Goal: Task Accomplishment & Management: Manage account settings

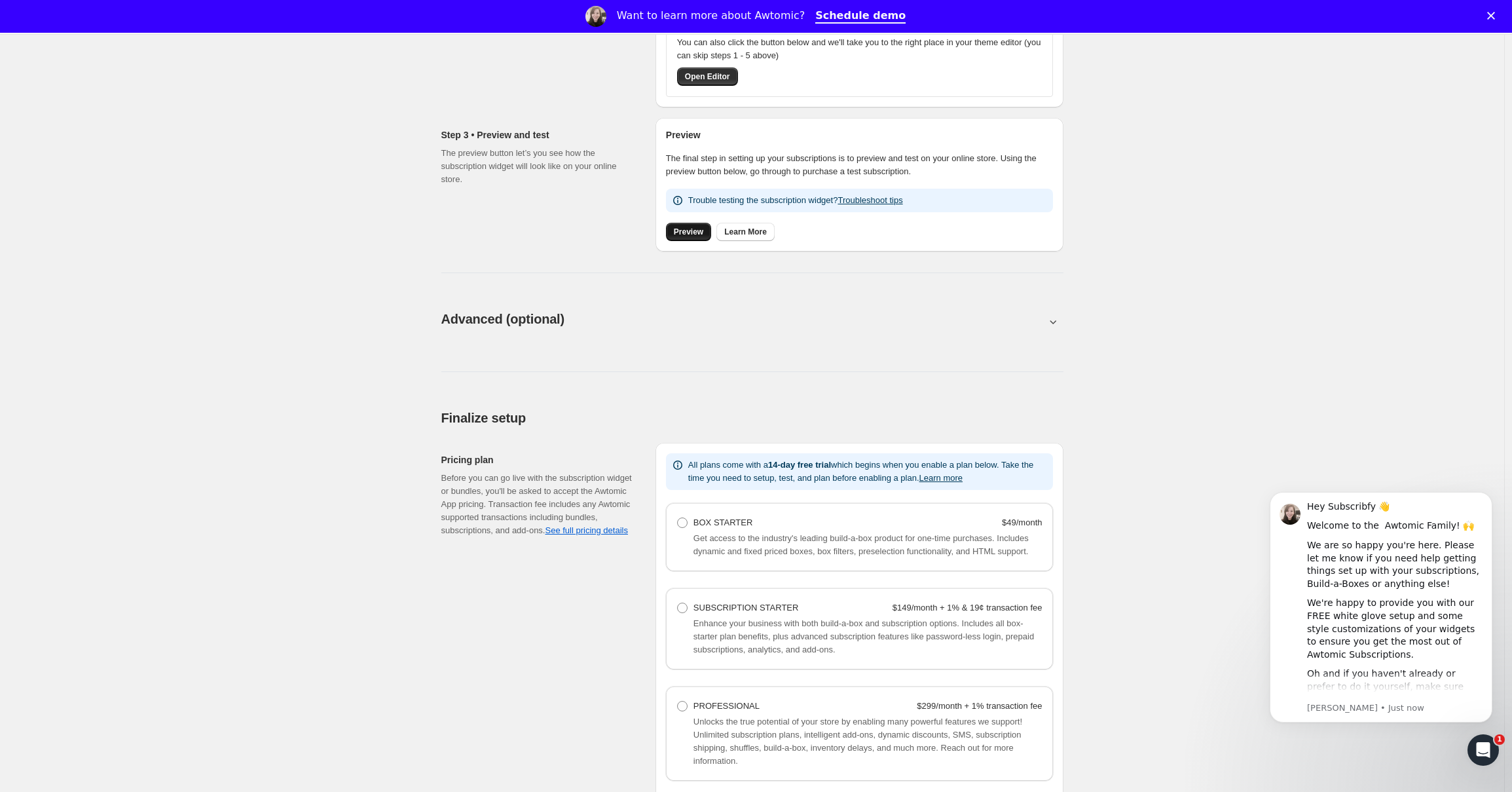
scroll to position [469, 0]
click at [770, 568] on div "BOX STARTER $49/month Get access to the industry's leading build-a-box product …" at bounding box center [860, 533] width 387 height 68
click at [759, 545] on span "Get access to the industry's leading build-a-box product for one-time purchases…" at bounding box center [861, 542] width 336 height 23
click at [707, 522] on span "BOX STARTER" at bounding box center [723, 519] width 60 height 10
click at [678, 515] on Starter "BOX STARTER $49/month" at bounding box center [677, 514] width 1 height 1
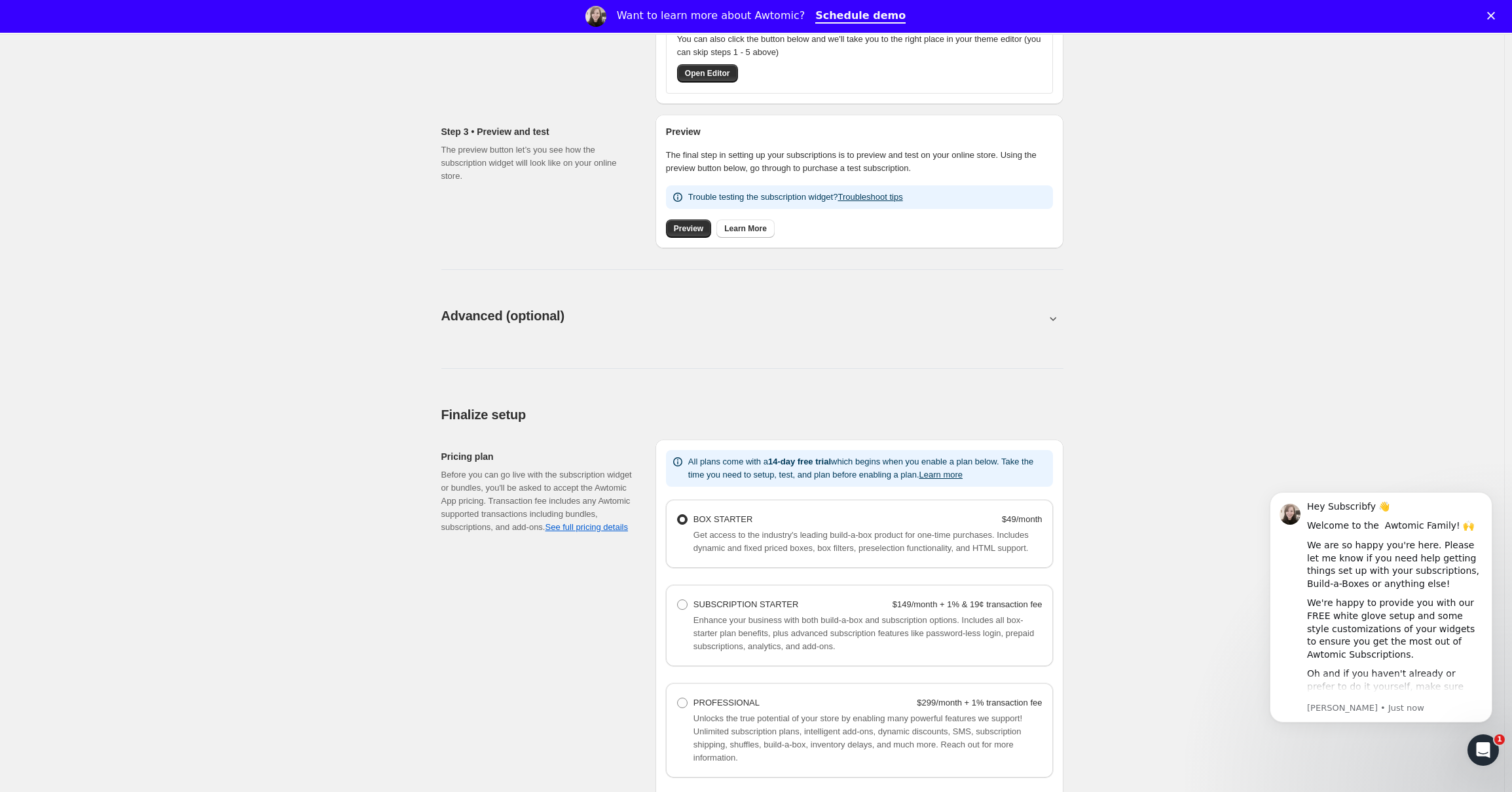
radio Starter "true"
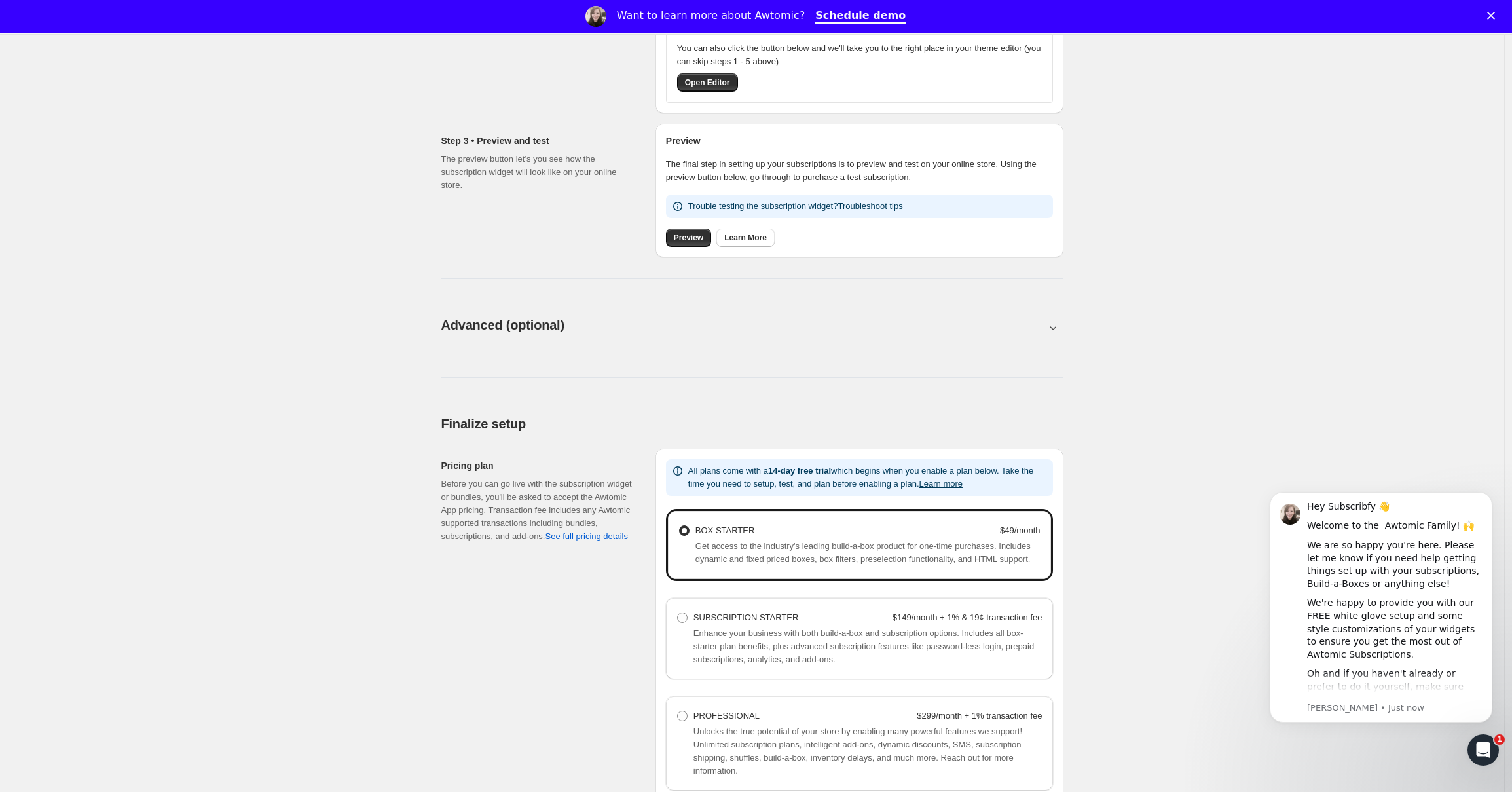
scroll to position [457, 0]
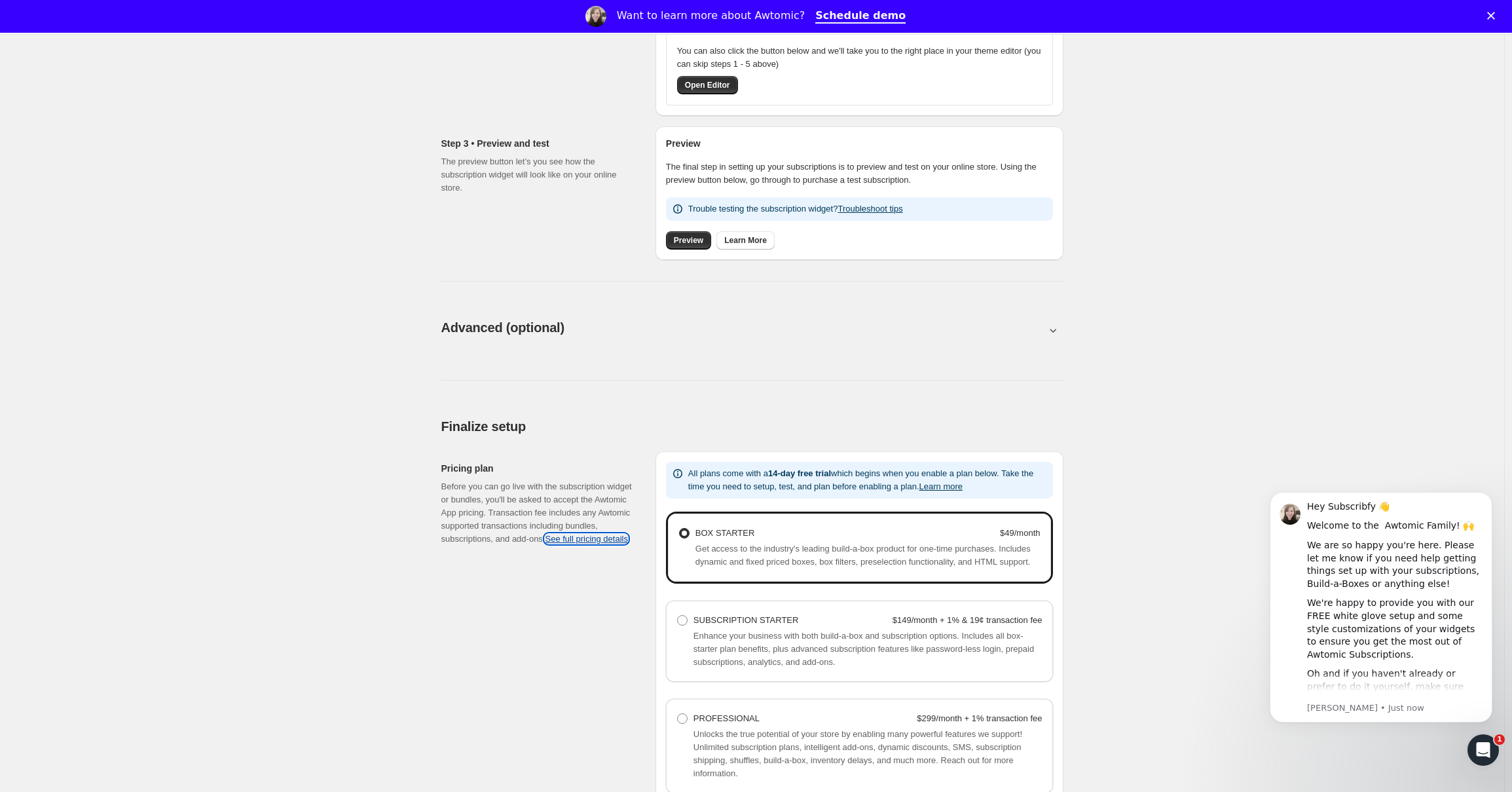
click at [608, 543] on link "See full pricing details" at bounding box center [586, 539] width 83 height 10
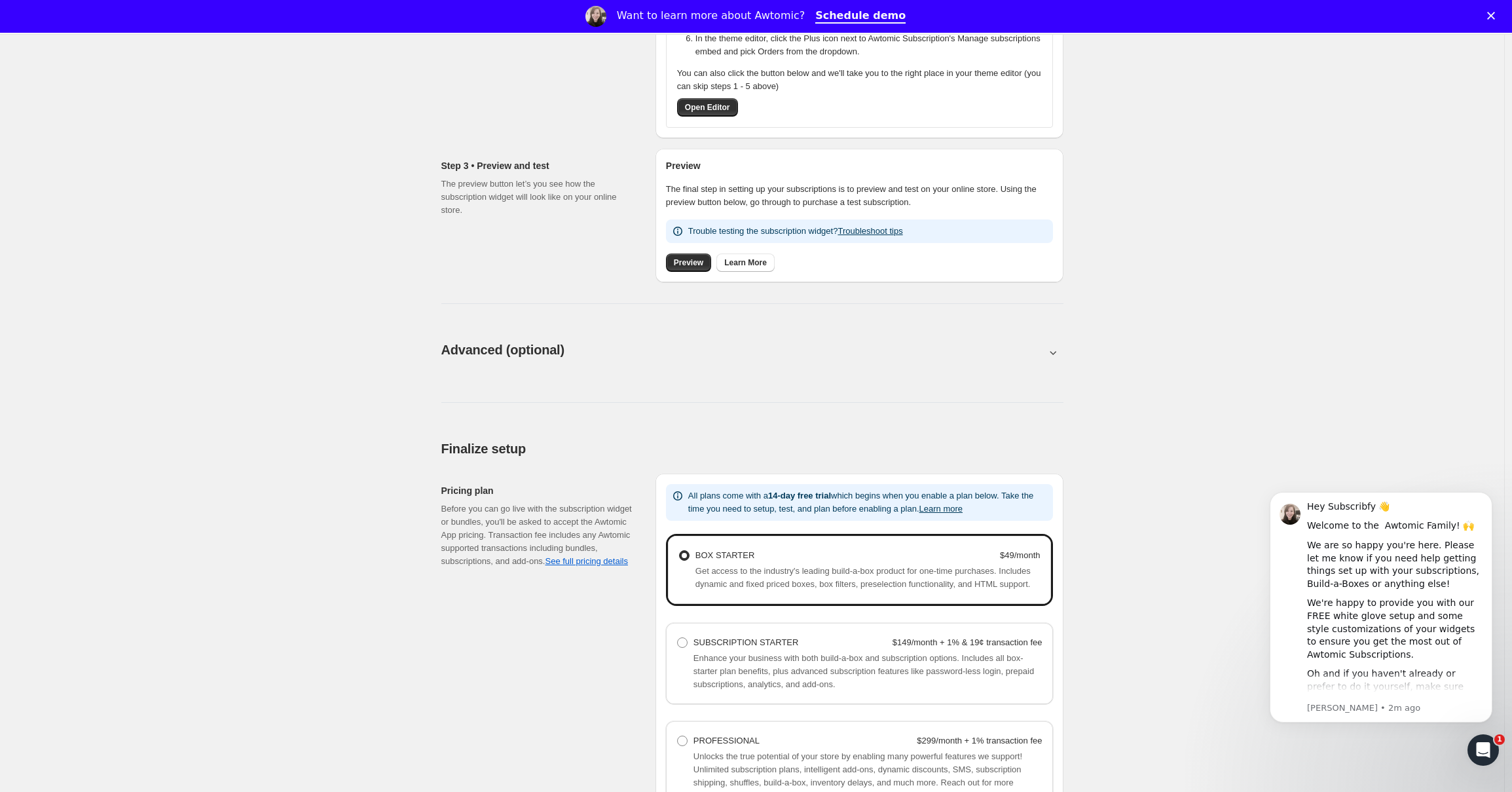
scroll to position [715, 0]
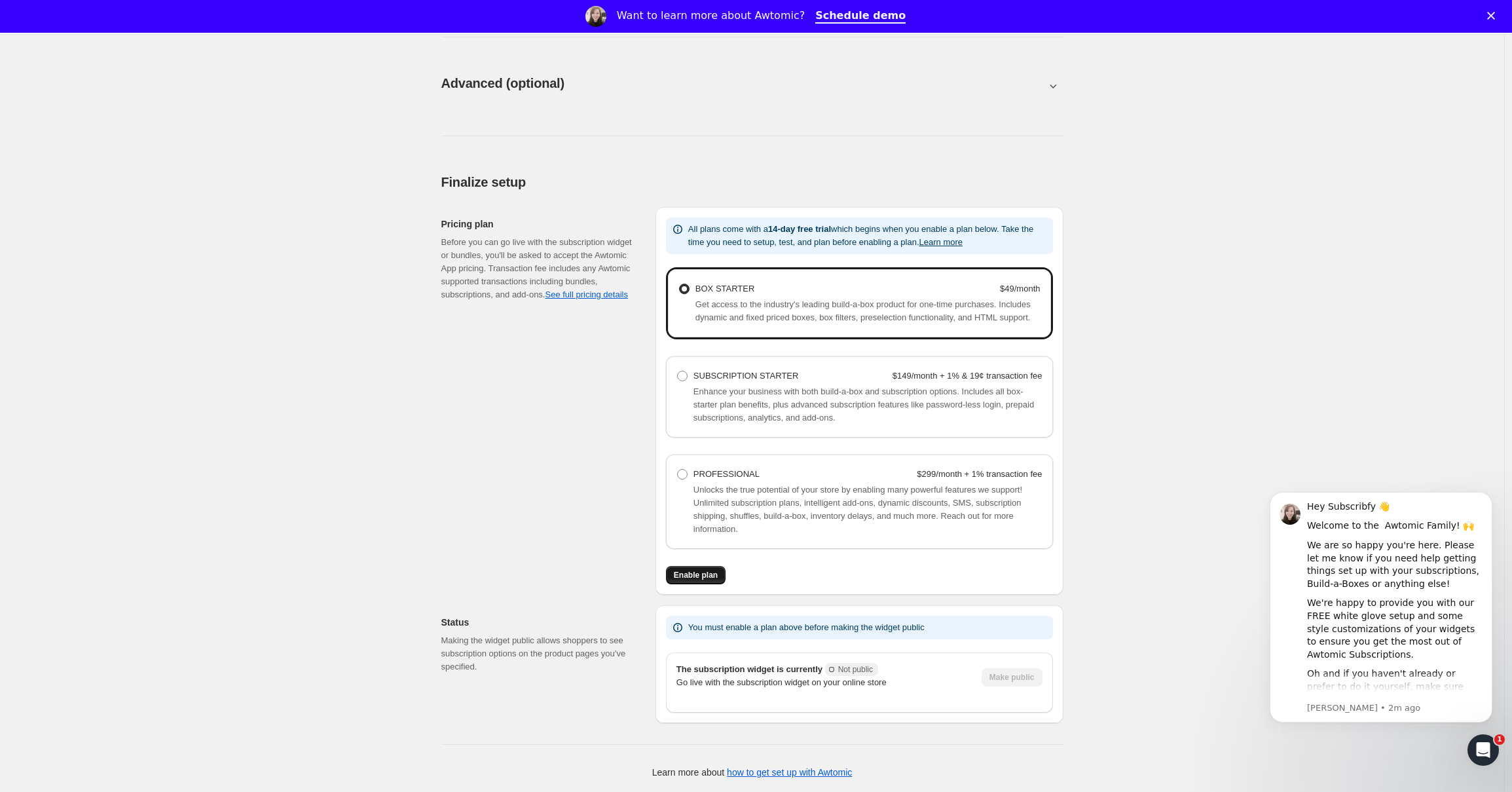
click at [693, 575] on span "Enable plan" at bounding box center [695, 575] width 44 height 11
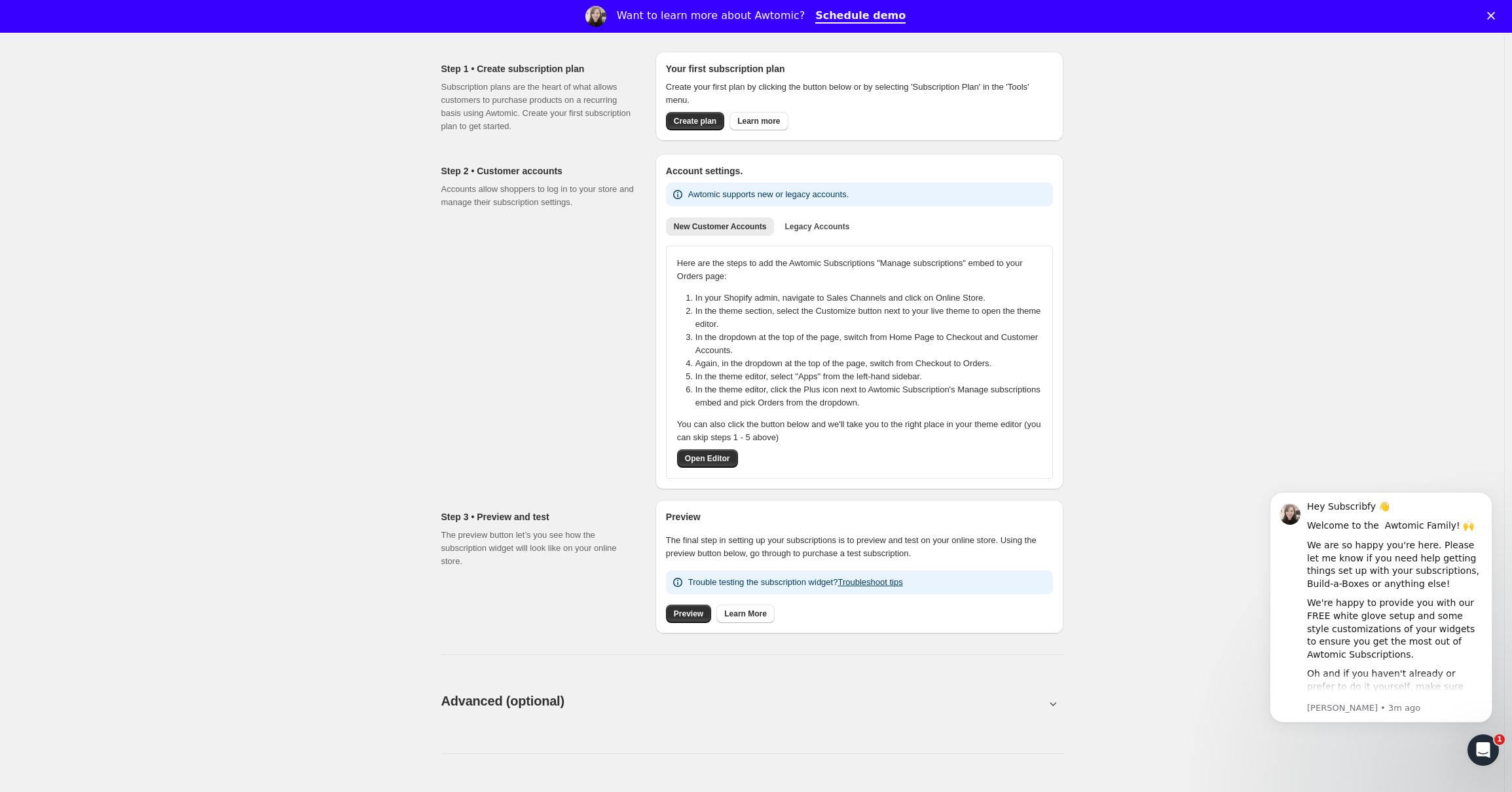
scroll to position [408, 0]
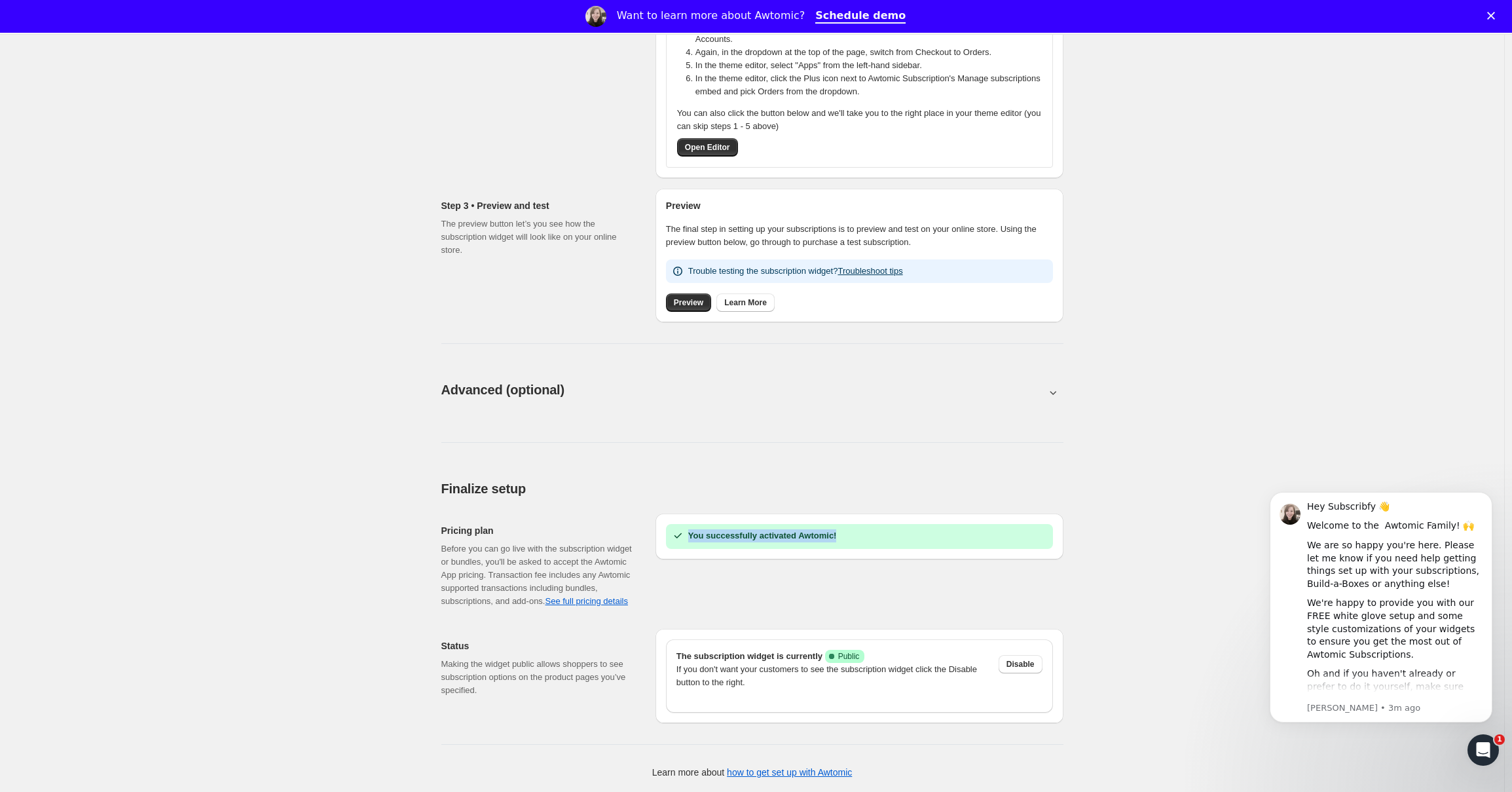
drag, startPoint x: 667, startPoint y: 521, endPoint x: 1033, endPoint y: 522, distance: 366.0
click at [1011, 524] on div "You successfully activated Awtomic!" at bounding box center [859, 536] width 408 height 45
click at [1033, 529] on div "You successfully activated Awtomic!" at bounding box center [859, 536] width 376 height 14
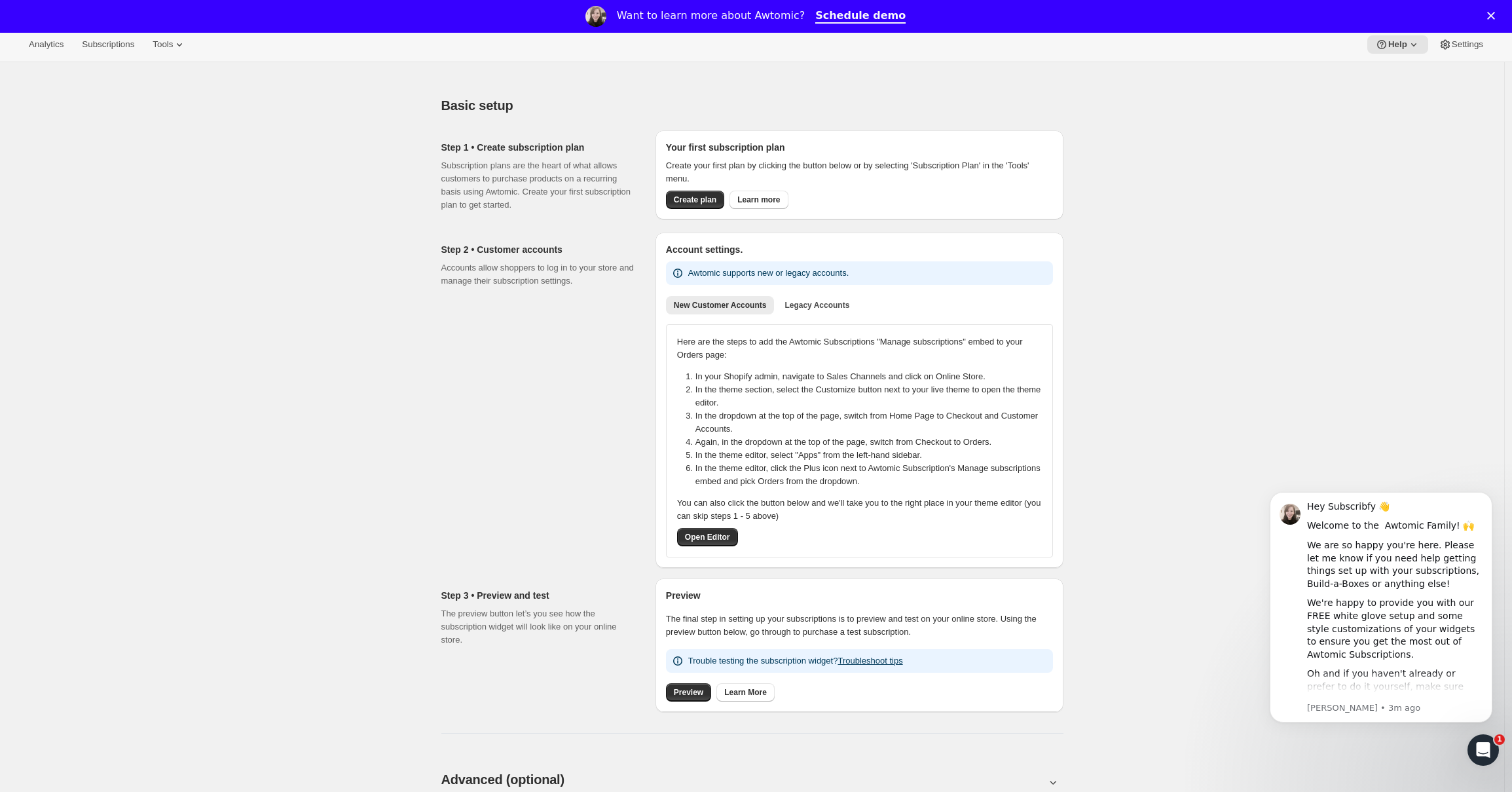
scroll to position [0, 0]
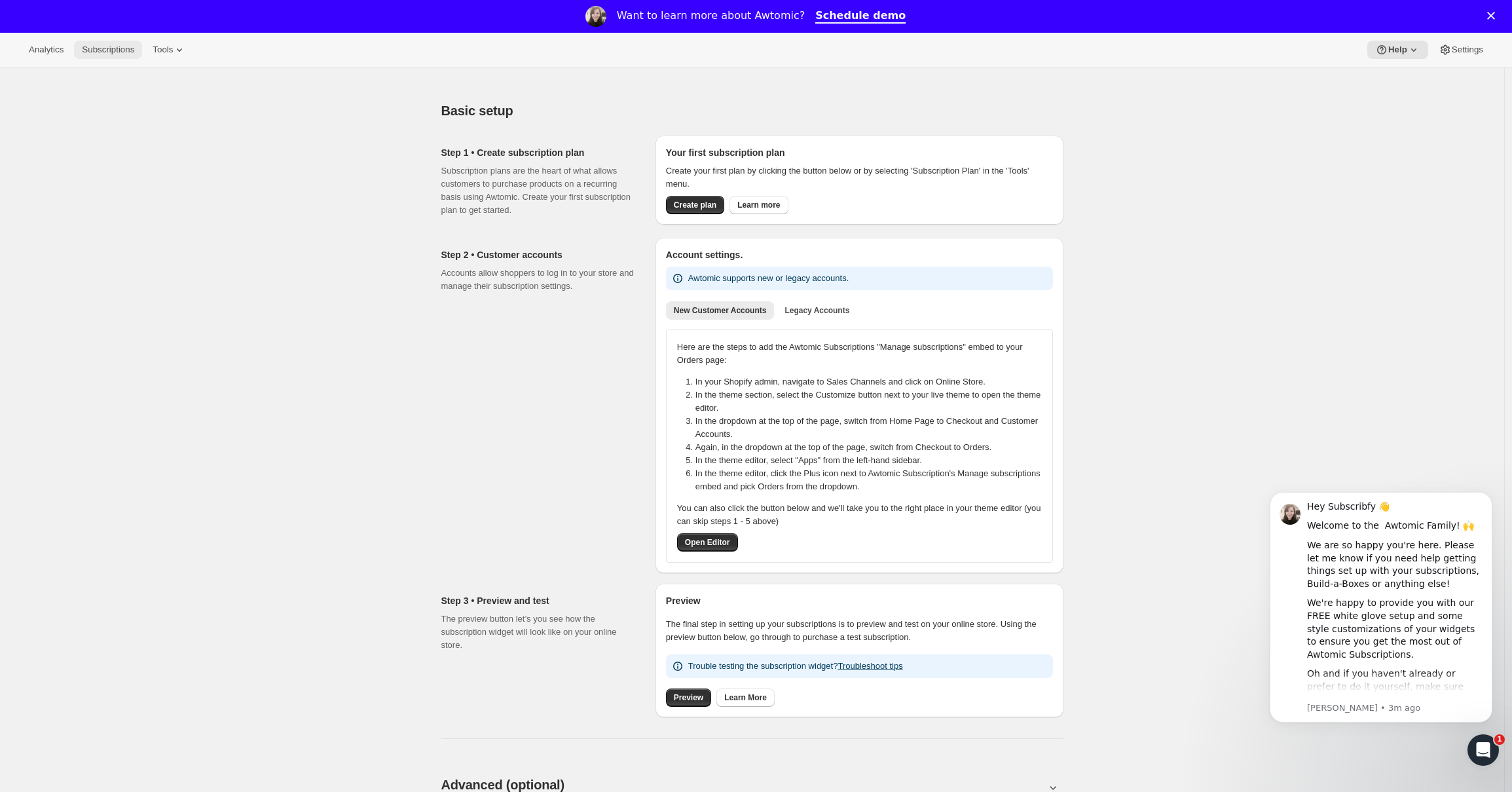
click at [134, 51] on span "Subscriptions" at bounding box center [107, 50] width 52 height 11
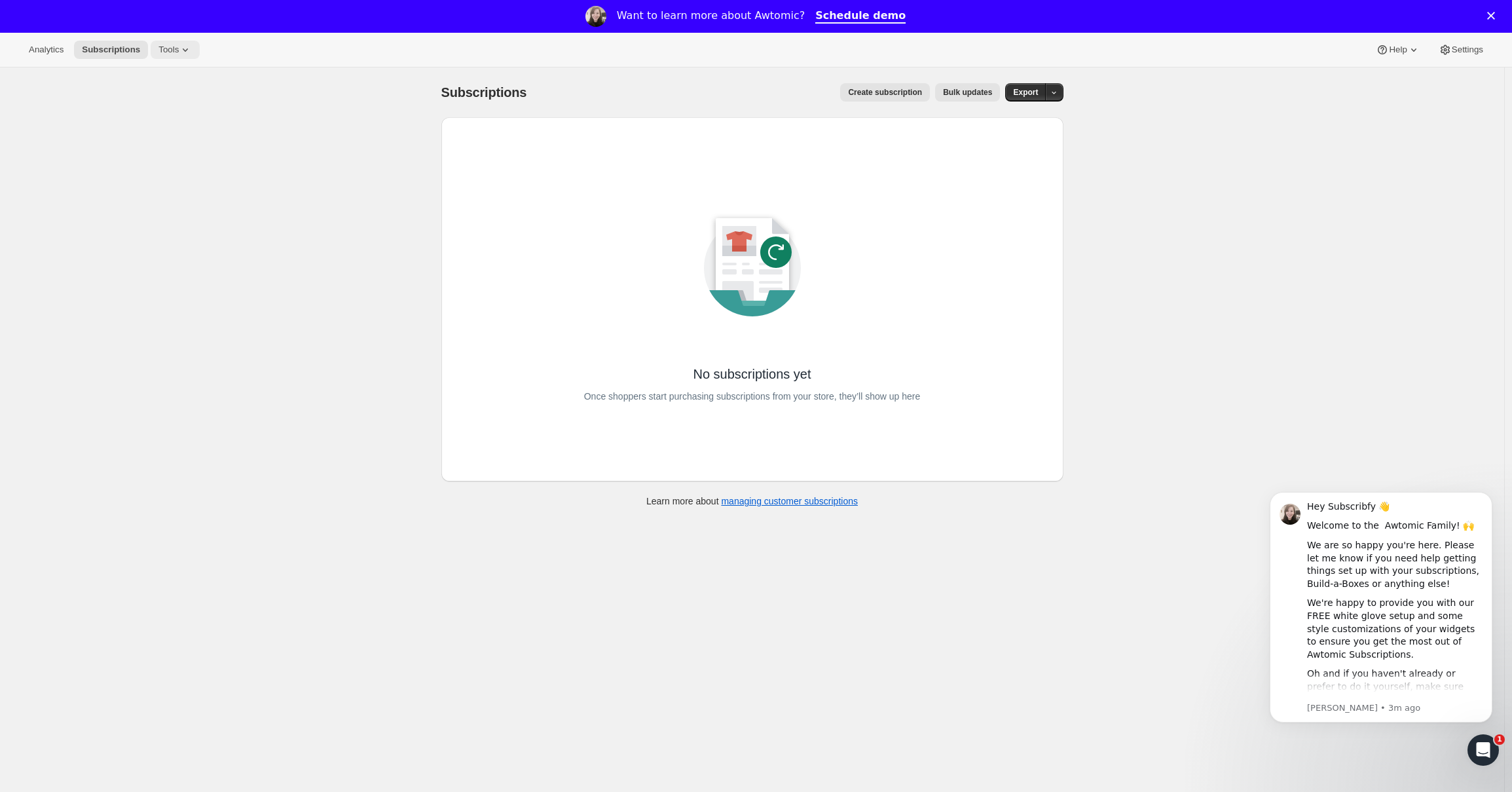
click at [184, 53] on icon at bounding box center [185, 50] width 13 height 13
click at [207, 210] on span "Beta" at bounding box center [200, 211] width 17 height 11
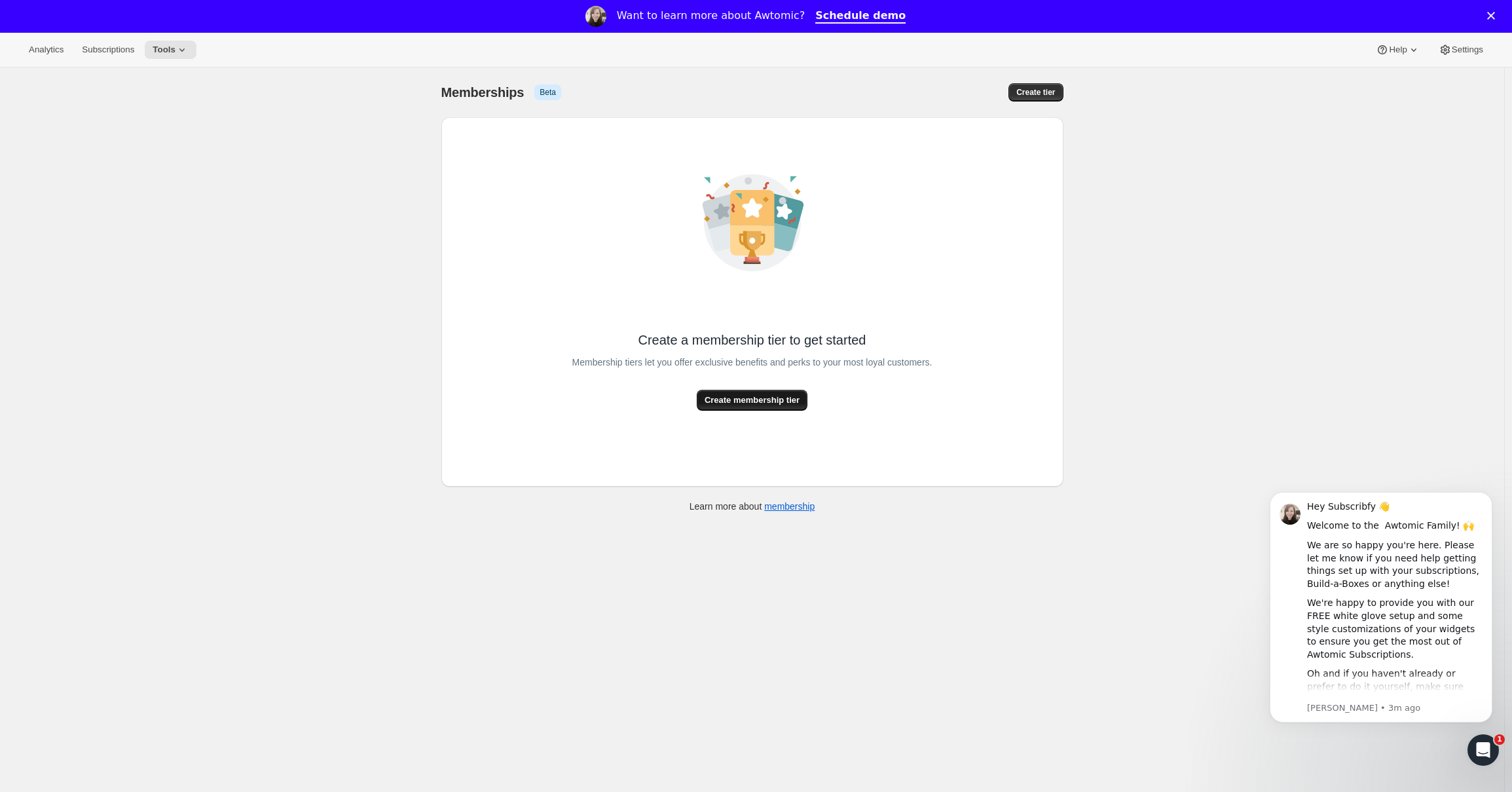
click at [794, 408] on button "Create membership tier" at bounding box center [752, 399] width 111 height 21
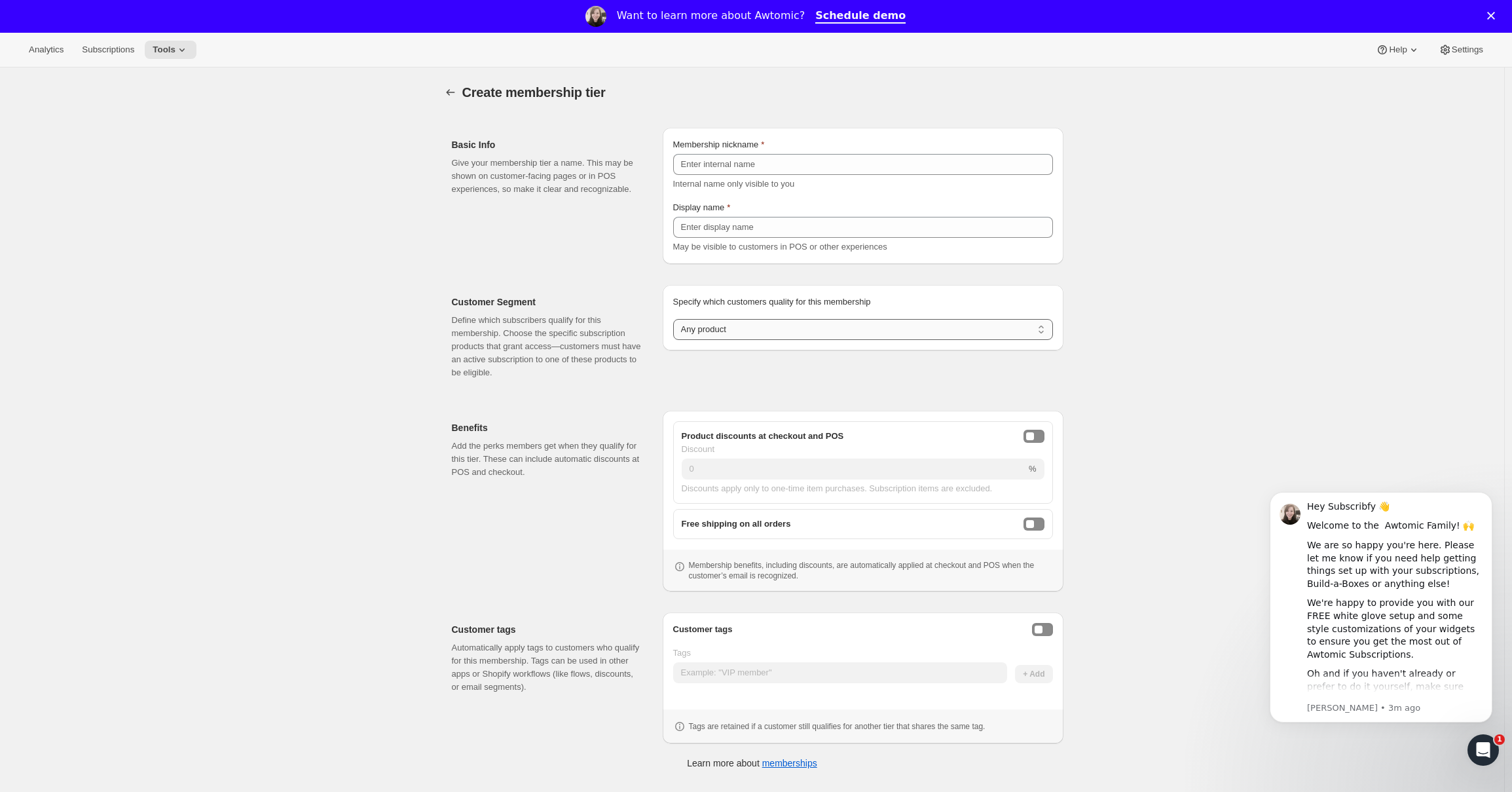
click at [727, 329] on select "Any product Subscribe to specific product(s) Subscribe to specific variant(s)" at bounding box center [862, 329] width 379 height 21
click at [676, 340] on select "Any product Subscribe to specific product(s) Subscribe to specific variant(s)" at bounding box center [862, 329] width 379 height 21
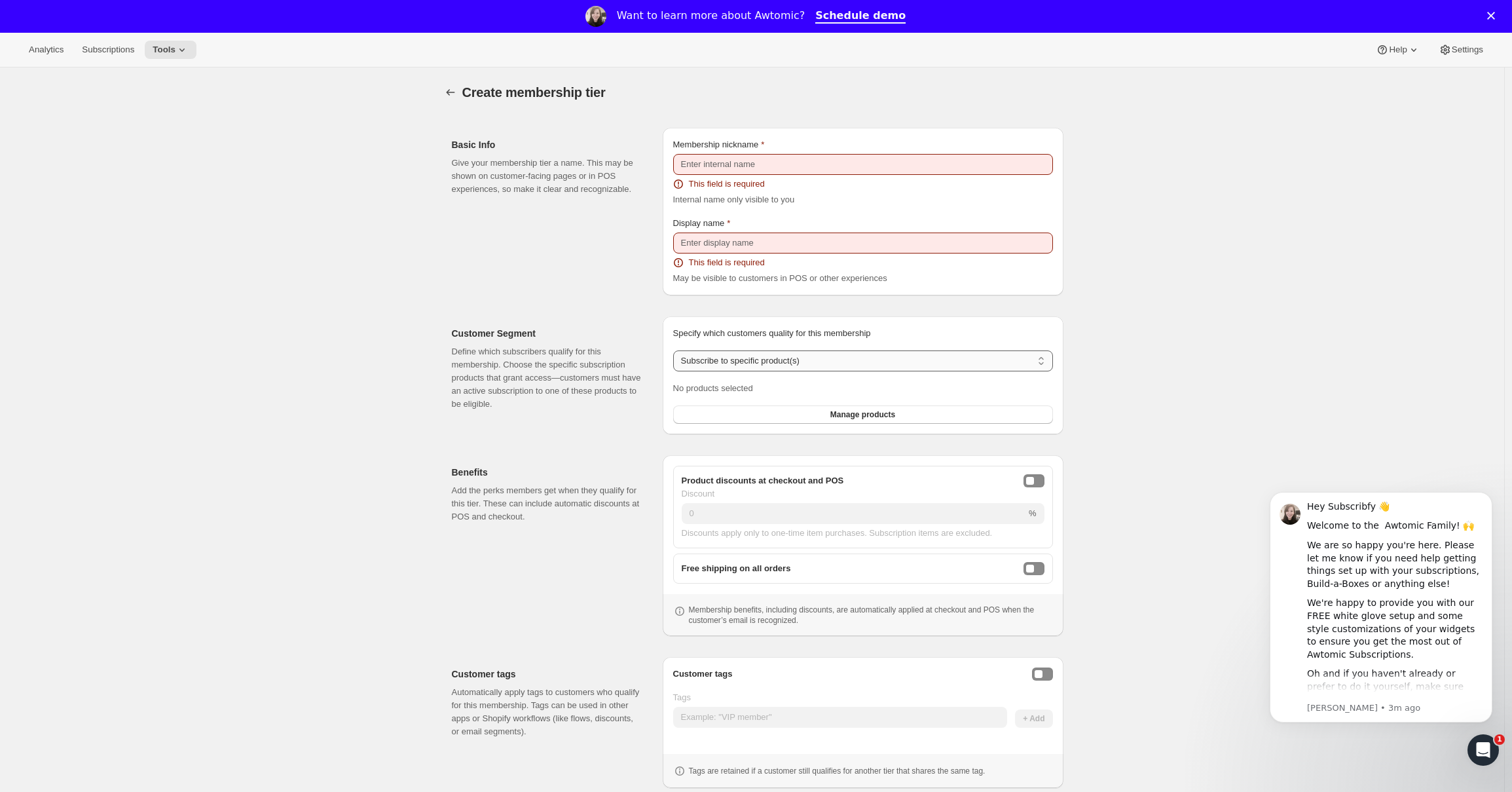
click at [744, 355] on select "Any product Subscribe to specific product(s) Subscribe to specific variant(s)" at bounding box center [862, 360] width 379 height 21
select select "any"
click at [676, 351] on select "Any product Subscribe to specific product(s) Subscribe to specific variant(s)" at bounding box center [862, 360] width 379 height 21
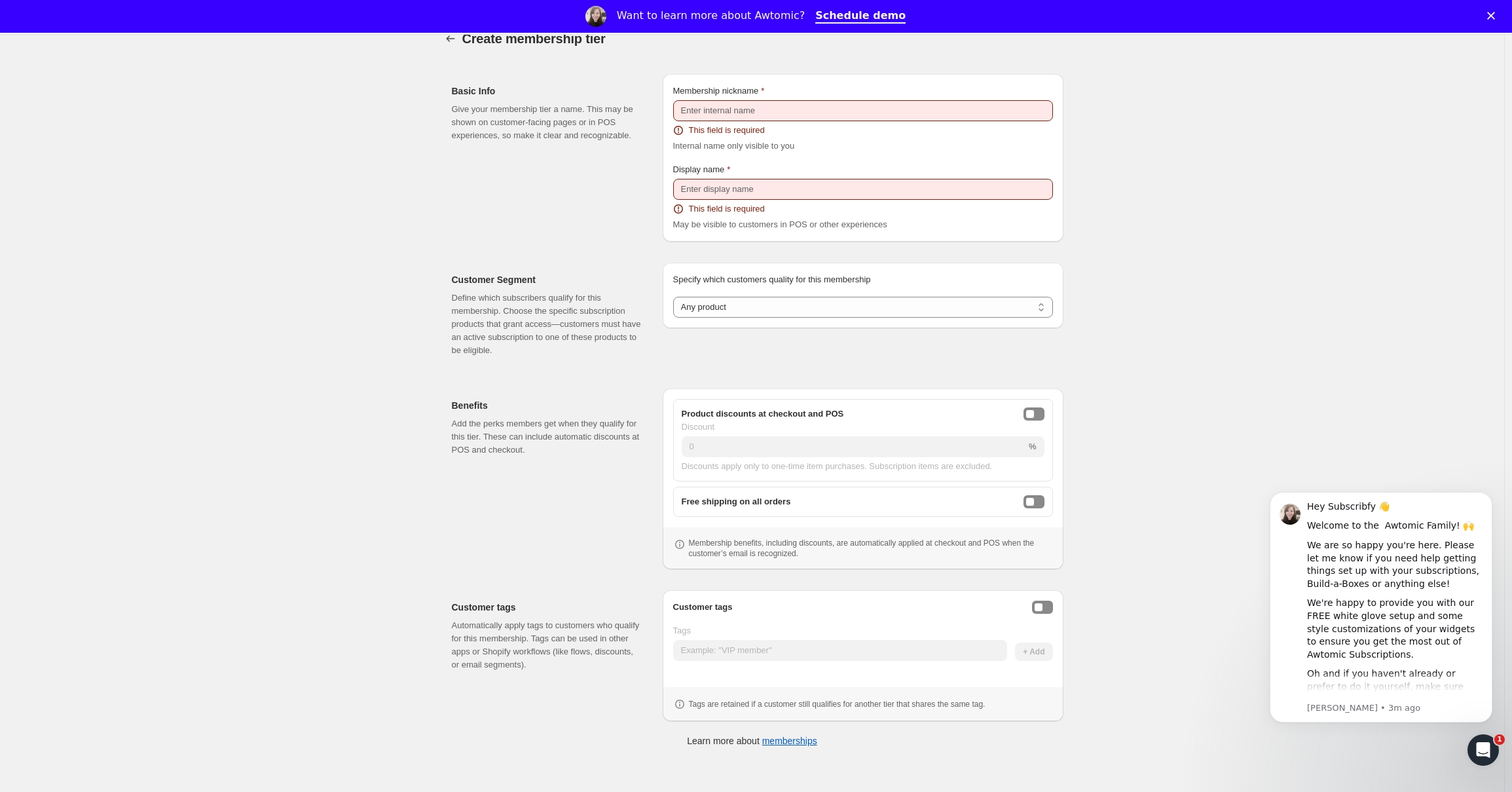
scroll to position [68, 0]
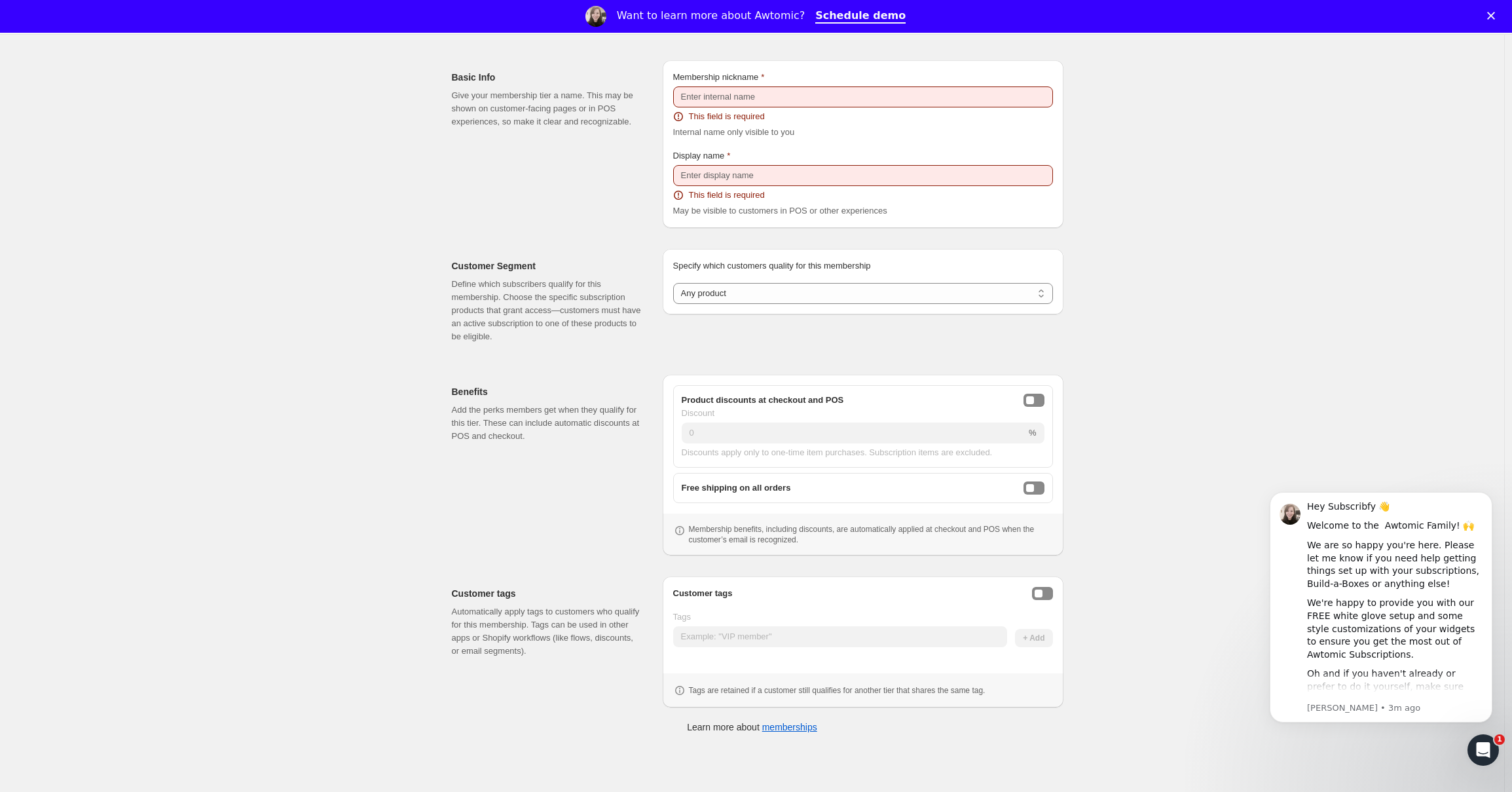
click at [882, 490] on div "Free shipping on all orders" at bounding box center [863, 488] width 363 height 13
click at [1044, 484] on button "freeShippingEnabled" at bounding box center [1033, 488] width 21 height 13
click at [1041, 485] on div "freeShippingEnabled" at bounding box center [1038, 488] width 8 height 8
click at [1047, 591] on button "Enable customer tags" at bounding box center [1042, 594] width 21 height 13
click at [778, 628] on input "Tags" at bounding box center [840, 636] width 334 height 21
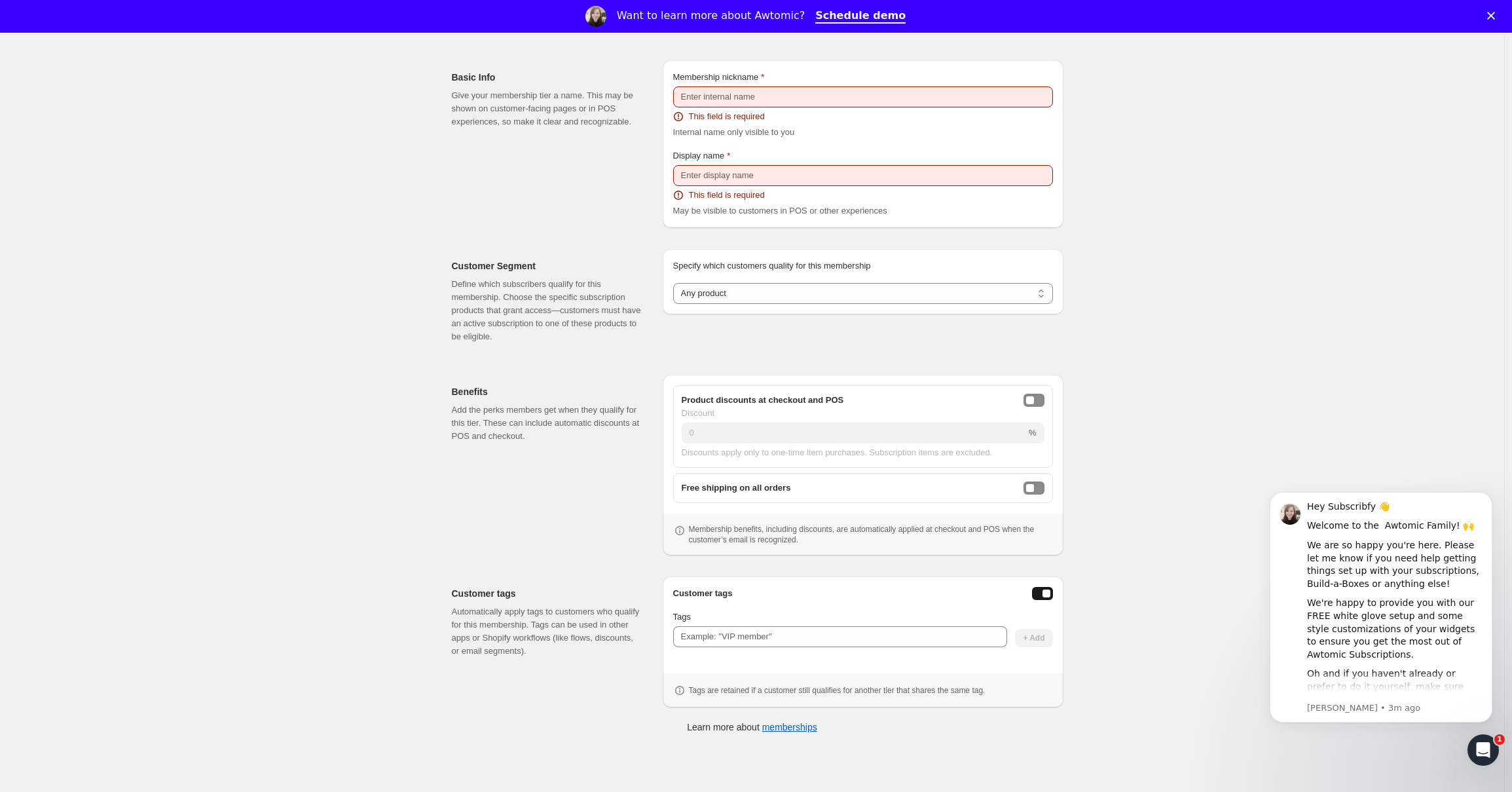
click at [1032, 594] on div "Customer tags" at bounding box center [862, 594] width 379 height 13
click at [1041, 592] on button "Enable customer tags" at bounding box center [1042, 594] width 21 height 13
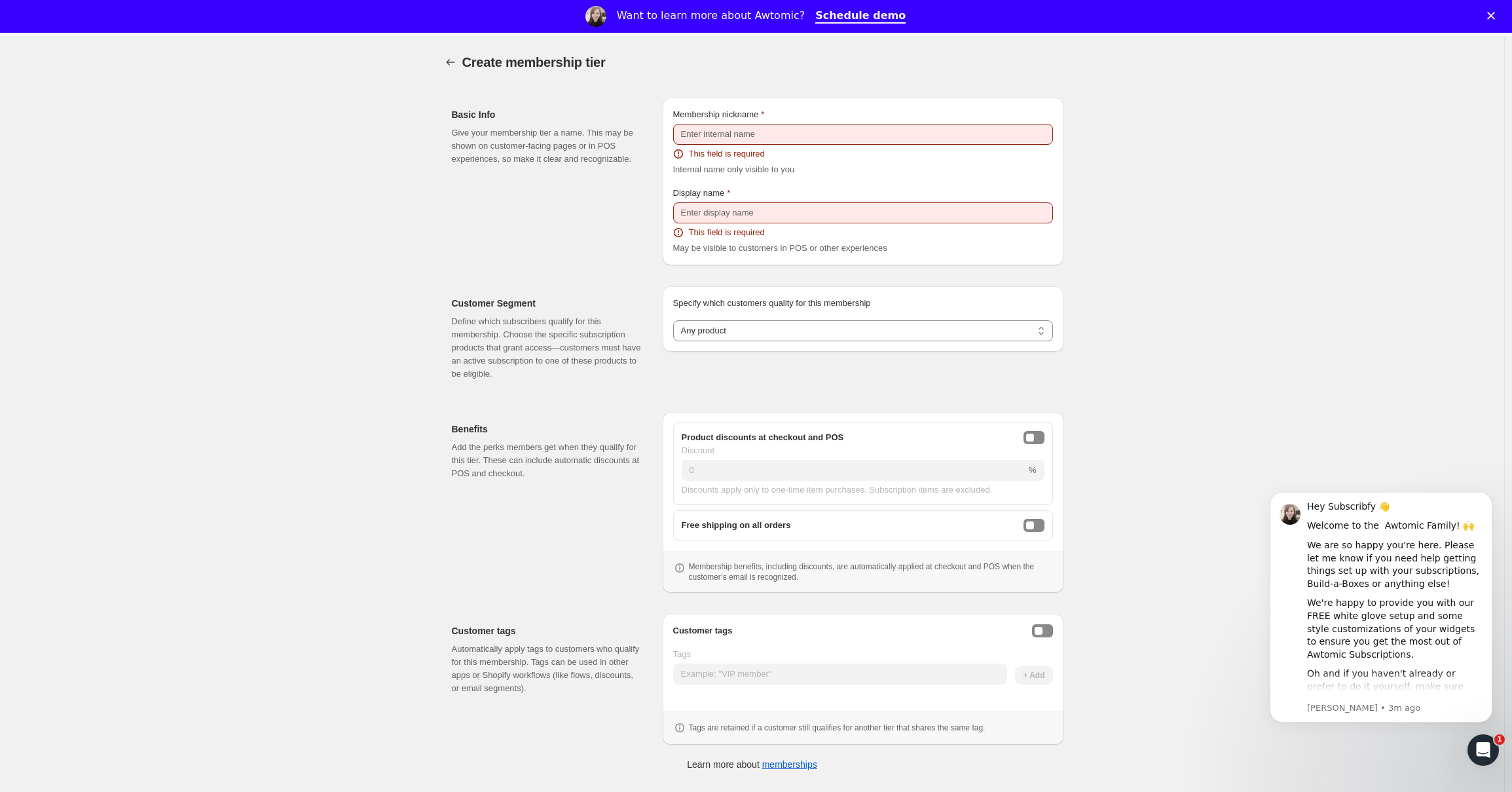
scroll to position [0, 0]
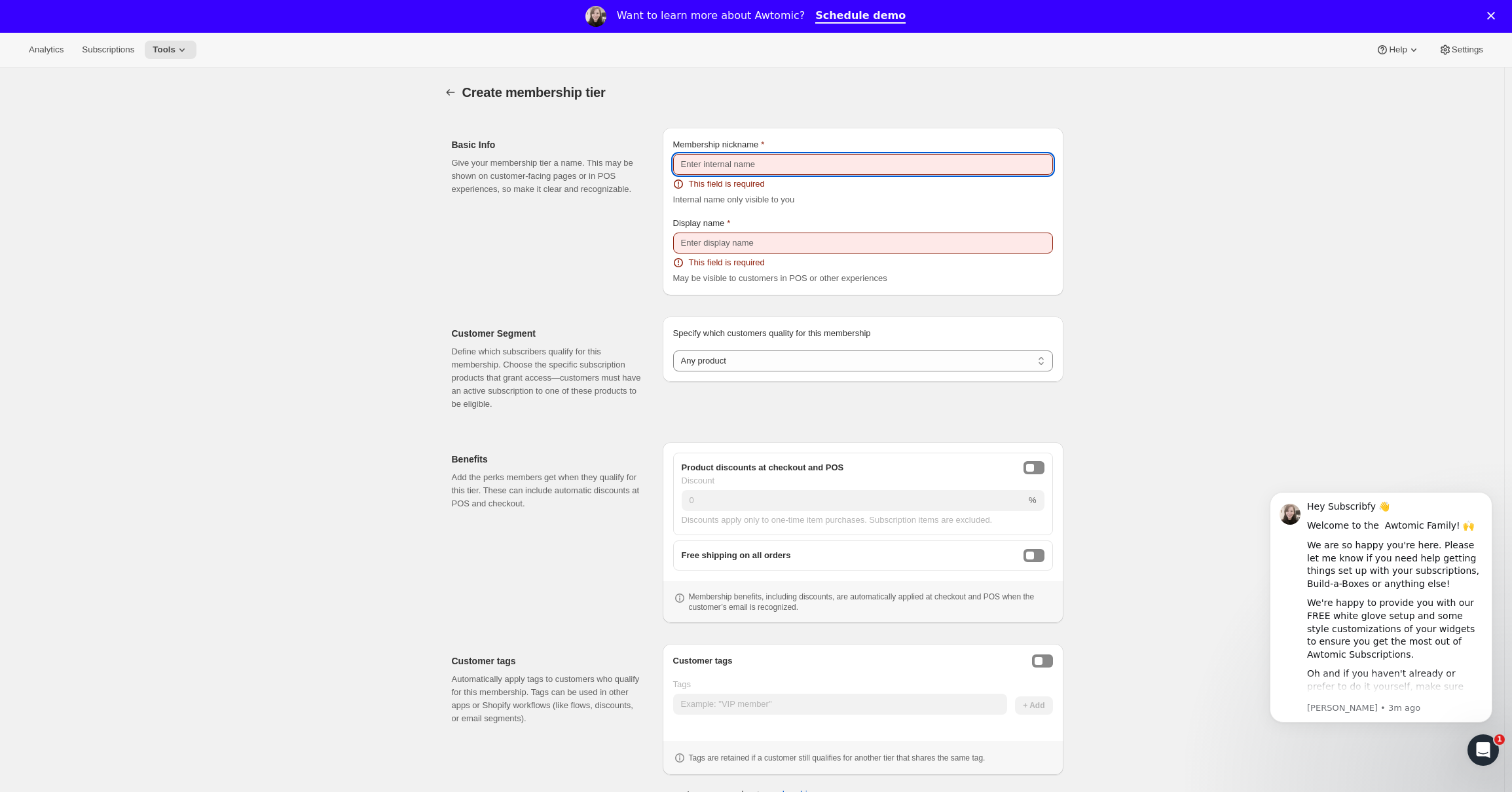
click at [832, 169] on input "Membership nickname" at bounding box center [862, 164] width 379 height 21
click at [732, 159] on input "Membership nickname" at bounding box center [862, 164] width 379 height 21
click at [718, 169] on input "Membership nickname" at bounding box center [862, 164] width 379 height 21
type input "fasole"
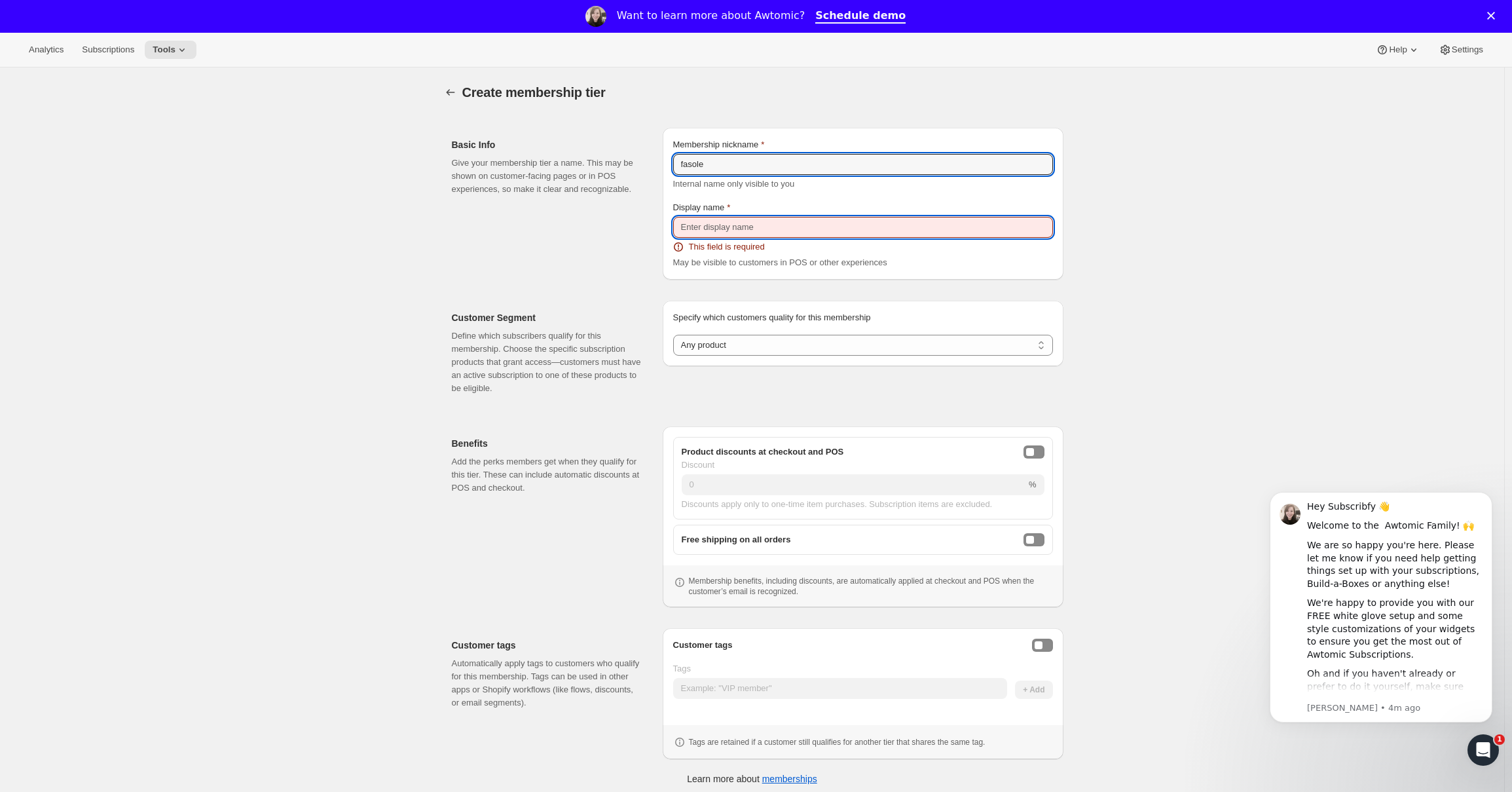
click at [721, 226] on input "Display name" at bounding box center [862, 227] width 379 height 21
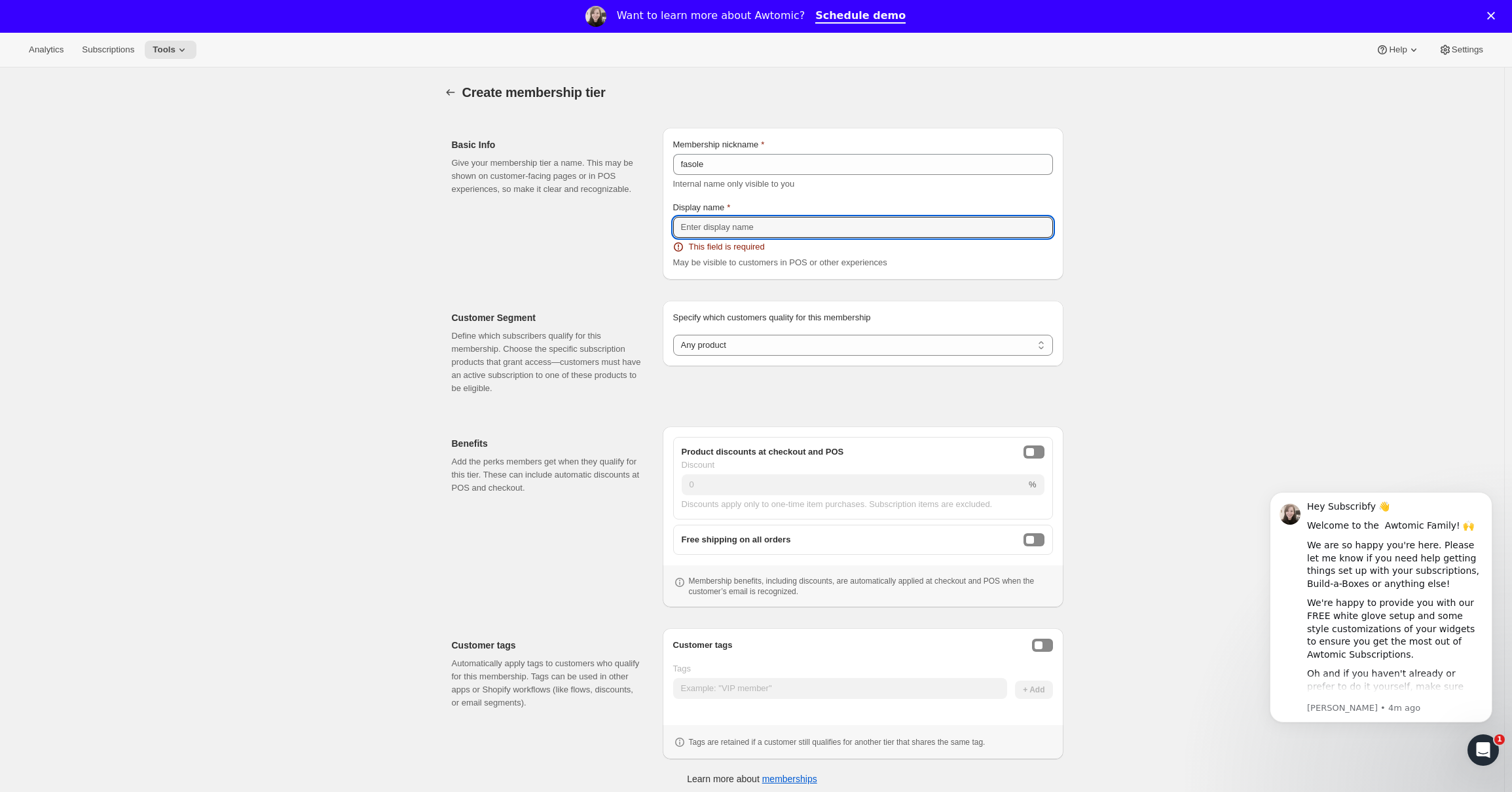
type input "fasole"
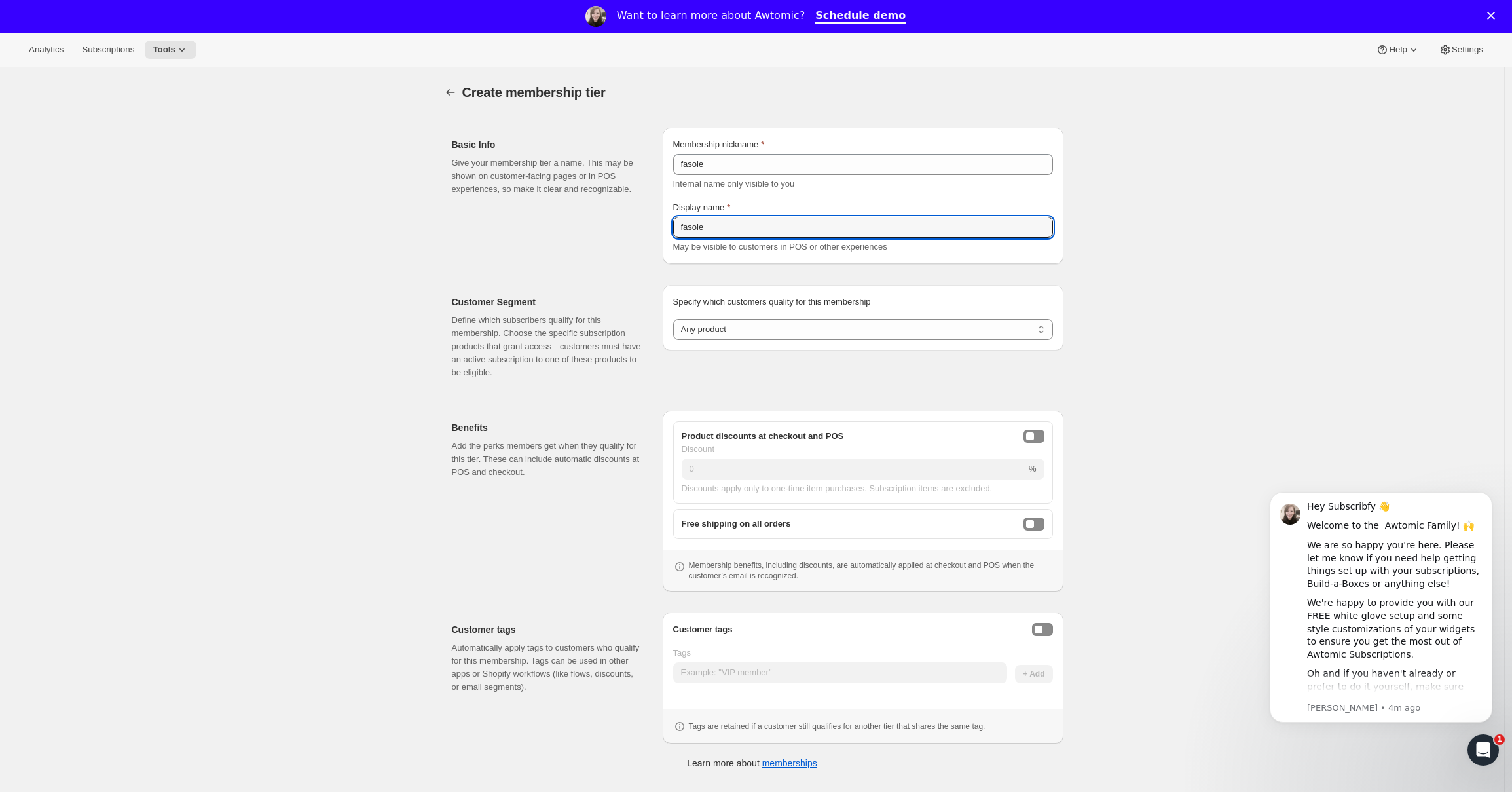
click at [812, 313] on div "Specify which customers quality for this membership Specify which customers qua…" at bounding box center [862, 317] width 379 height 45
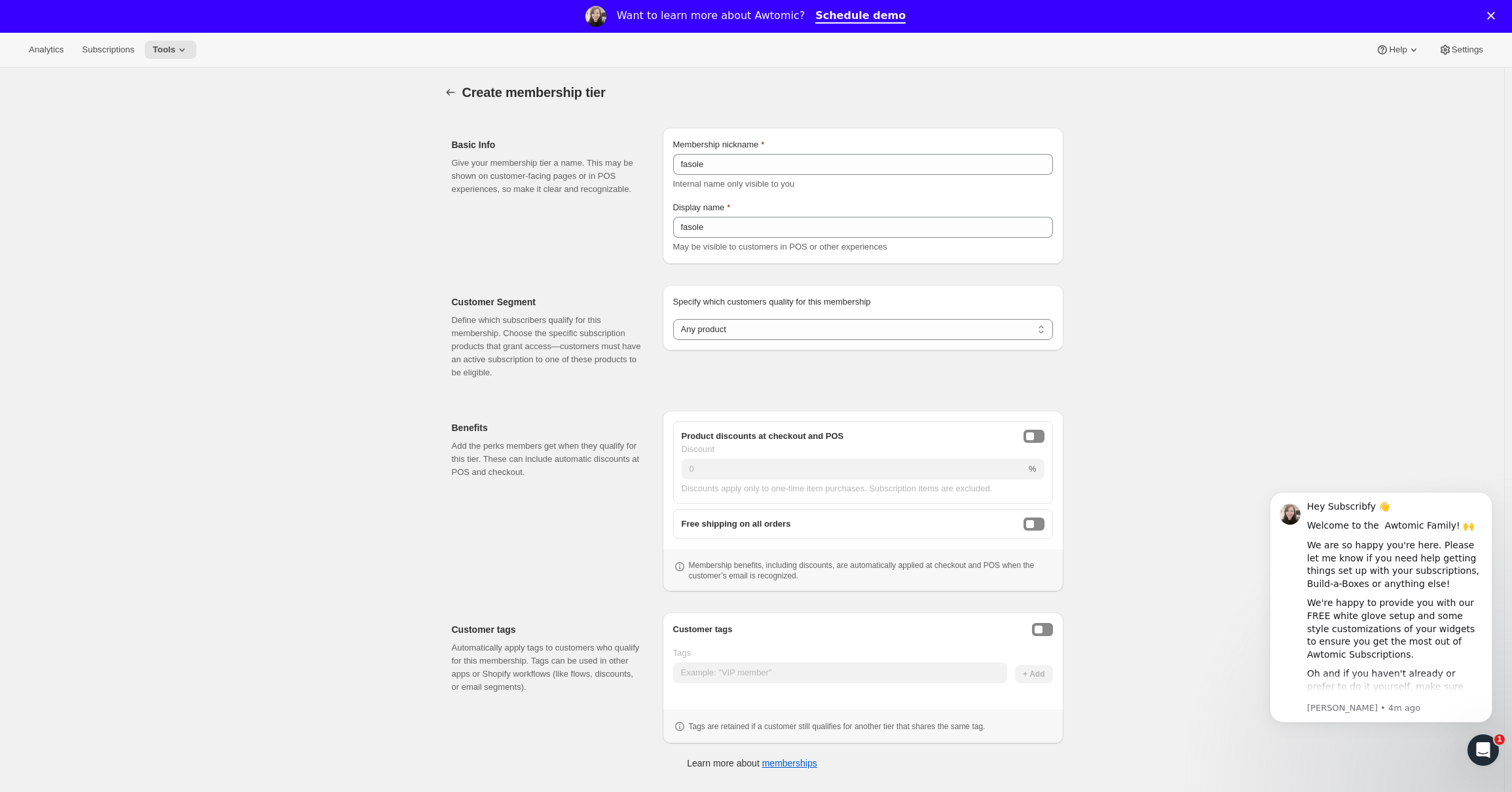
drag, startPoint x: 1152, startPoint y: 177, endPoint x: 1130, endPoint y: 192, distance: 26.6
click at [1152, 178] on div "Create membership tier. This page is ready Create membership tier Basic Info Gi…" at bounding box center [752, 464] width 1505 height 792
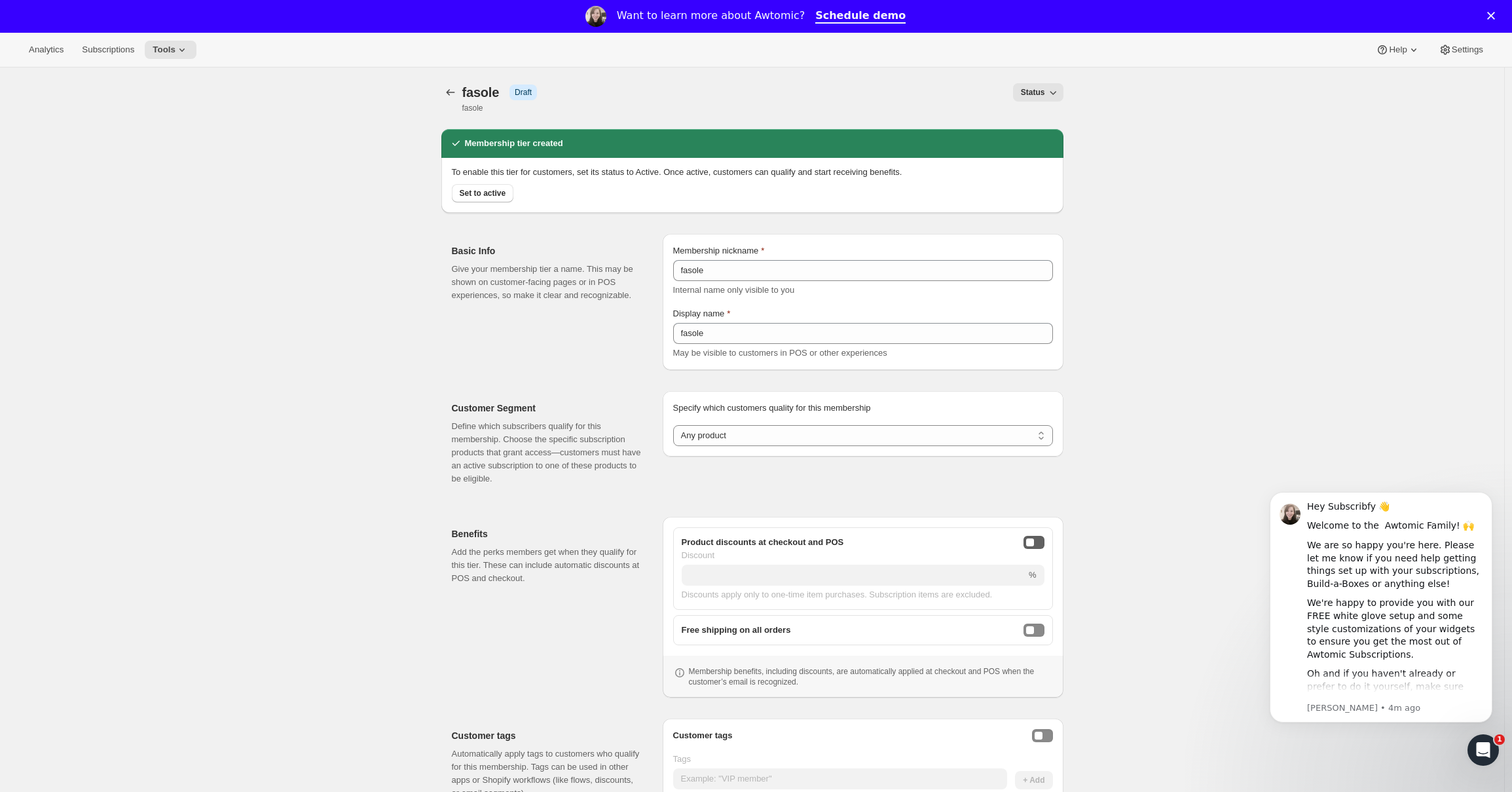
click at [1043, 546] on button "onlineDiscountEnabled" at bounding box center [1033, 542] width 21 height 13
click at [924, 570] on input "Discount" at bounding box center [844, 575] width 325 height 21
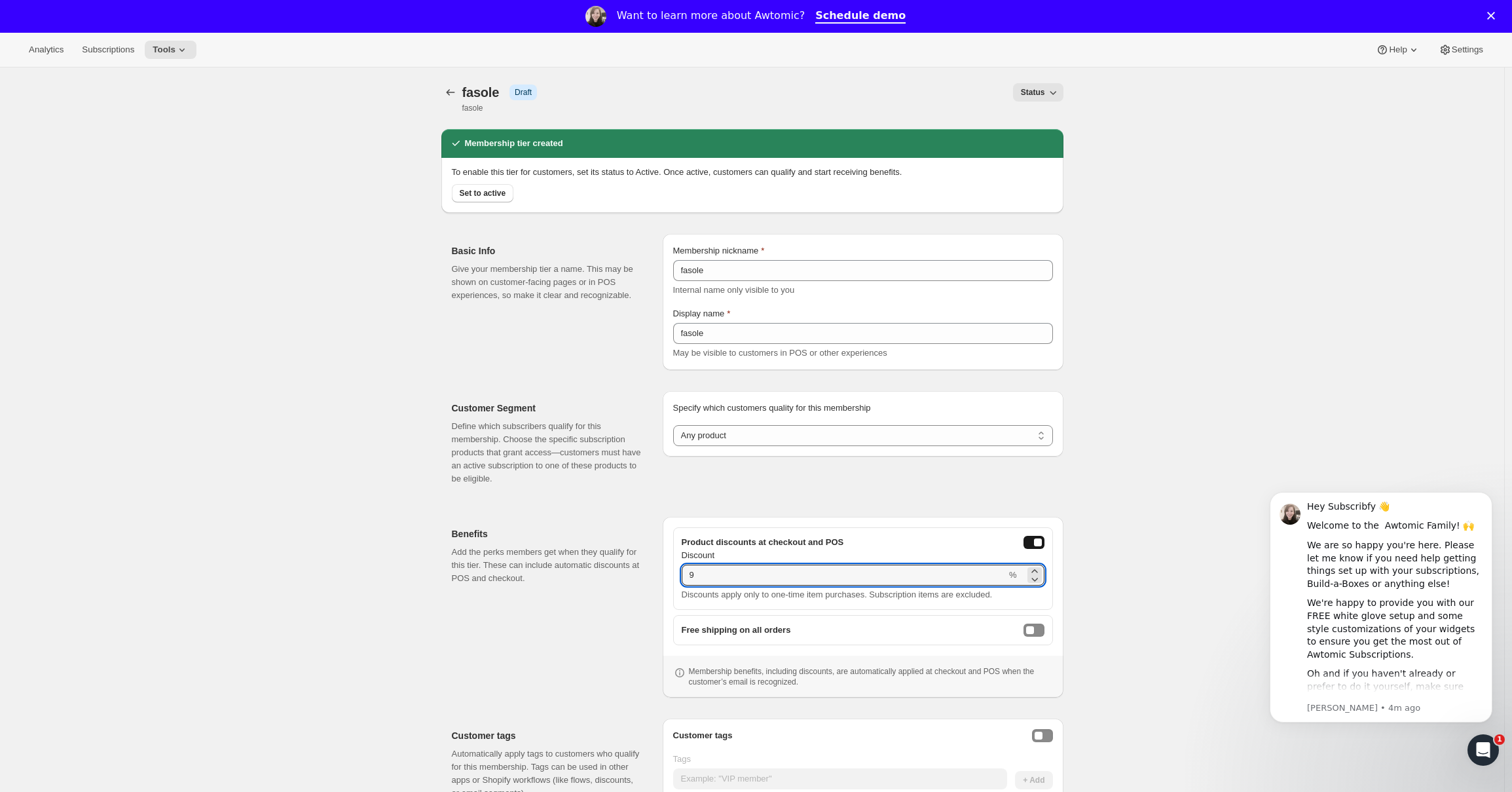
type input "9"
click at [1049, 95] on icon "button" at bounding box center [1053, 93] width 13 height 13
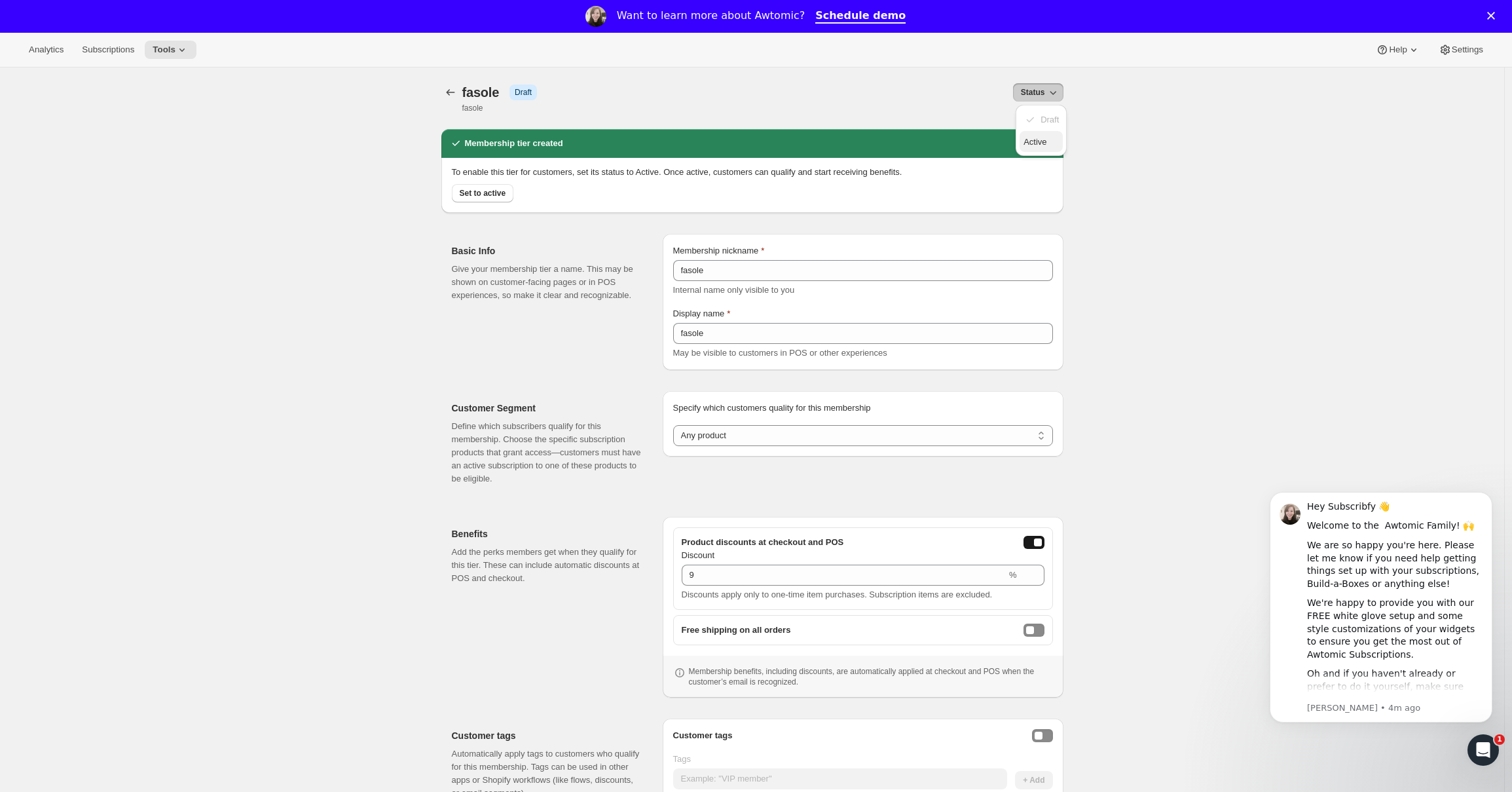
click at [1044, 138] on span "Active" at bounding box center [1035, 142] width 23 height 10
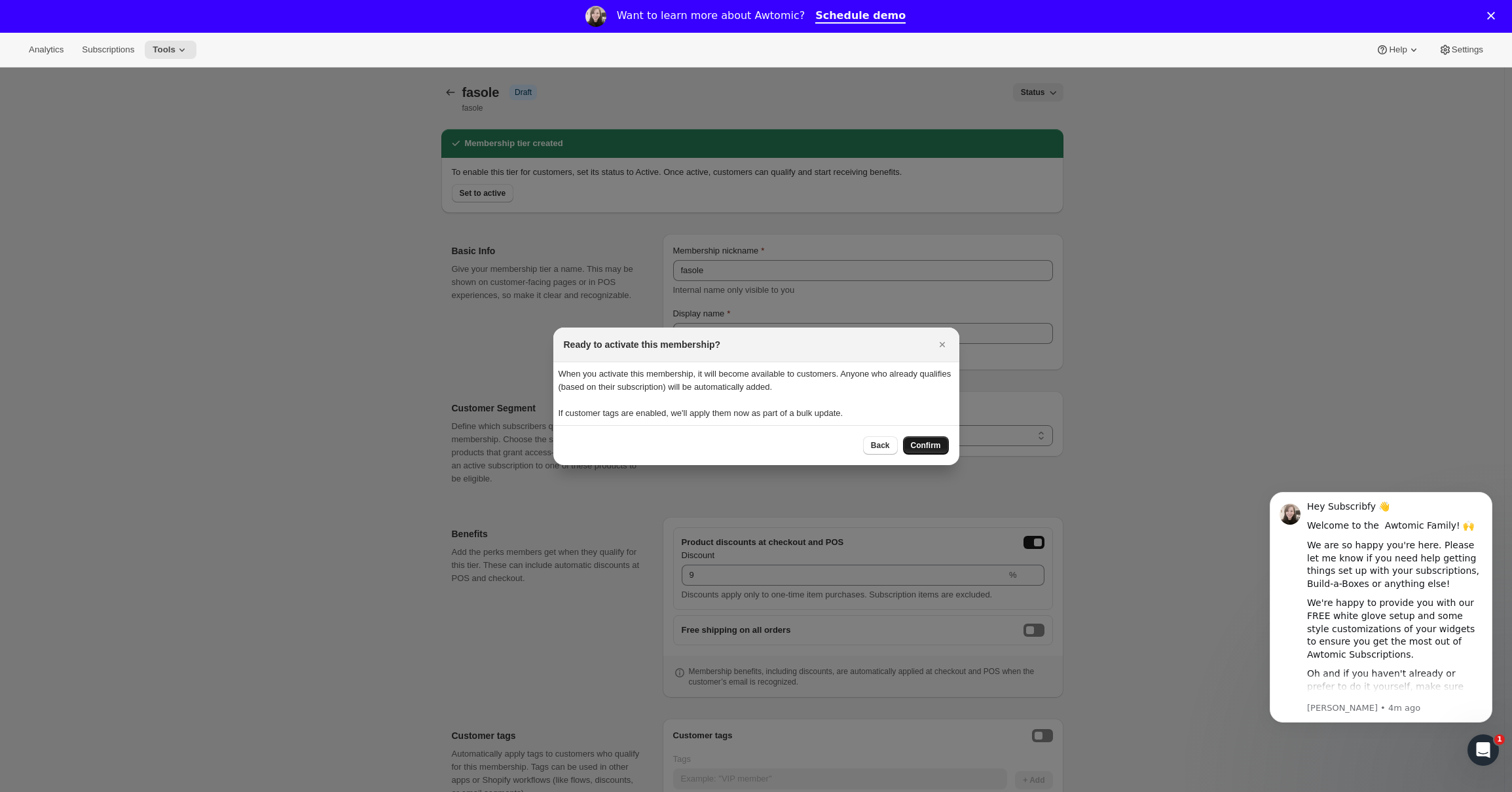
click at [922, 442] on span "Confirm" at bounding box center [926, 445] width 30 height 11
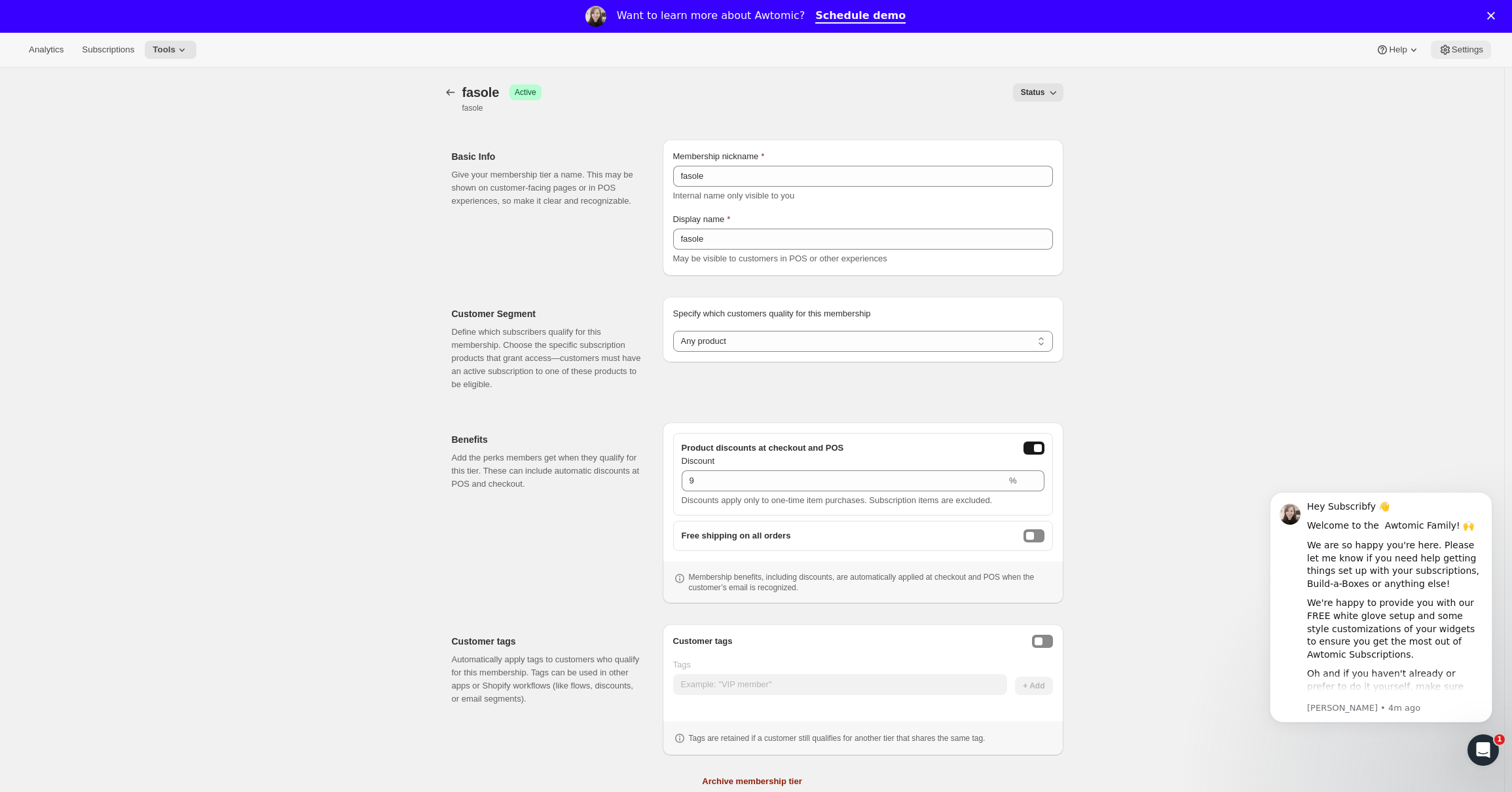
click at [1452, 42] on button "Settings" at bounding box center [1461, 50] width 60 height 18
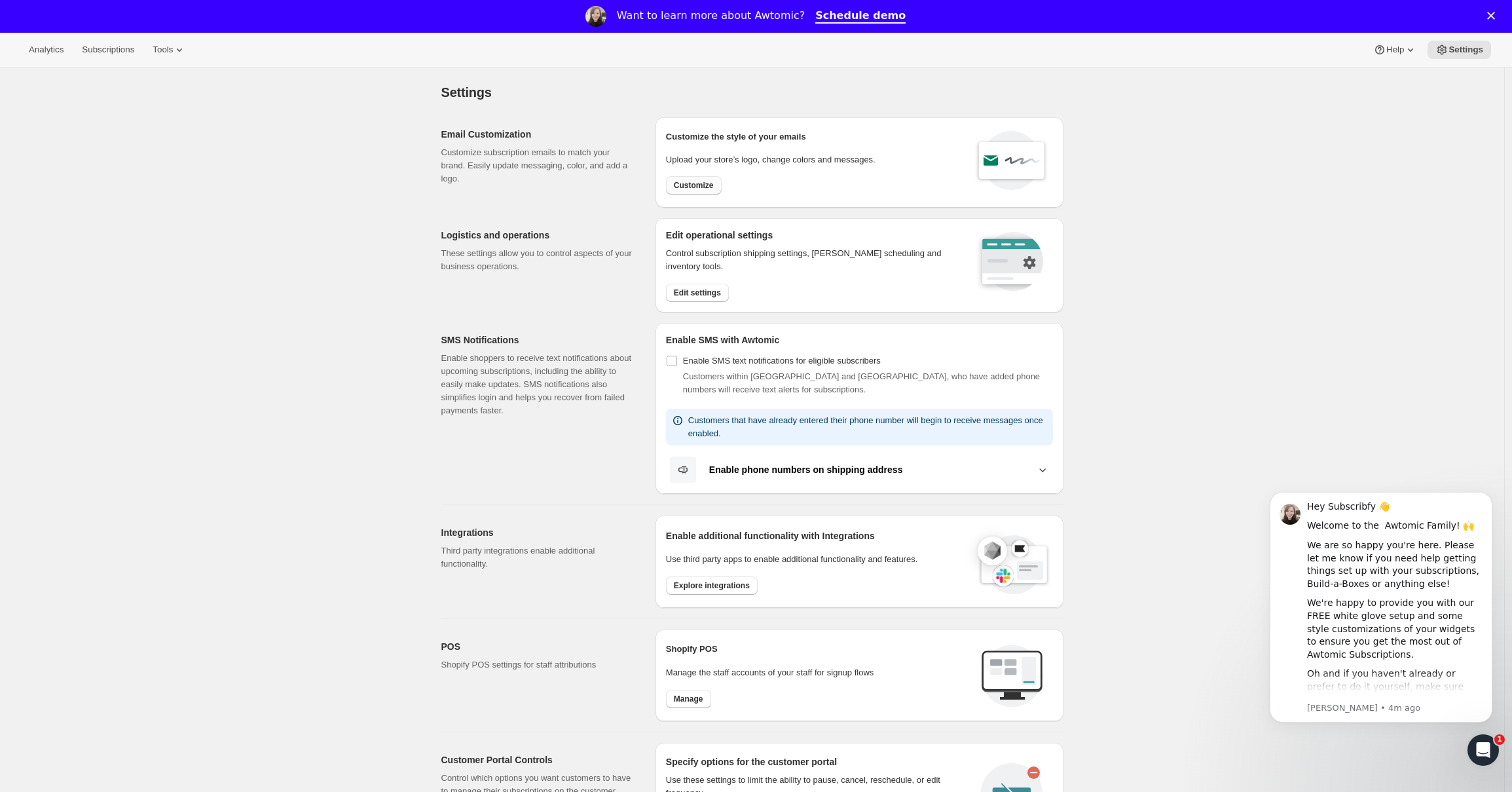
click at [707, 188] on span "Customize" at bounding box center [694, 185] width 40 height 11
select select "subscriptionMessage"
select select "5"
select select "15"
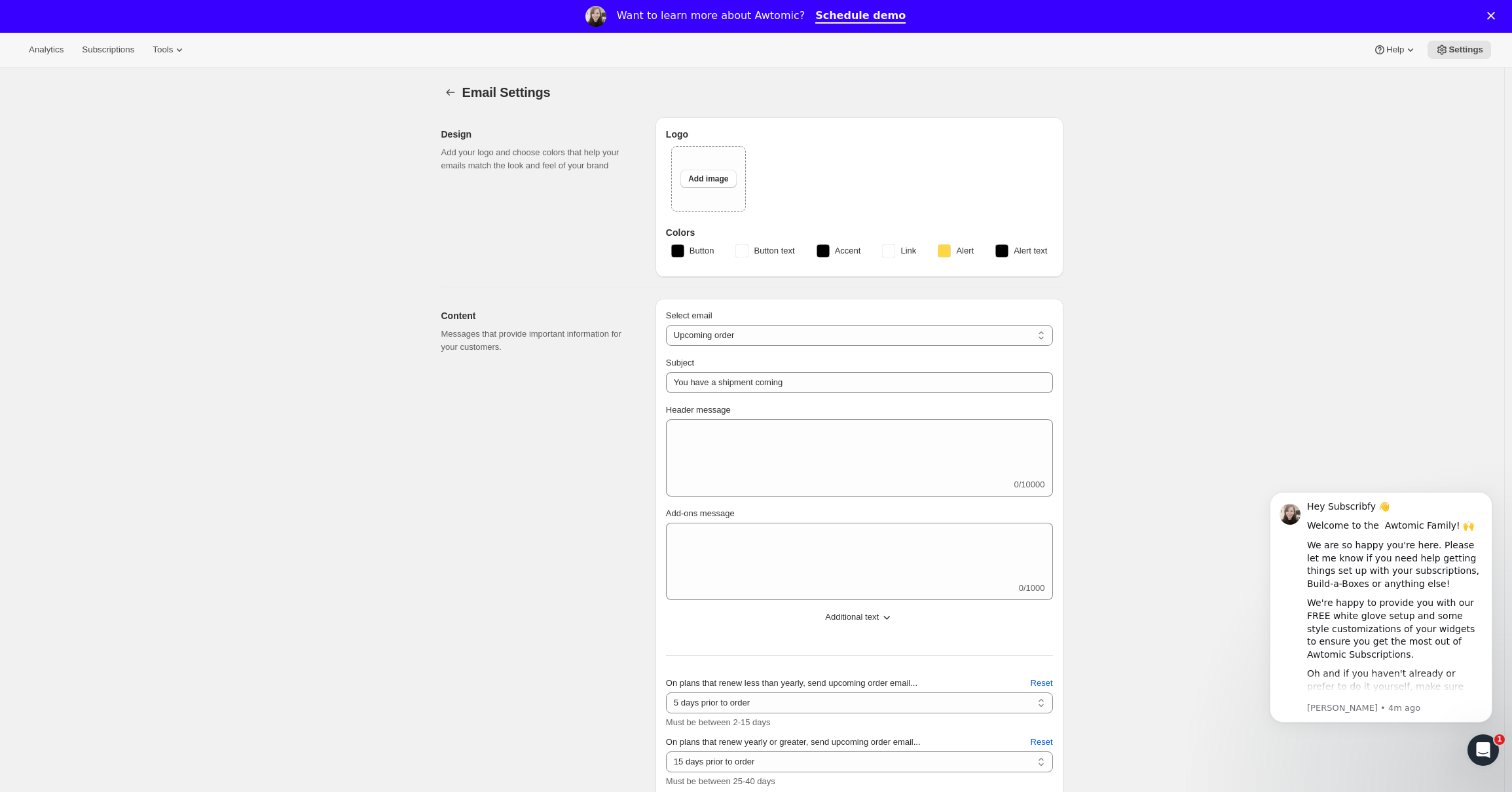
type input "Madam Glam DEV"
click at [450, 87] on icon "Settings" at bounding box center [451, 93] width 13 height 13
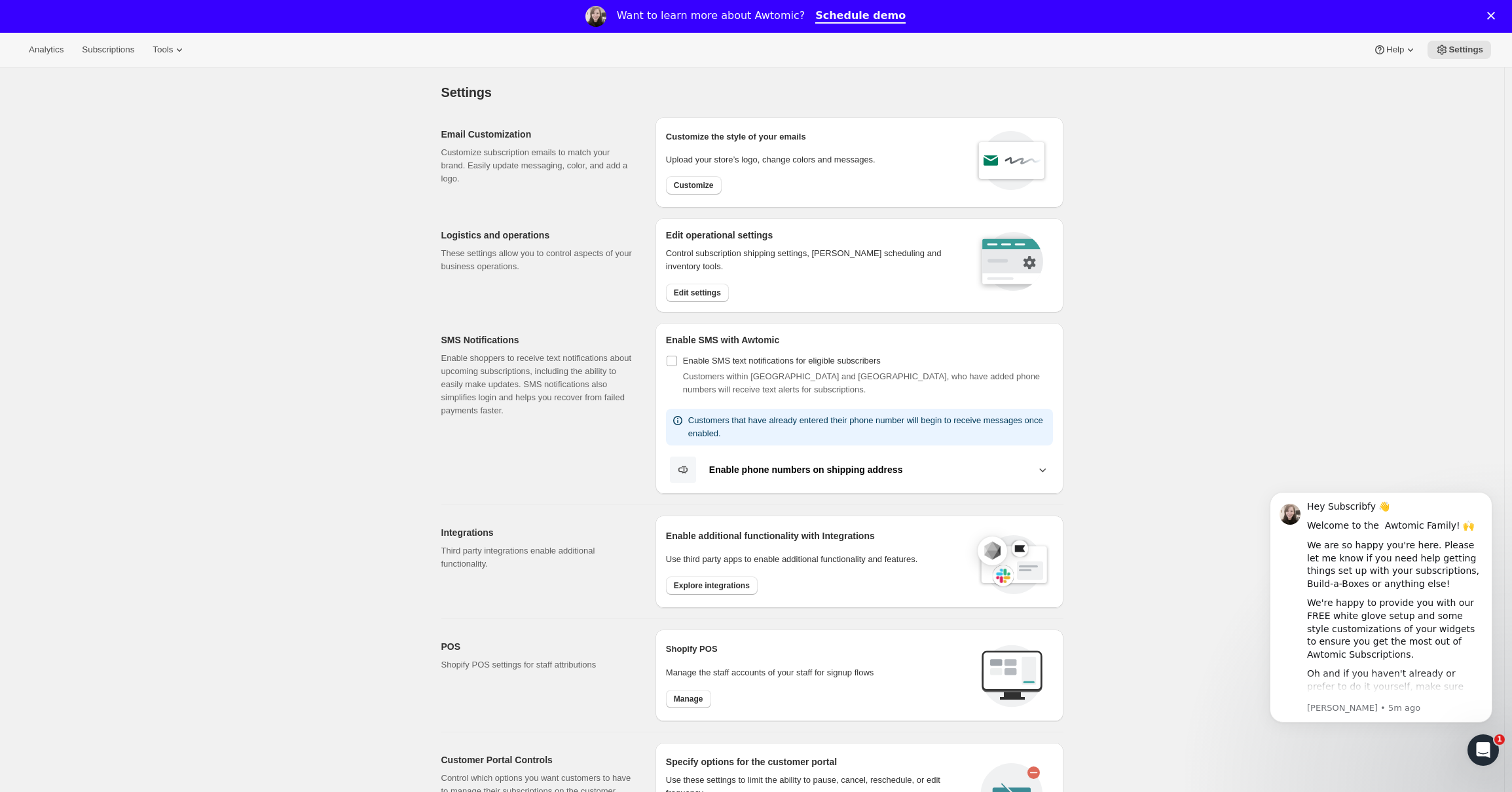
click at [704, 304] on div "Edit operational settings Control subscription shipping settings, [PERSON_NAME]…" at bounding box center [859, 265] width 408 height 94
click at [704, 290] on span "Edit settings" at bounding box center [697, 293] width 47 height 11
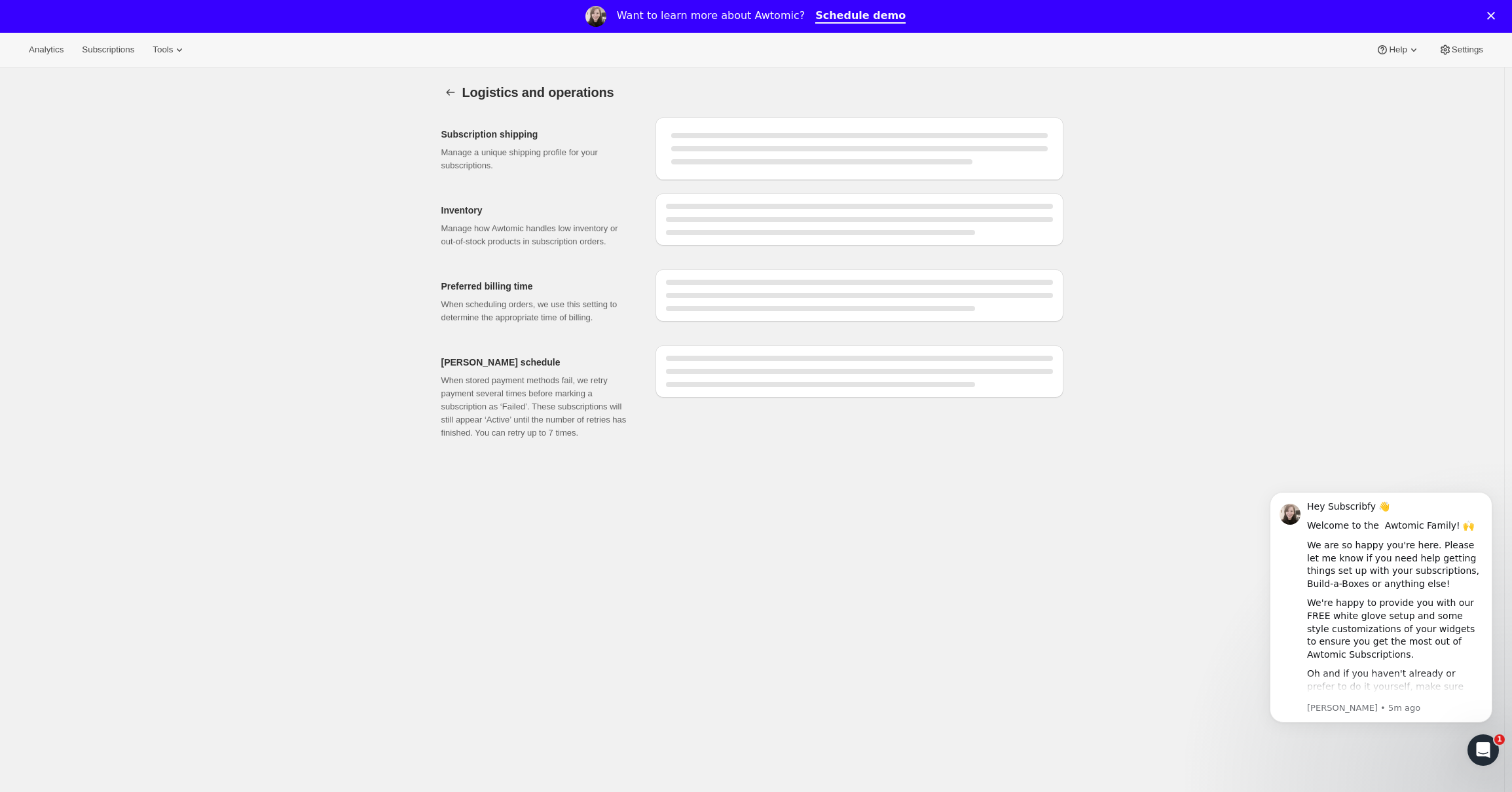
select select "DAY"
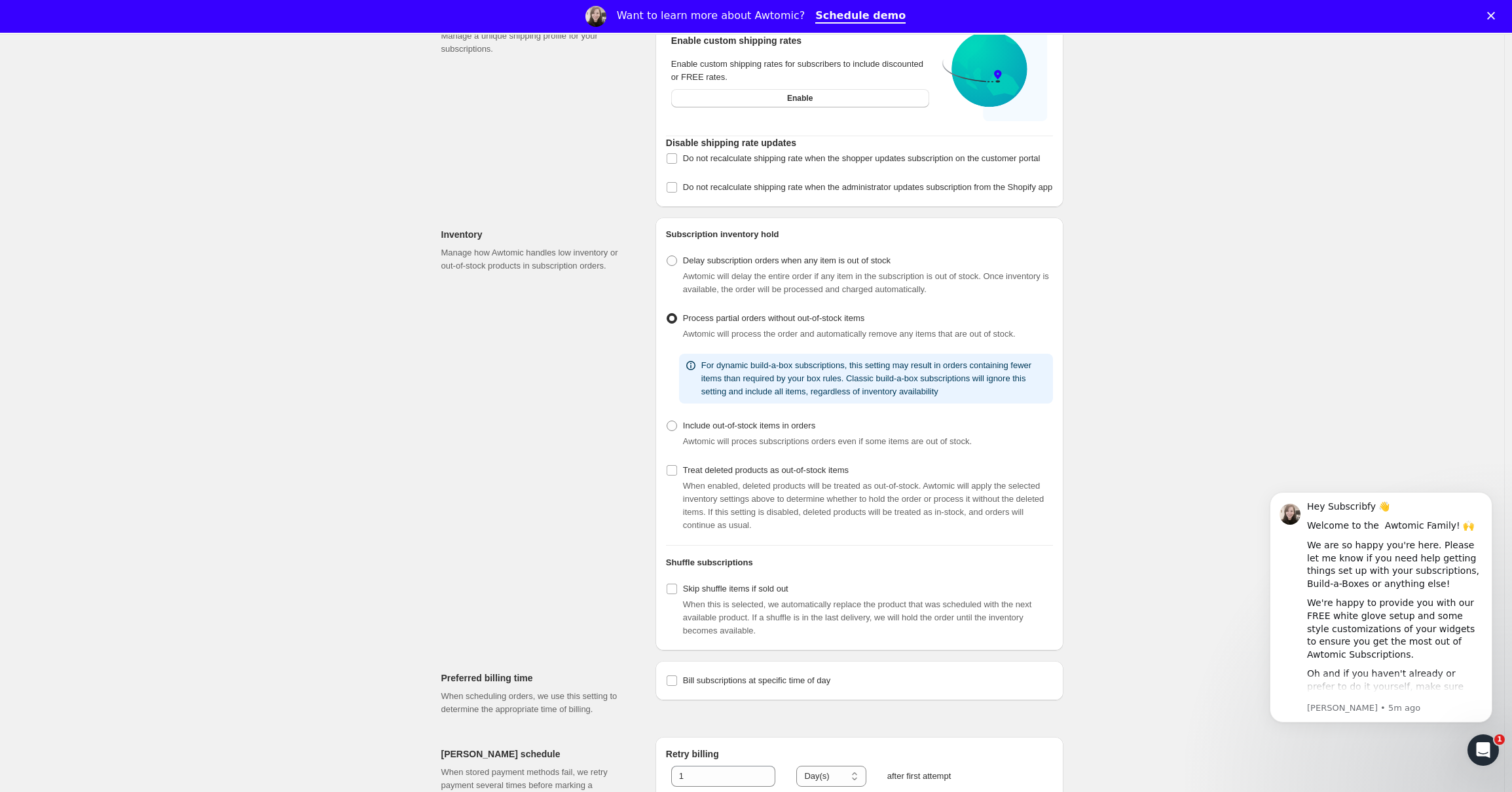
scroll to position [44, 0]
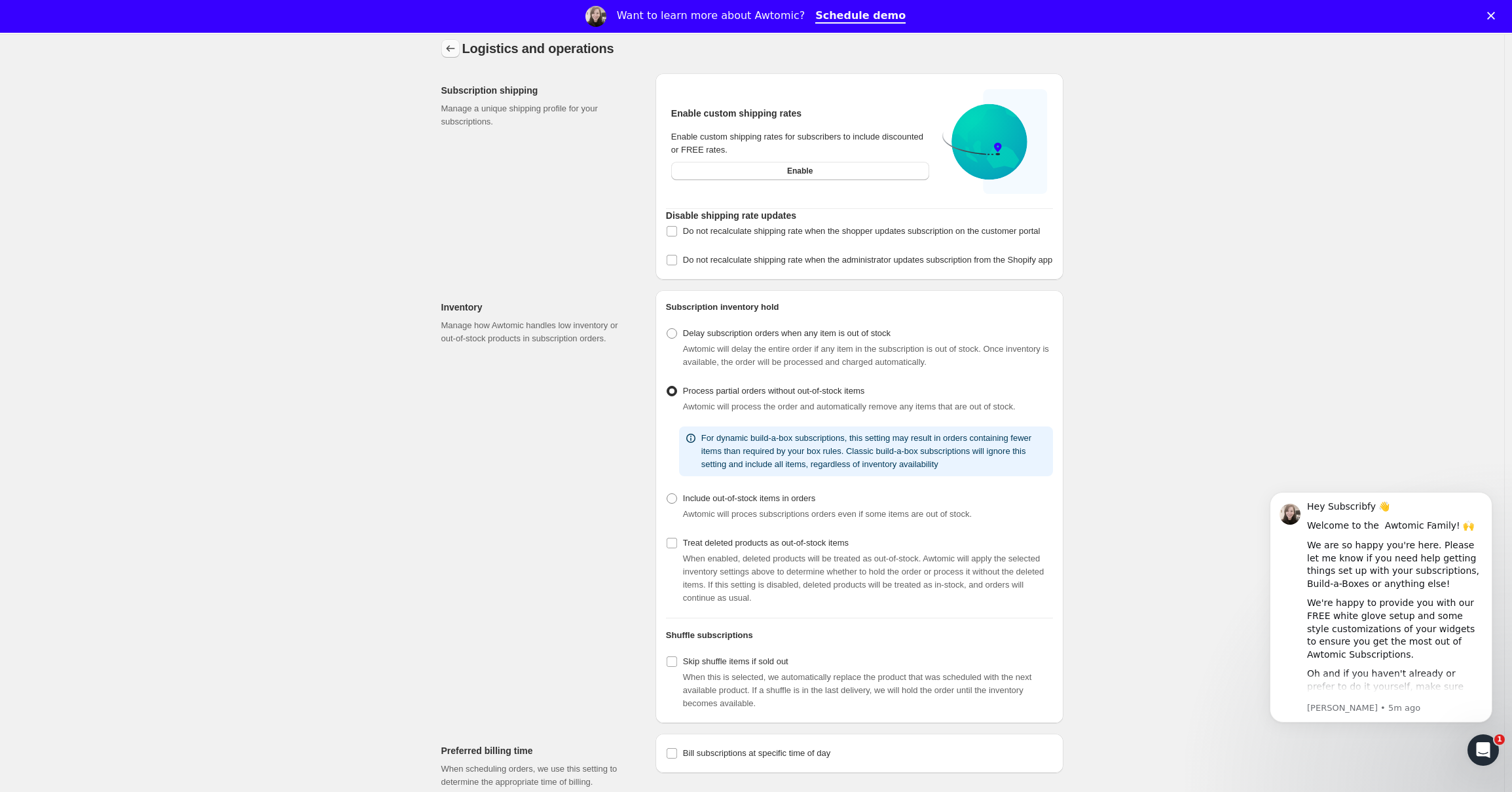
click at [449, 41] on button "Settings" at bounding box center [451, 49] width 18 height 18
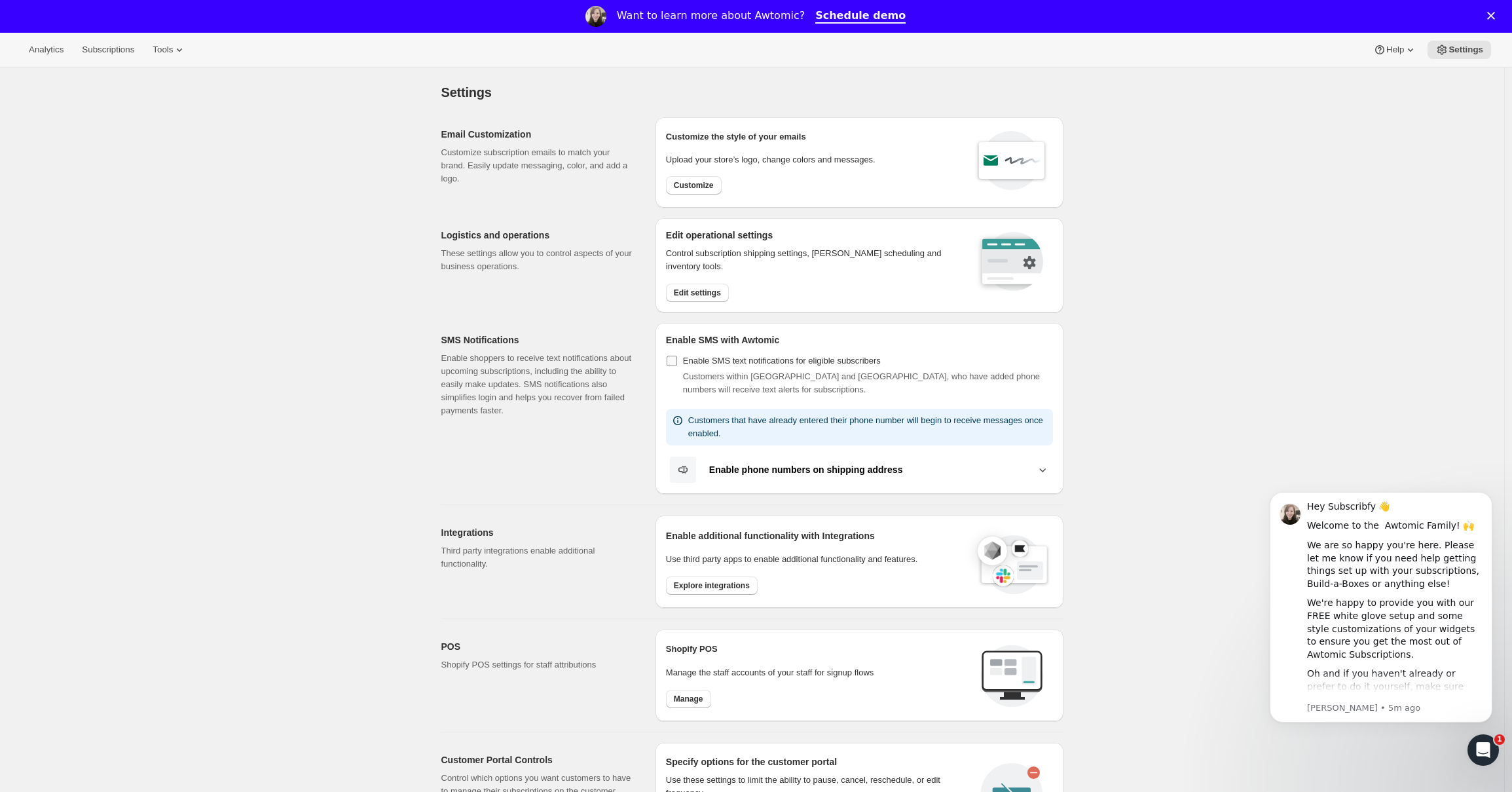
click at [737, 360] on span "Enable SMS text notifications for eligible subscribers" at bounding box center [781, 360] width 198 height 10
click at [677, 360] on input "Enable SMS text notifications for eligible subscribers" at bounding box center [671, 360] width 11 height 11
checkbox input "true"
select select "22:00"
select select "09:00"
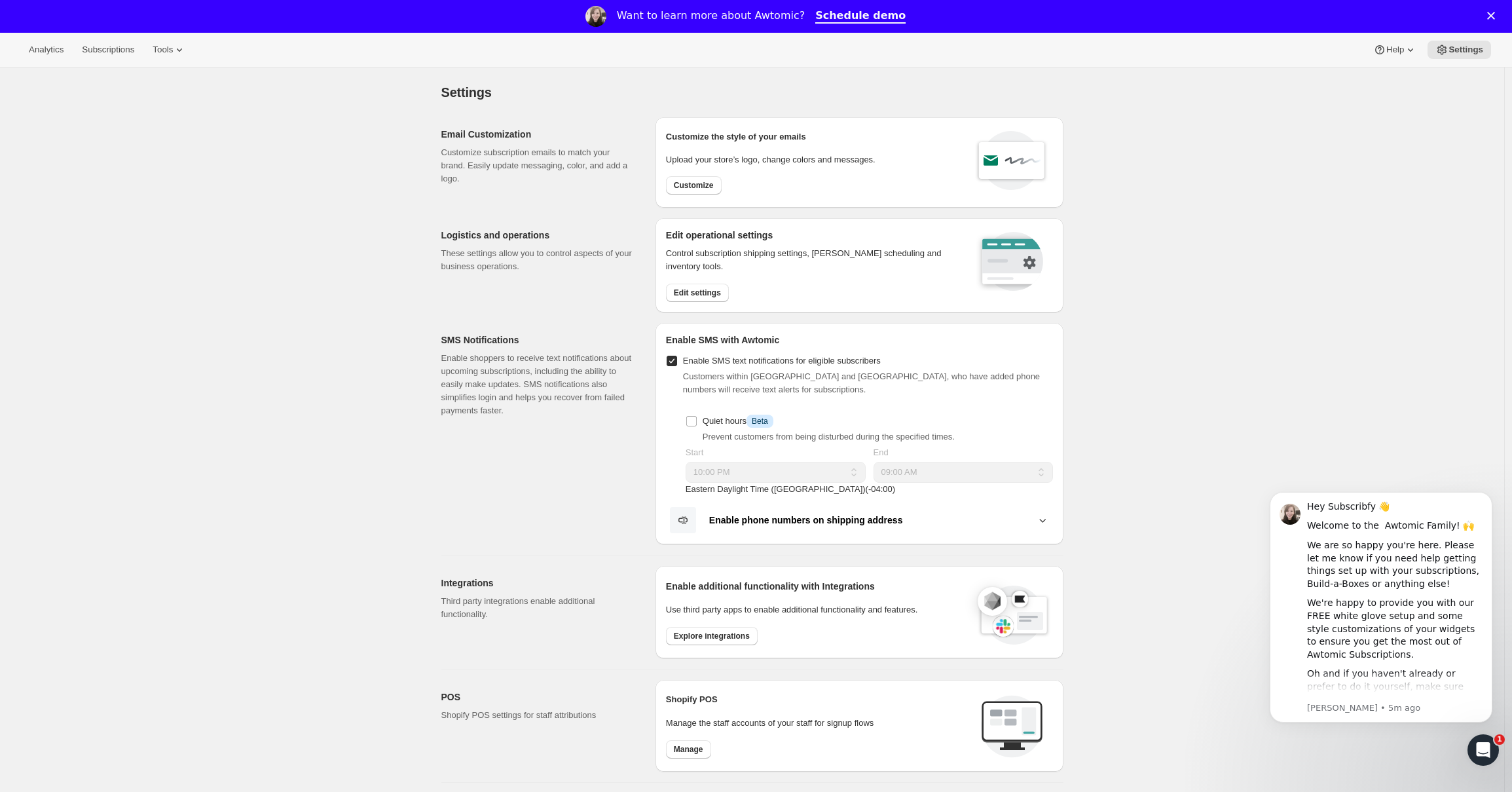
click at [850, 429] on div "Quiet hours Info Beta Prevent customers from being disturbed during the specifi…" at bounding box center [869, 427] width 367 height 31
click at [759, 428] on label "Quiet hours Info Beta" at bounding box center [729, 421] width 88 height 18
click at [697, 427] on input "Quiet hours Info Beta" at bounding box center [691, 421] width 11 height 11
click at [759, 424] on span "Info Beta" at bounding box center [760, 421] width 26 height 13
click at [697, 424] on input "Quiet hours Info Beta" at bounding box center [691, 421] width 11 height 11
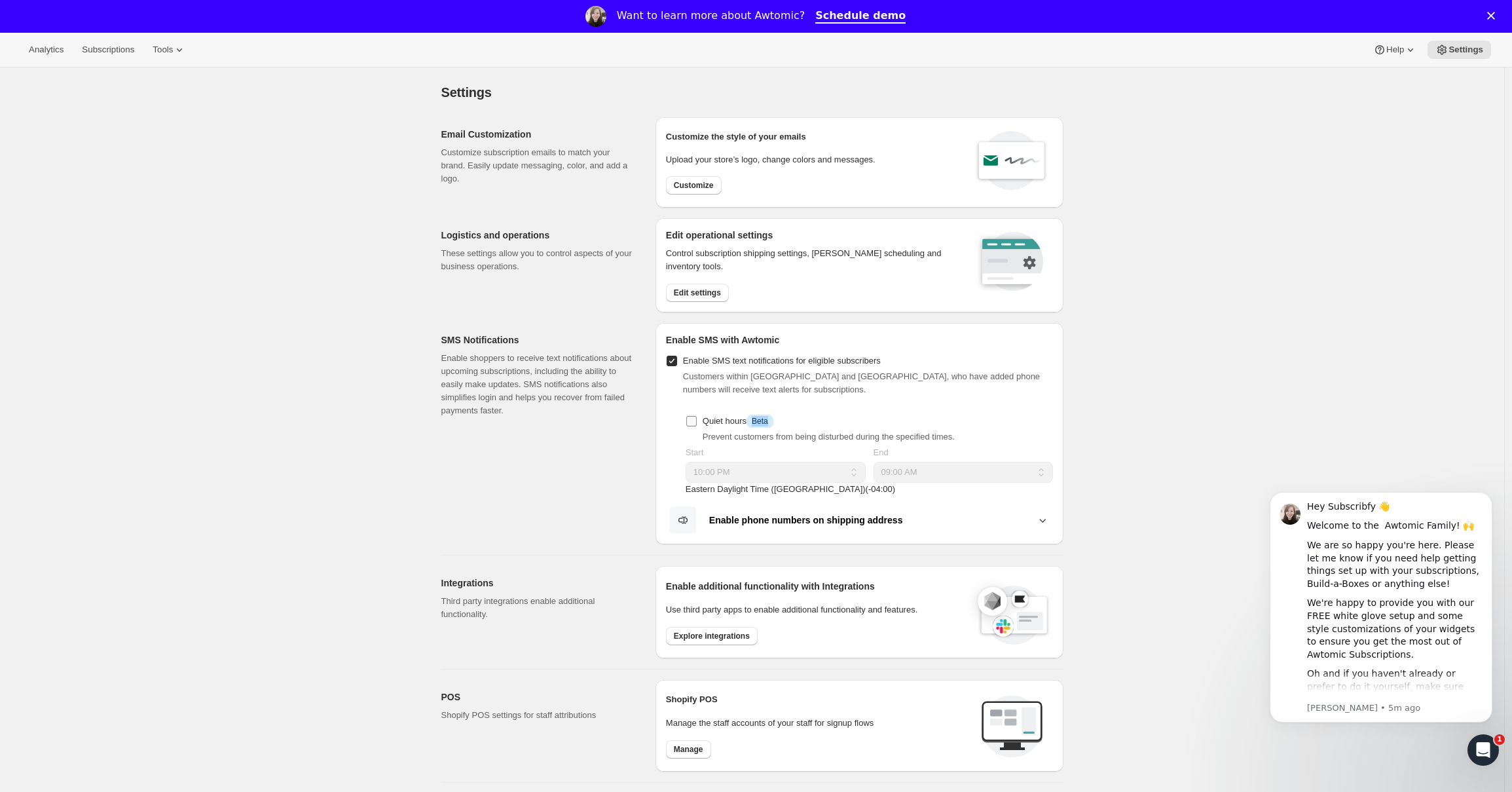
click at [759, 424] on span "Info Beta" at bounding box center [760, 421] width 26 height 13
click at [697, 424] on input "Quiet hours Info Beta" at bounding box center [691, 421] width 11 height 11
checkbox input "true"
click at [491, 345] on h2 "SMS Notifications" at bounding box center [538, 340] width 193 height 13
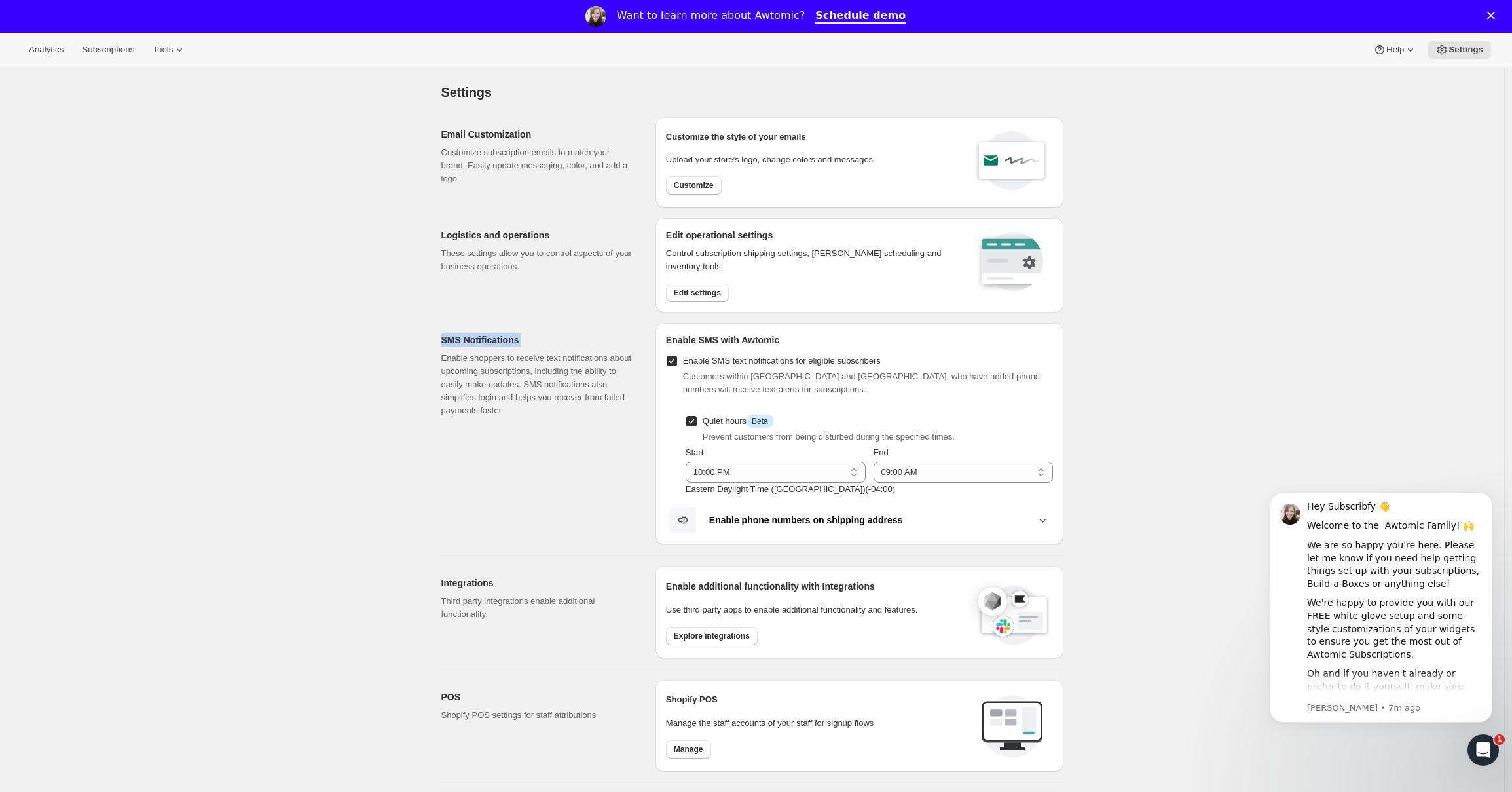
click at [491, 345] on h2 "SMS Notifications" at bounding box center [538, 340] width 193 height 13
copy h2 "SMS Notifications"
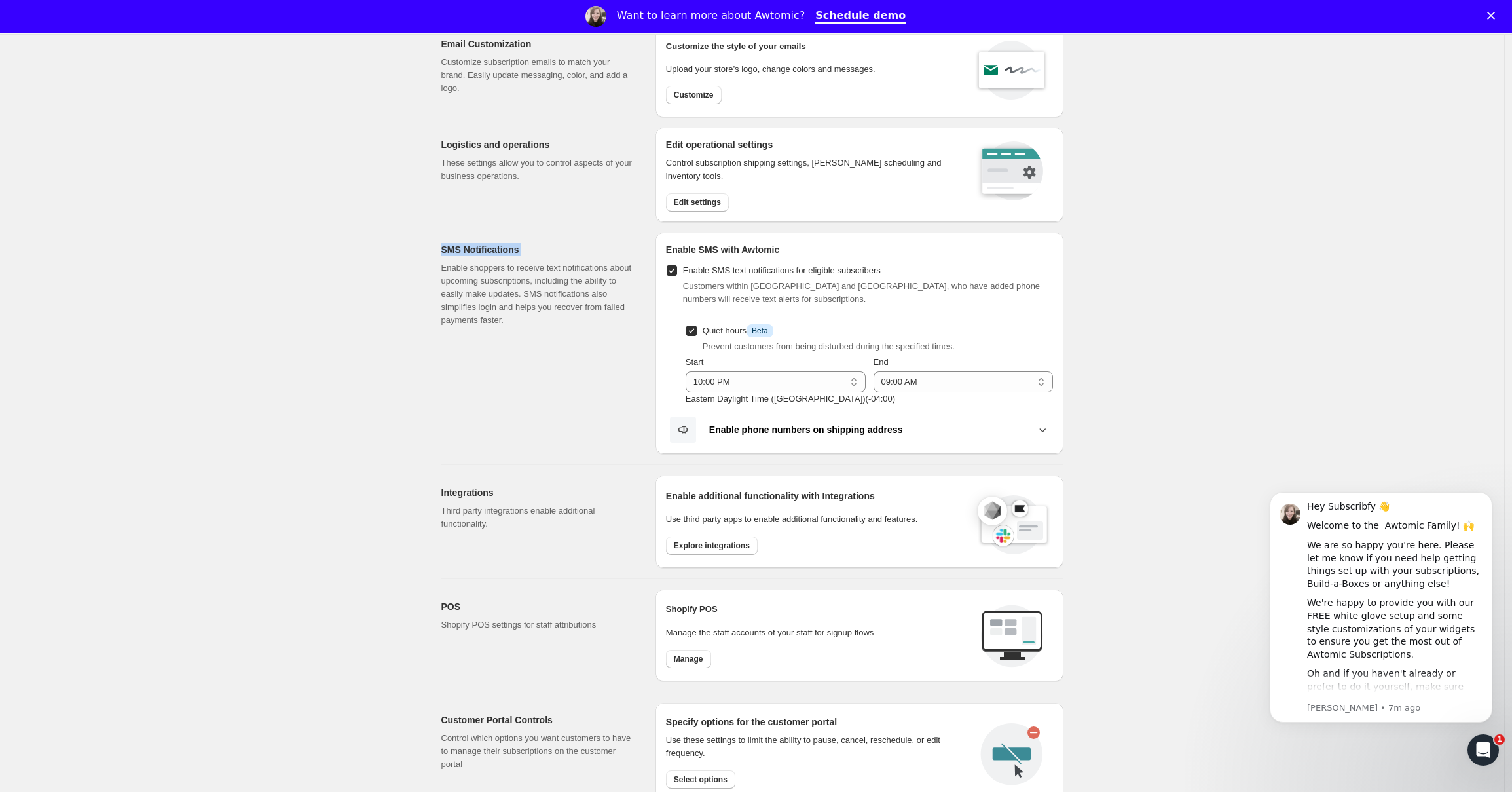
scroll to position [90, 0]
click at [702, 662] on span "Manage" at bounding box center [689, 659] width 30 height 11
checkbox input "false"
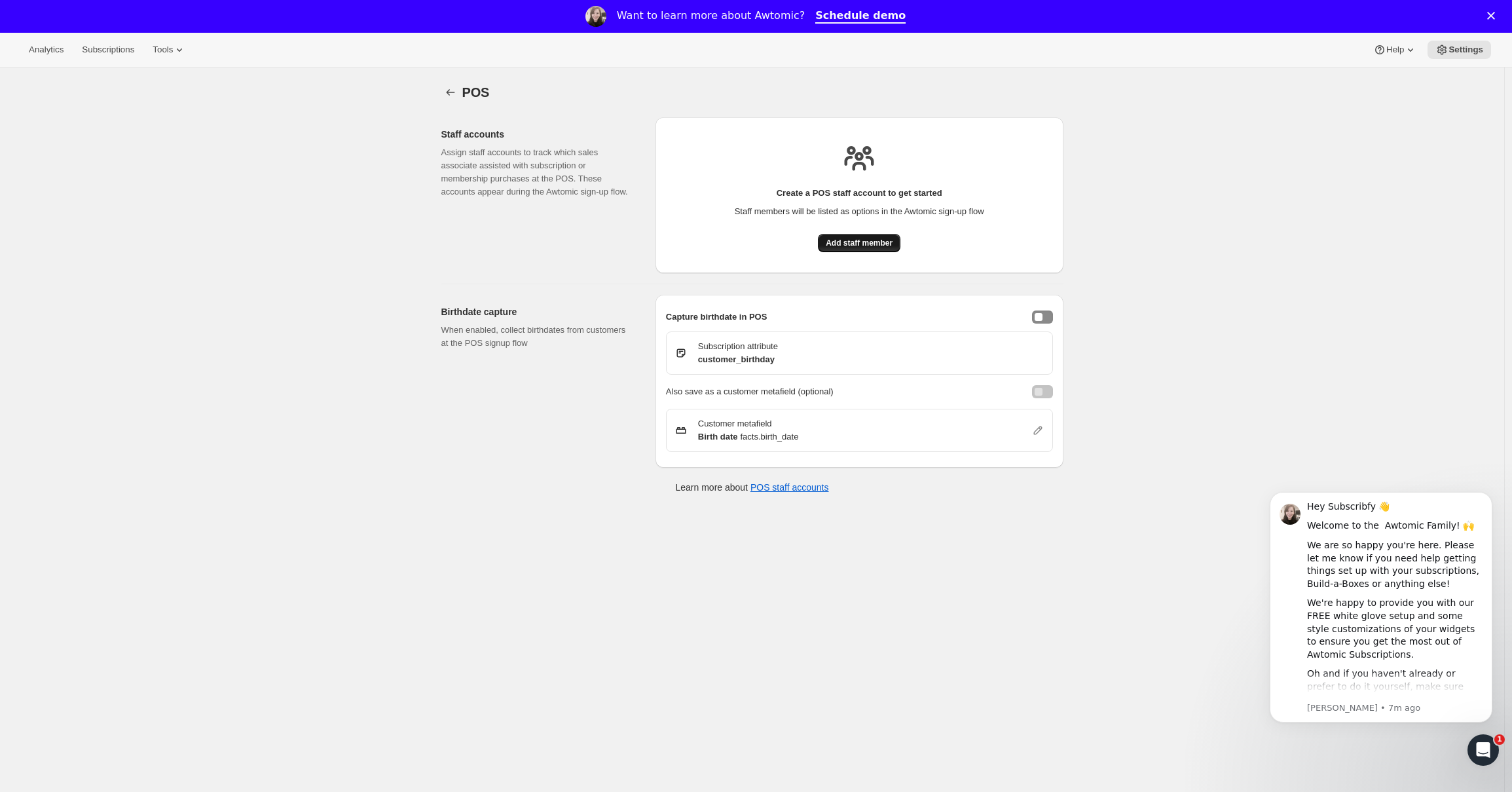
click at [880, 250] on button "Add staff member" at bounding box center [859, 243] width 83 height 18
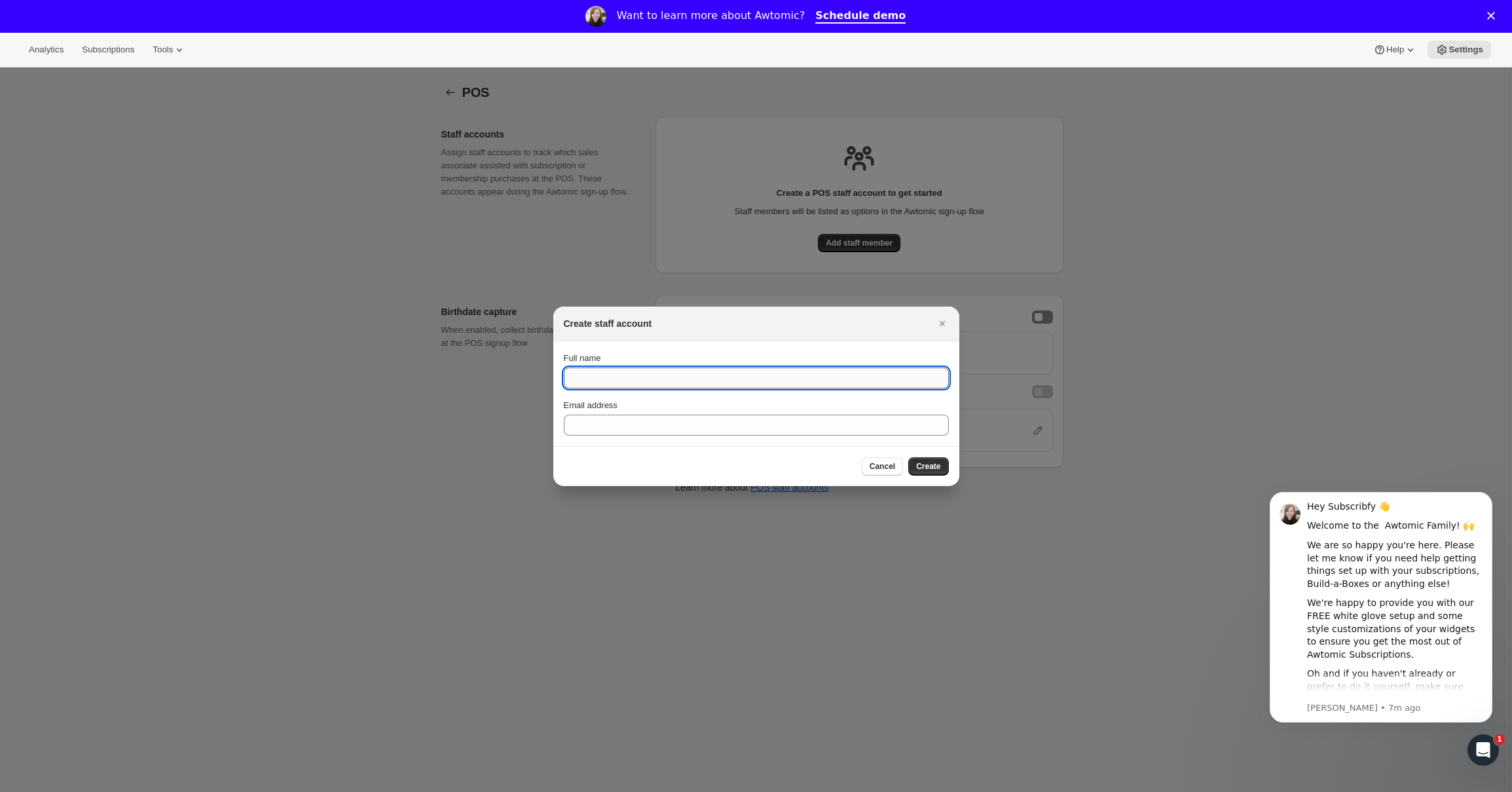
click at [721, 383] on input "Full name" at bounding box center [756, 377] width 385 height 21
click at [842, 464] on div "Cancel Create" at bounding box center [756, 466] width 385 height 18
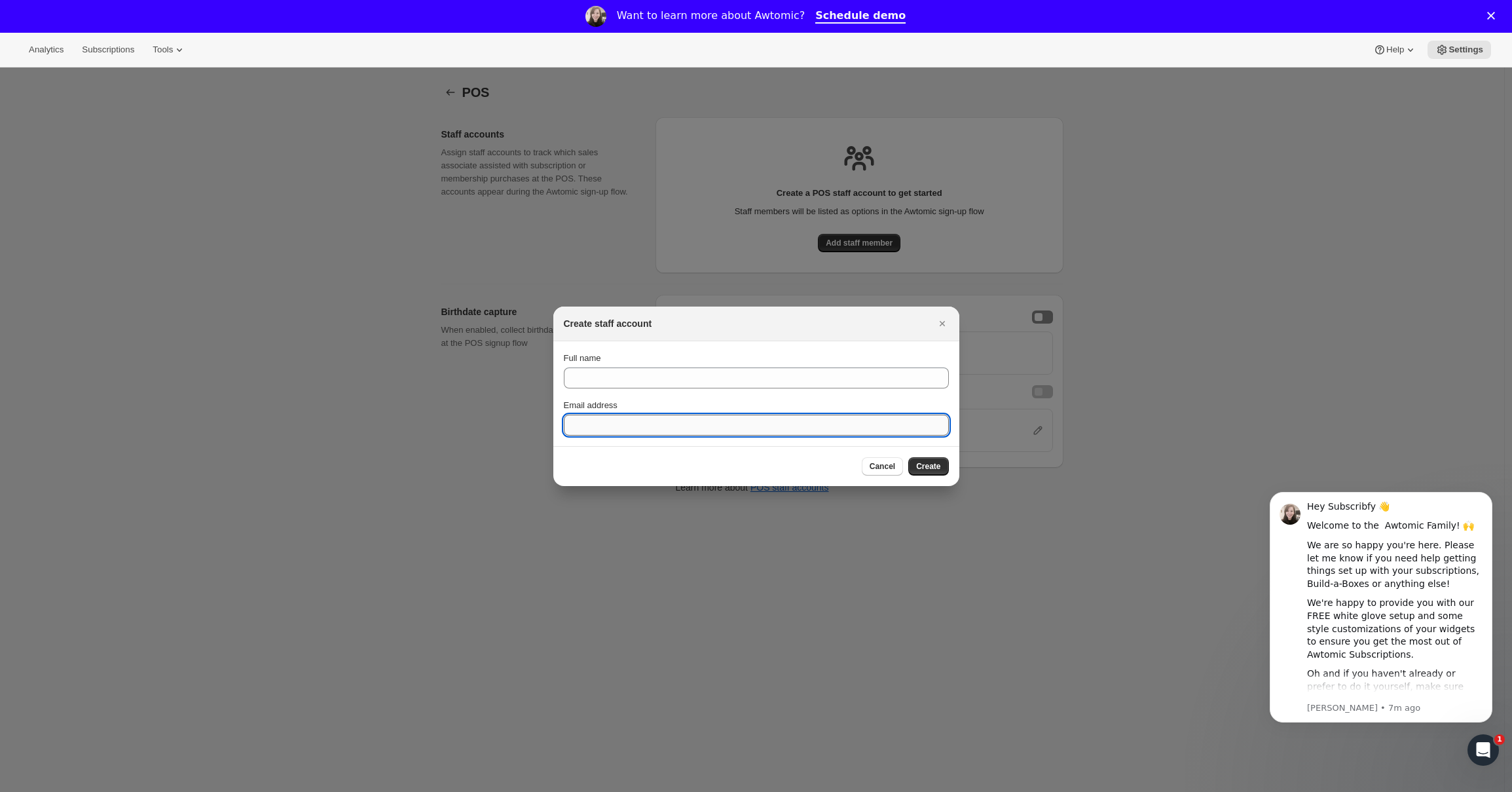
click at [833, 424] on input "Email address" at bounding box center [756, 424] width 385 height 21
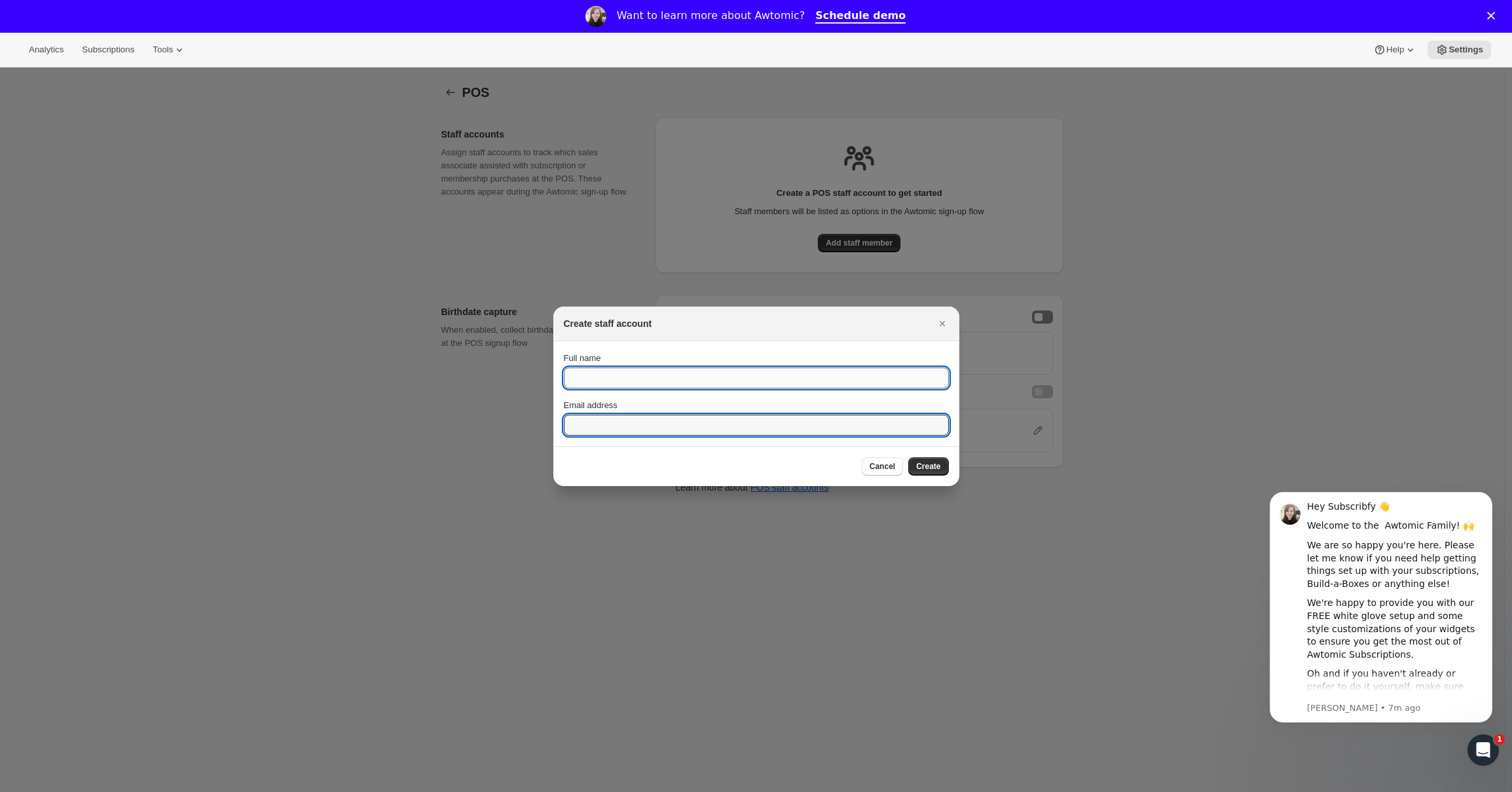
click at [835, 379] on input "Full name" at bounding box center [756, 377] width 385 height 21
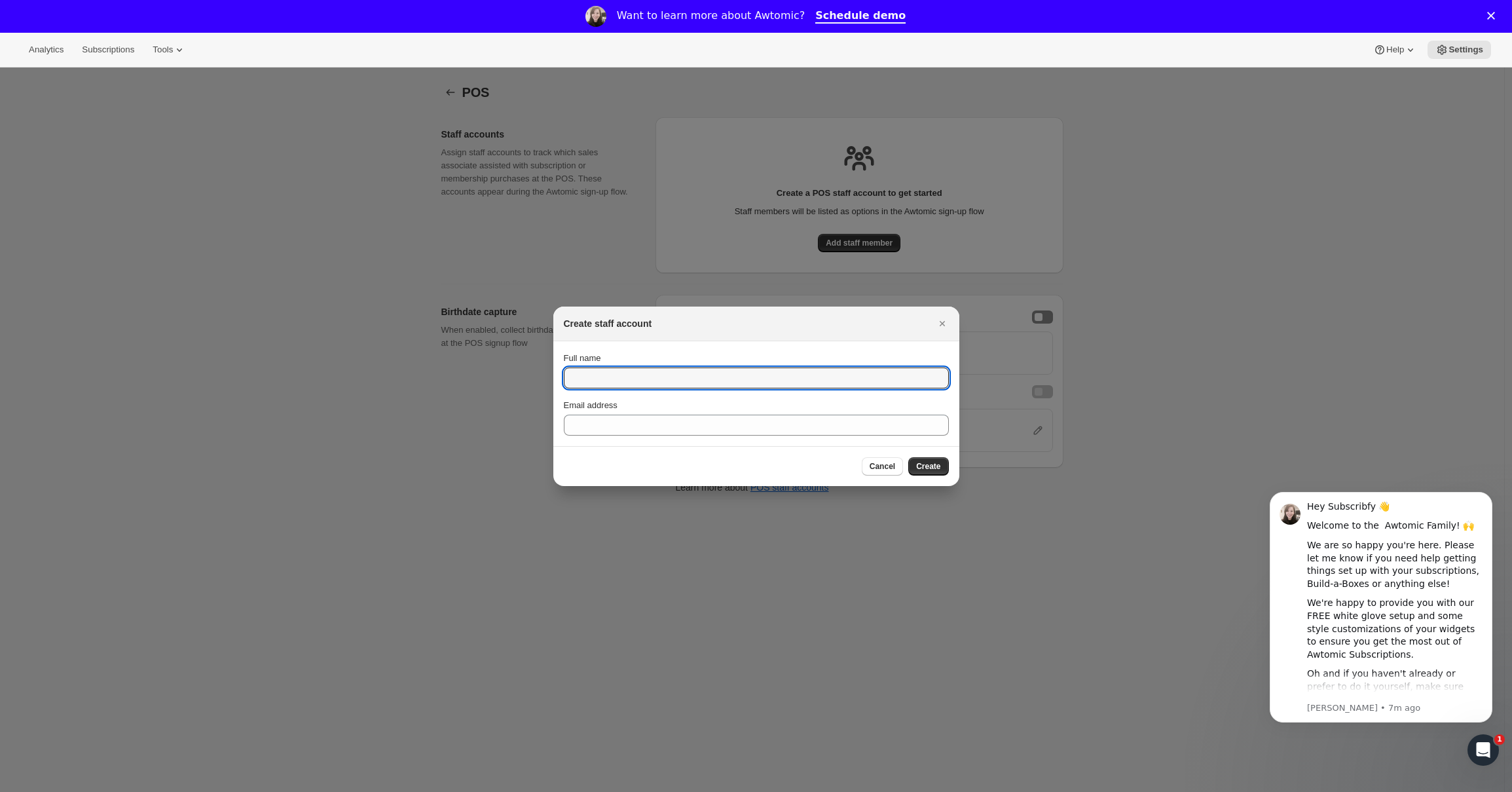
click at [1080, 209] on div at bounding box center [756, 396] width 1512 height 792
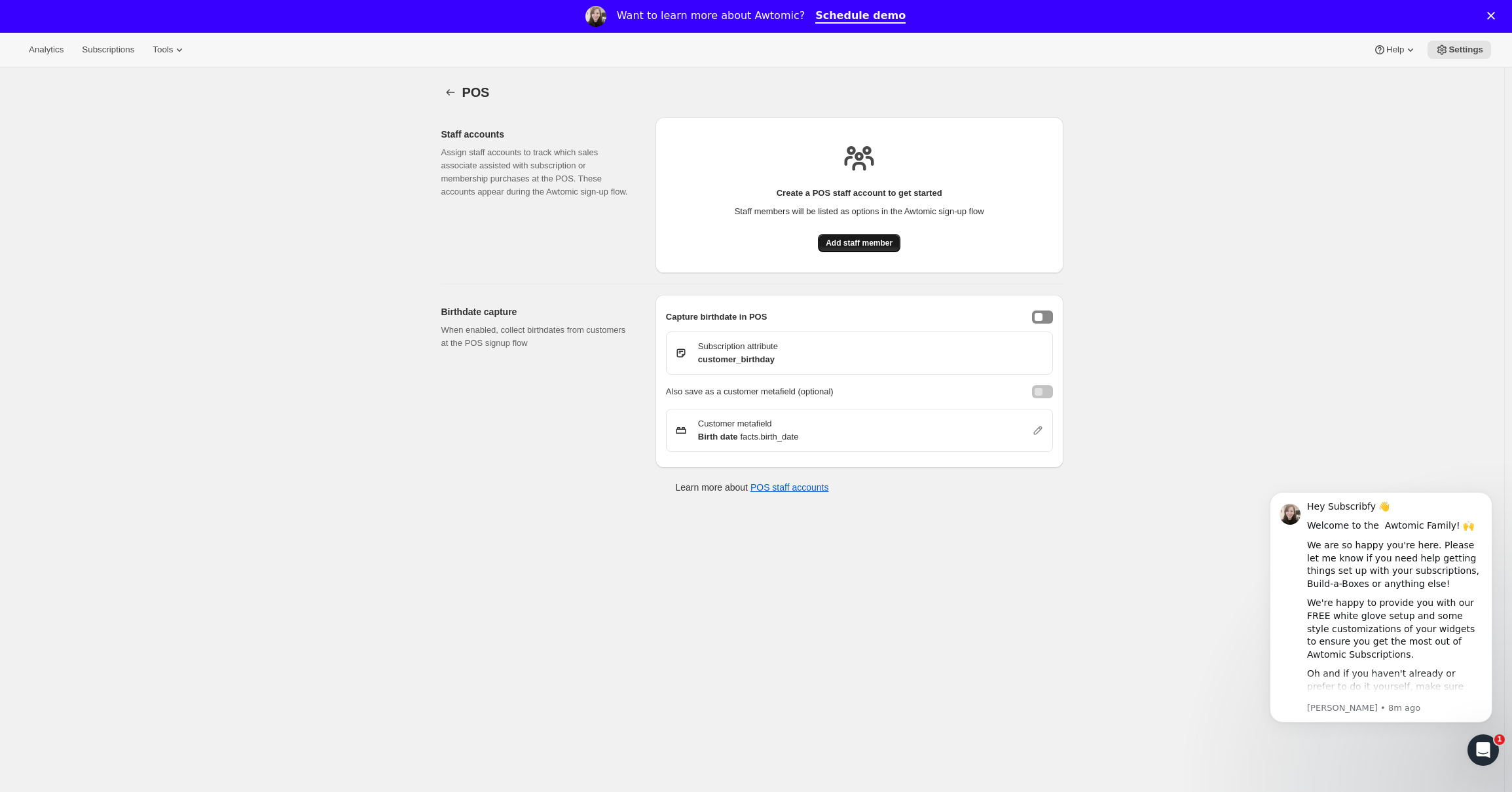
click at [858, 246] on span "Add staff member" at bounding box center [859, 243] width 67 height 11
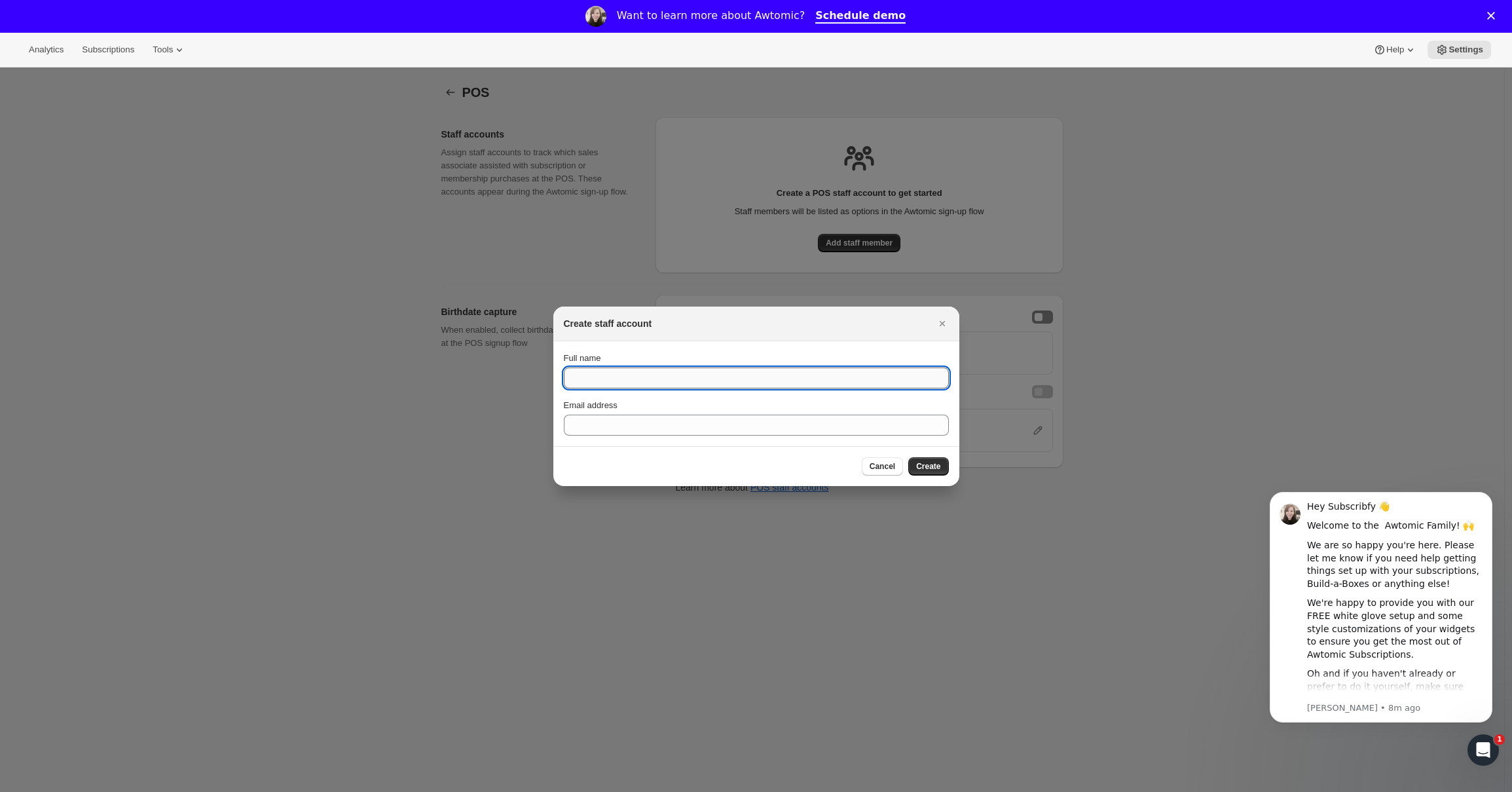
click at [703, 384] on input "Full name" at bounding box center [756, 377] width 385 height 21
click at [599, 331] on div "Create staff account" at bounding box center [756, 324] width 406 height 35
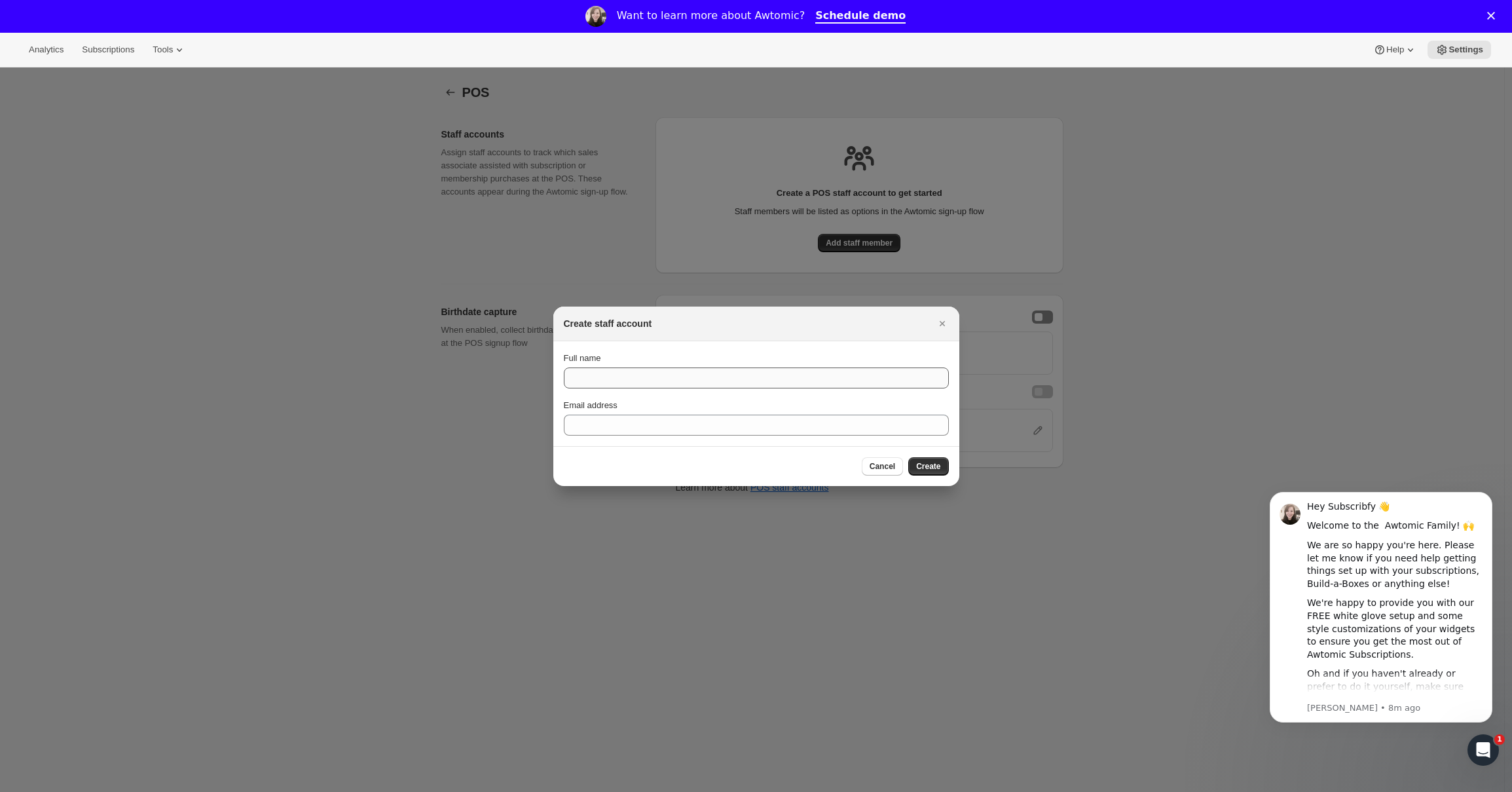
drag, startPoint x: 941, startPoint y: 320, endPoint x: 589, endPoint y: 372, distance: 355.8
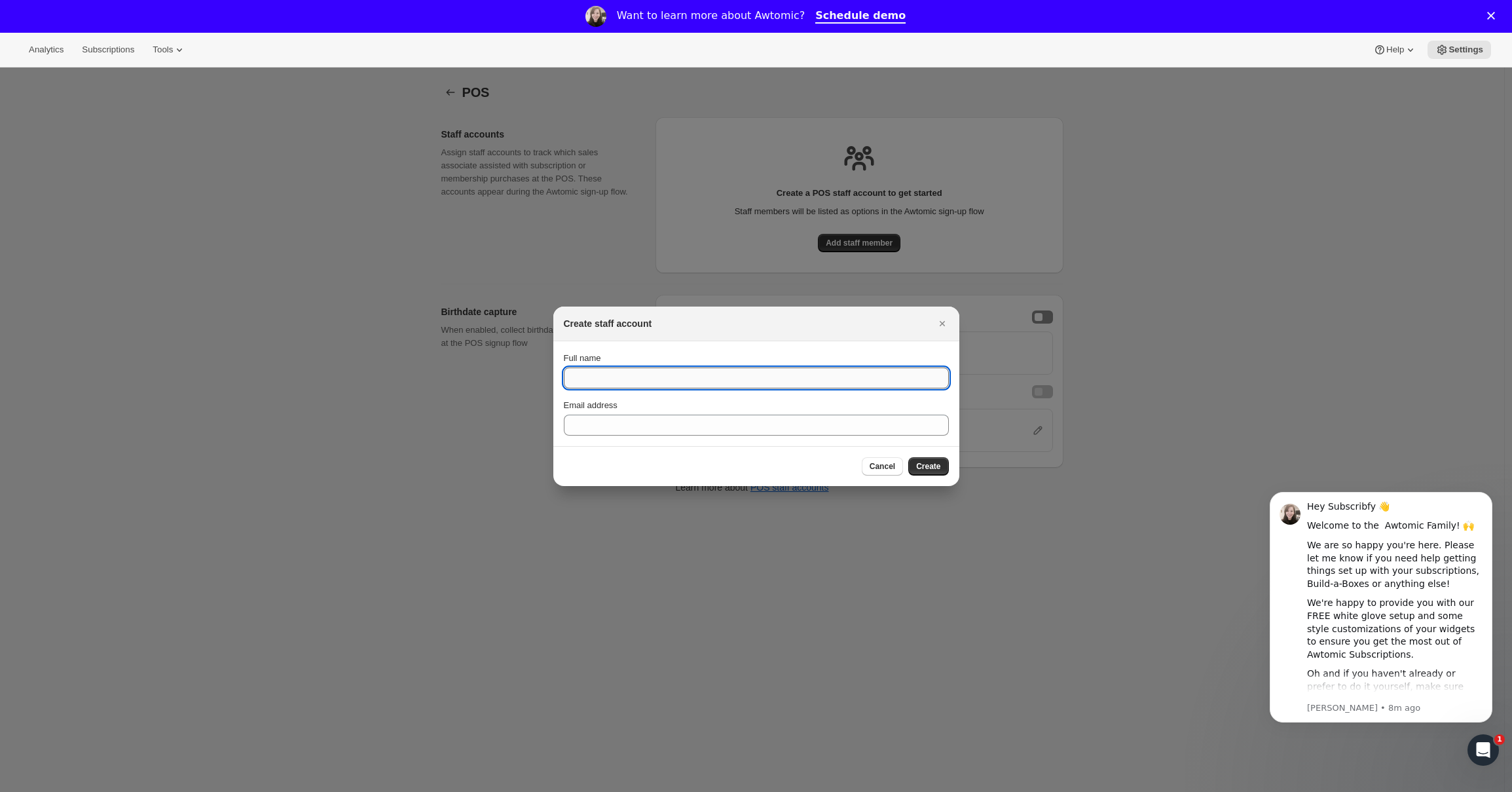
click at [617, 374] on input "Full name" at bounding box center [756, 377] width 385 height 21
click at [599, 382] on input "Full name" at bounding box center [756, 377] width 385 height 21
click at [610, 291] on div at bounding box center [756, 396] width 1512 height 792
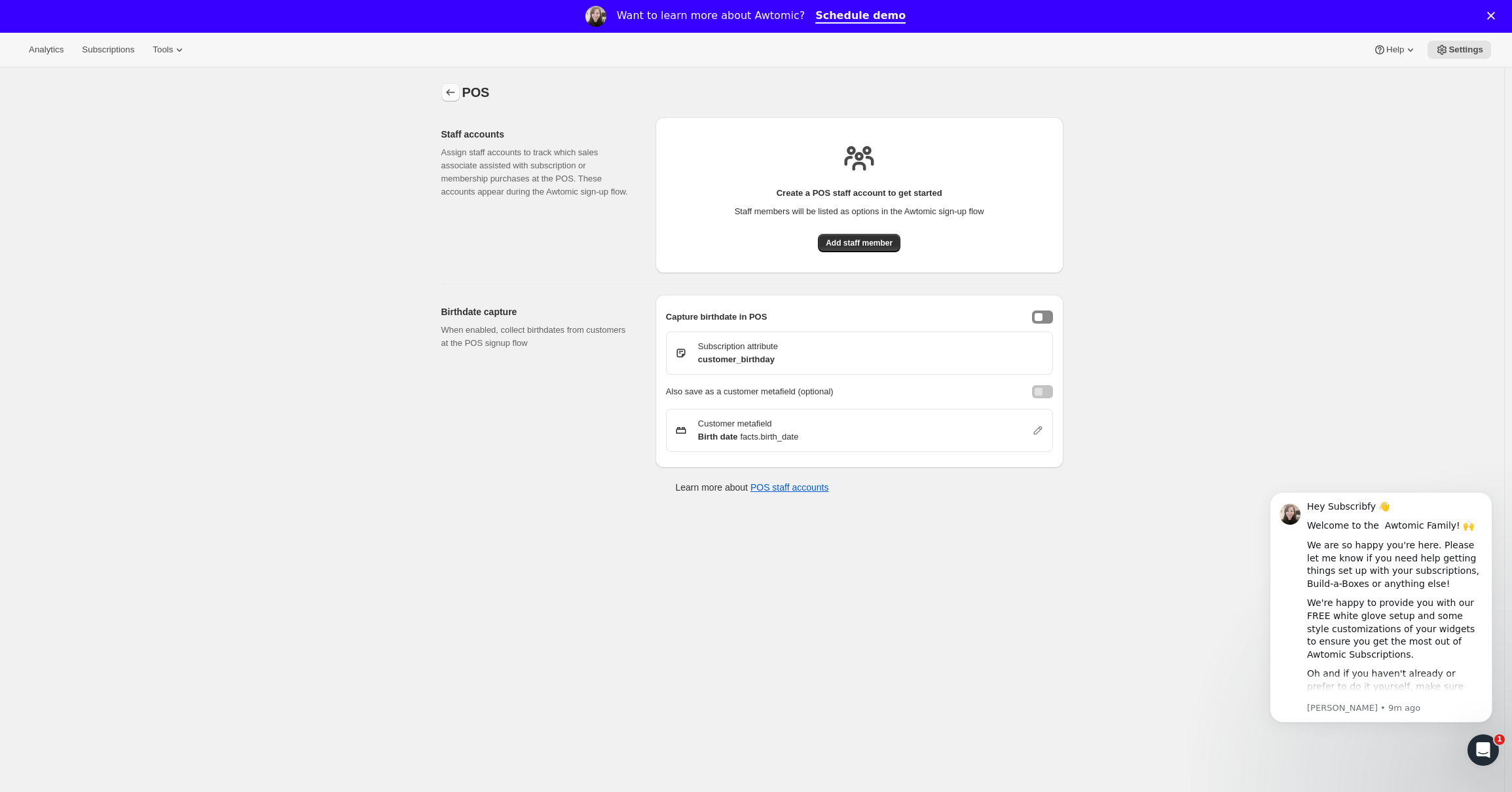
click at [457, 97] on icon "Settings" at bounding box center [451, 93] width 13 height 13
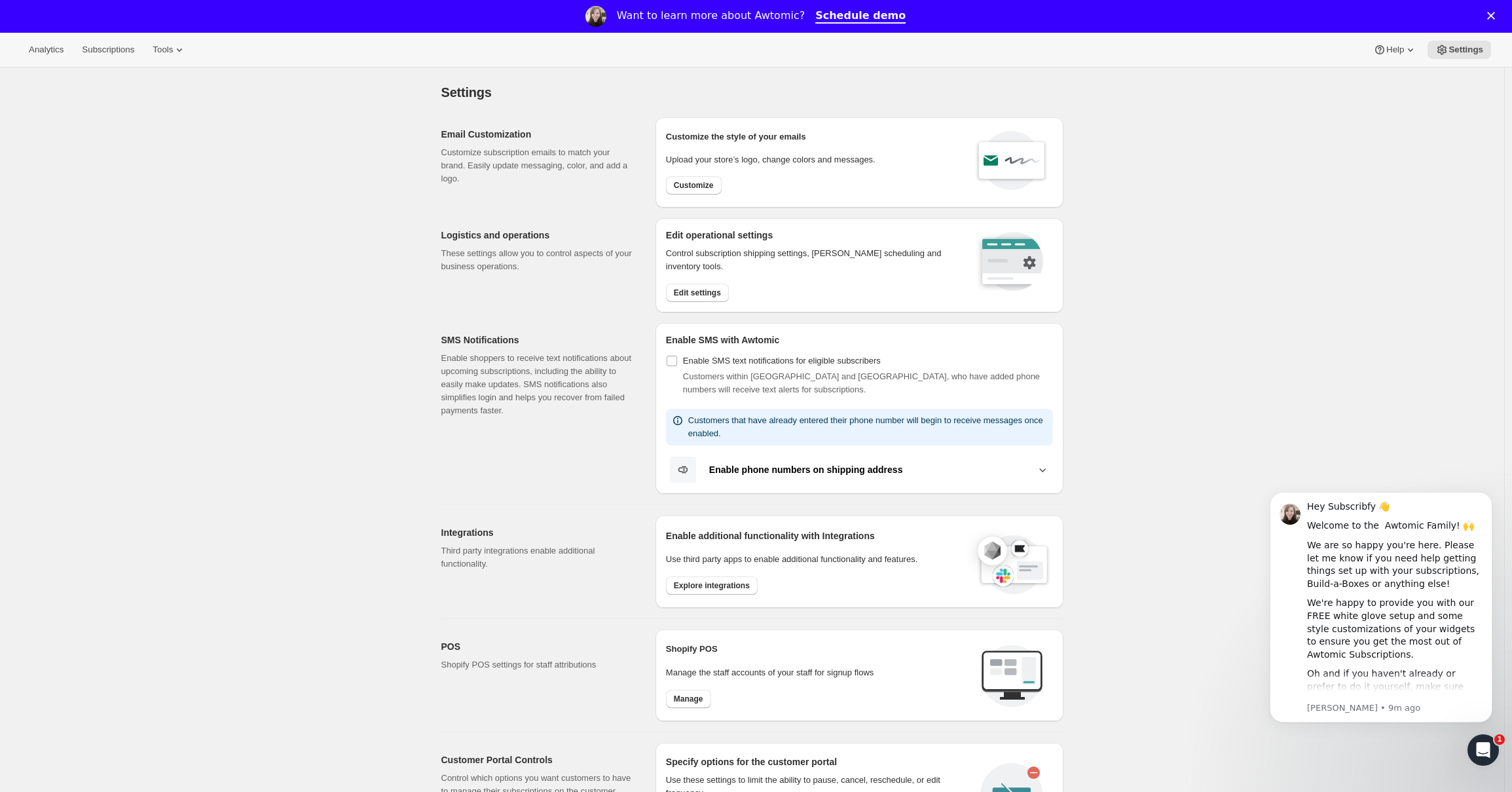
click at [879, 474] on b "Enable phone numbers on shipping address" at bounding box center [806, 470] width 193 height 11
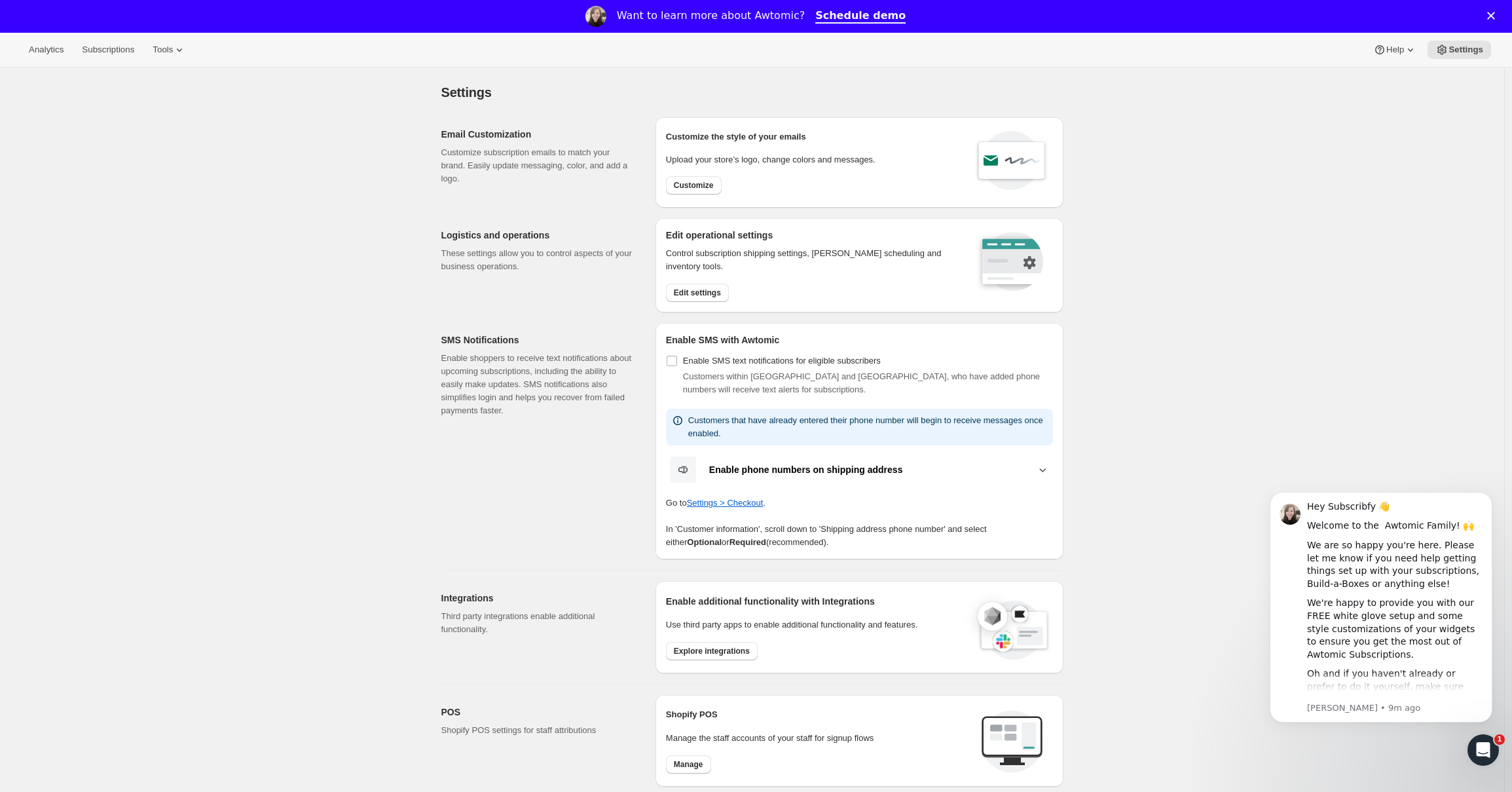
click at [880, 475] on button "Enable phone numbers on shipping address" at bounding box center [860, 469] width 387 height 27
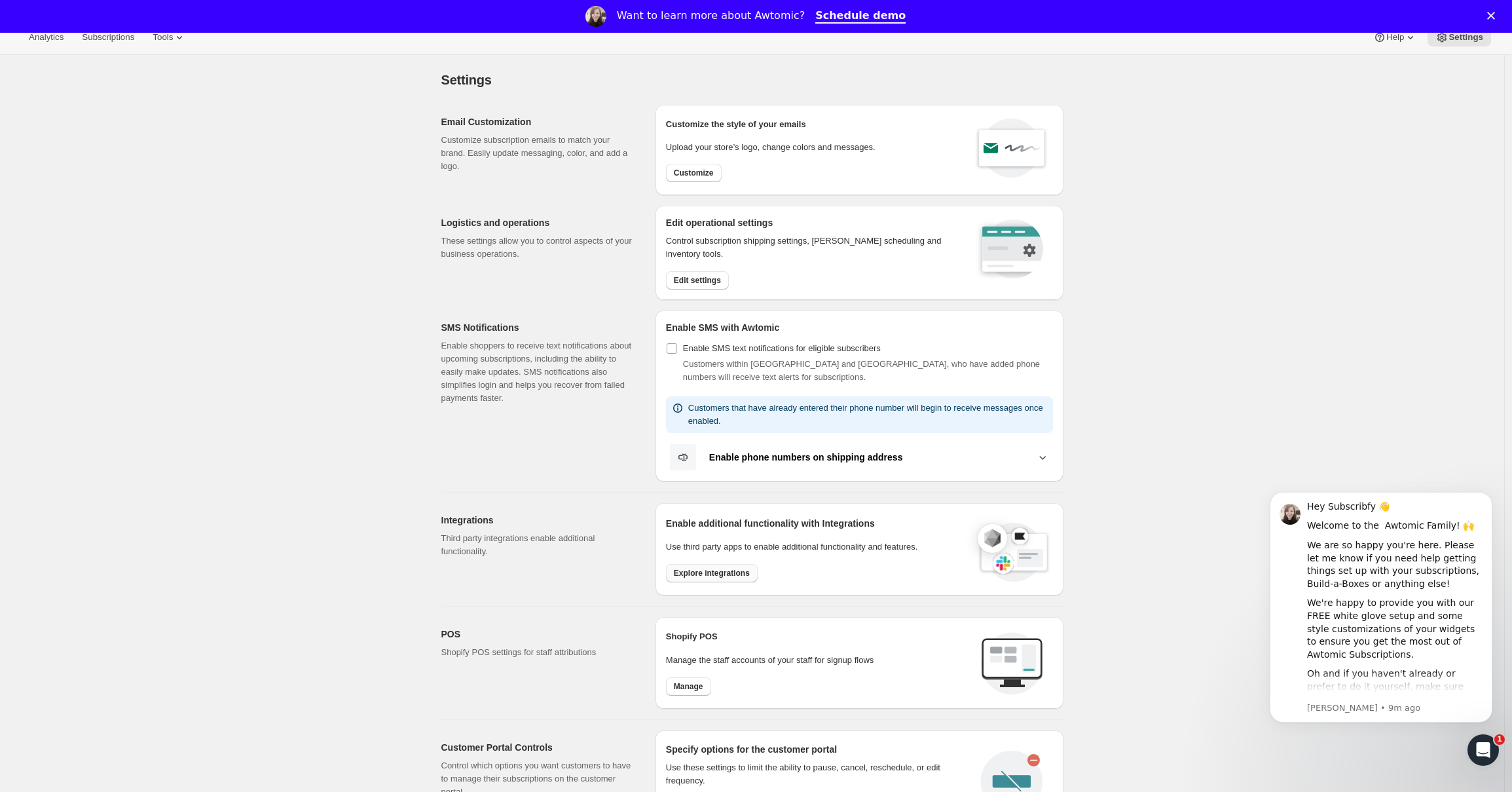
scroll to position [13, 0]
click at [717, 572] on span "Explore integrations" at bounding box center [712, 572] width 76 height 11
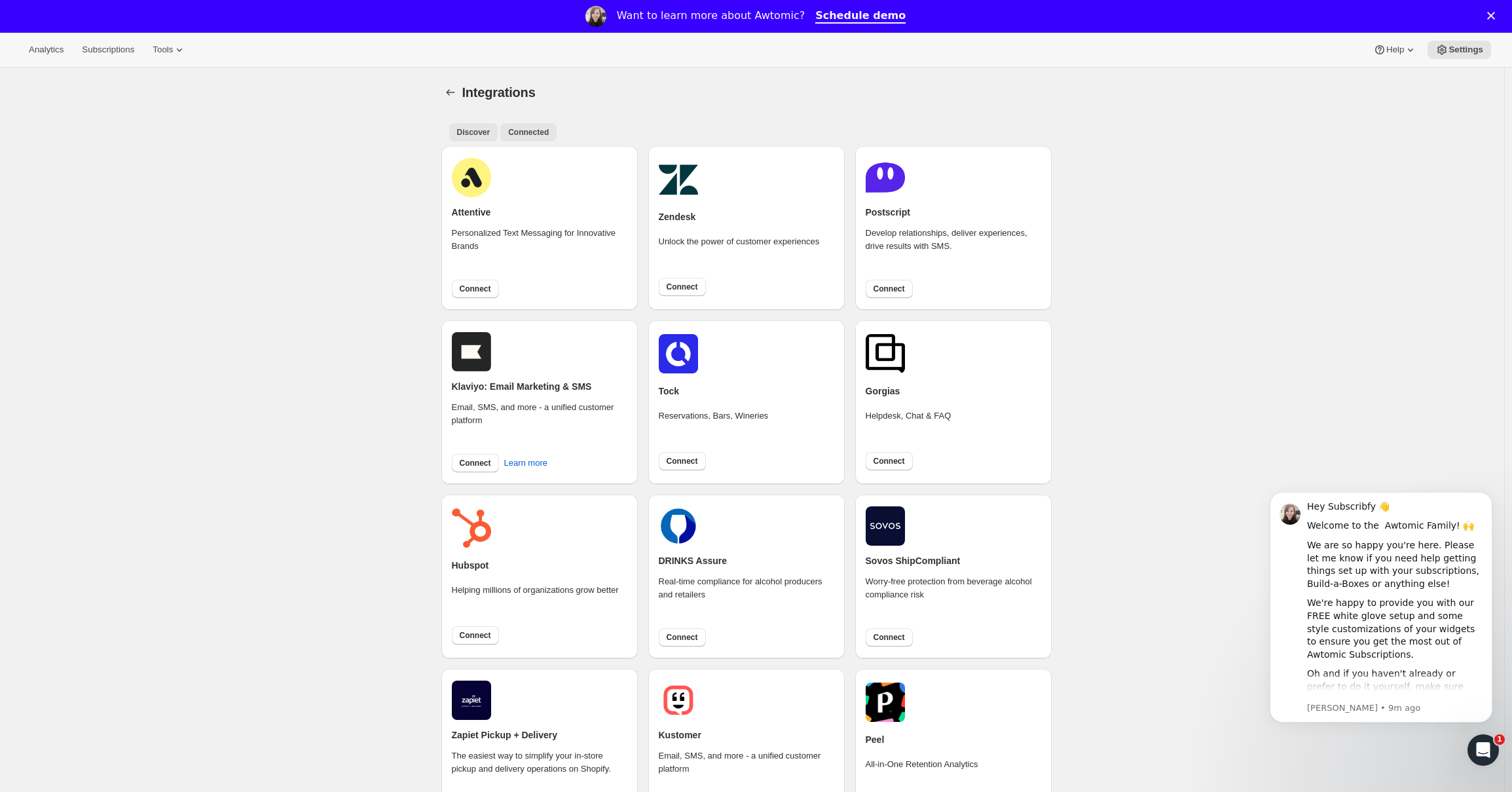
click at [521, 127] on span "Connected" at bounding box center [528, 132] width 41 height 11
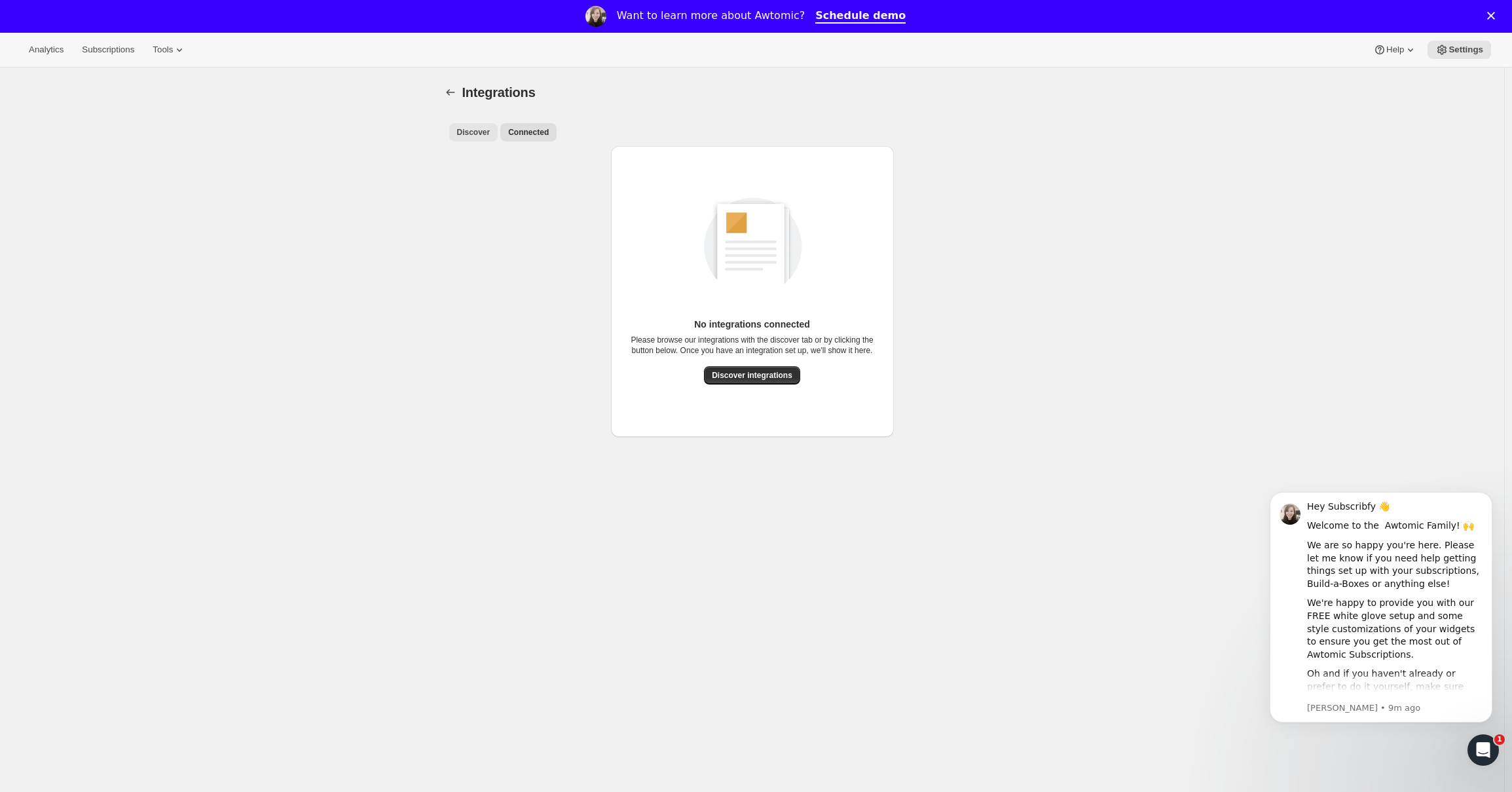
click at [473, 134] on span "Discover" at bounding box center [474, 132] width 33 height 11
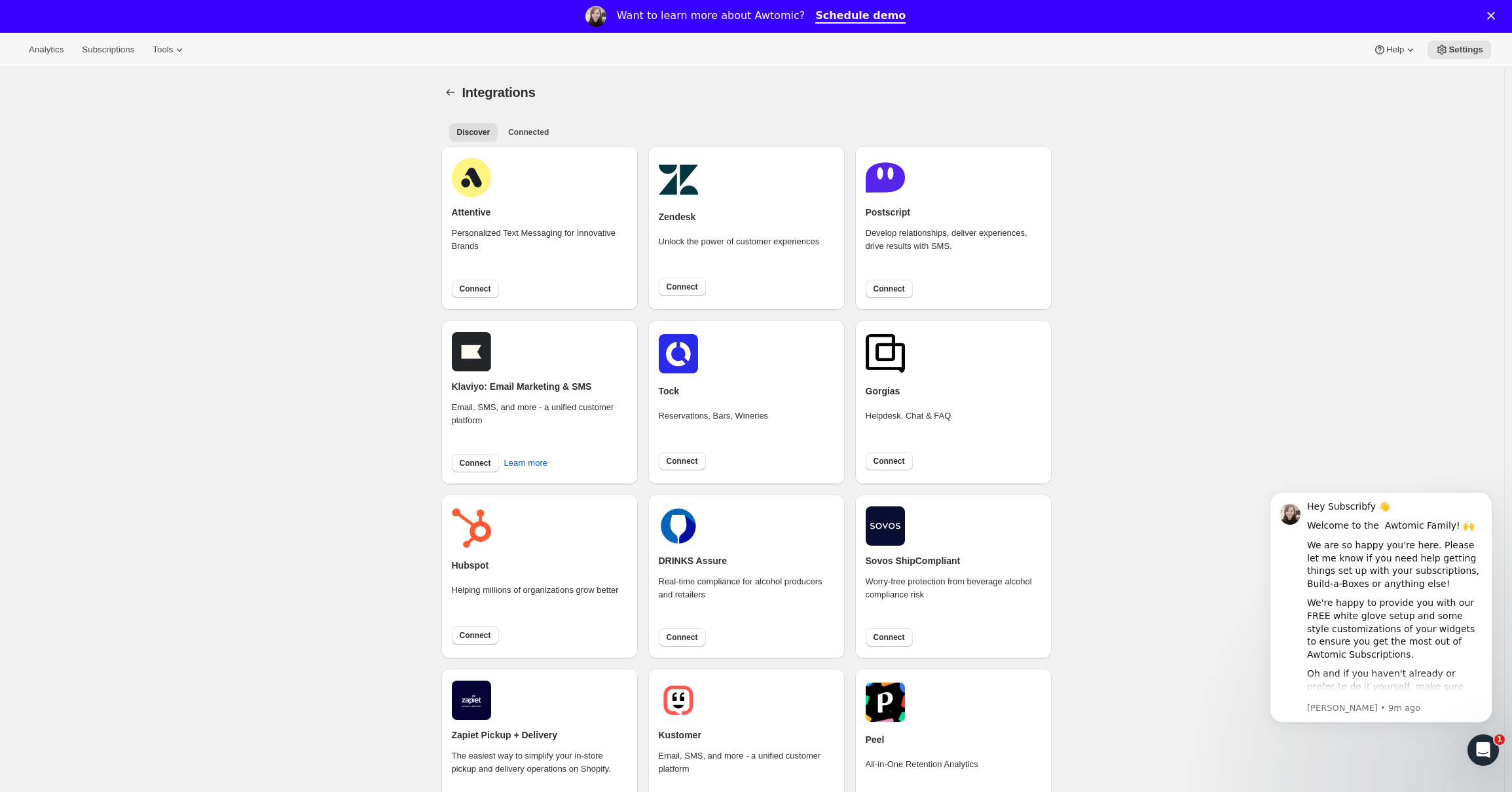
click at [541, 122] on div "Discover Connected More views Discover Connected More views" at bounding box center [752, 131] width 622 height 29
click at [538, 135] on span "Connected" at bounding box center [528, 132] width 41 height 11
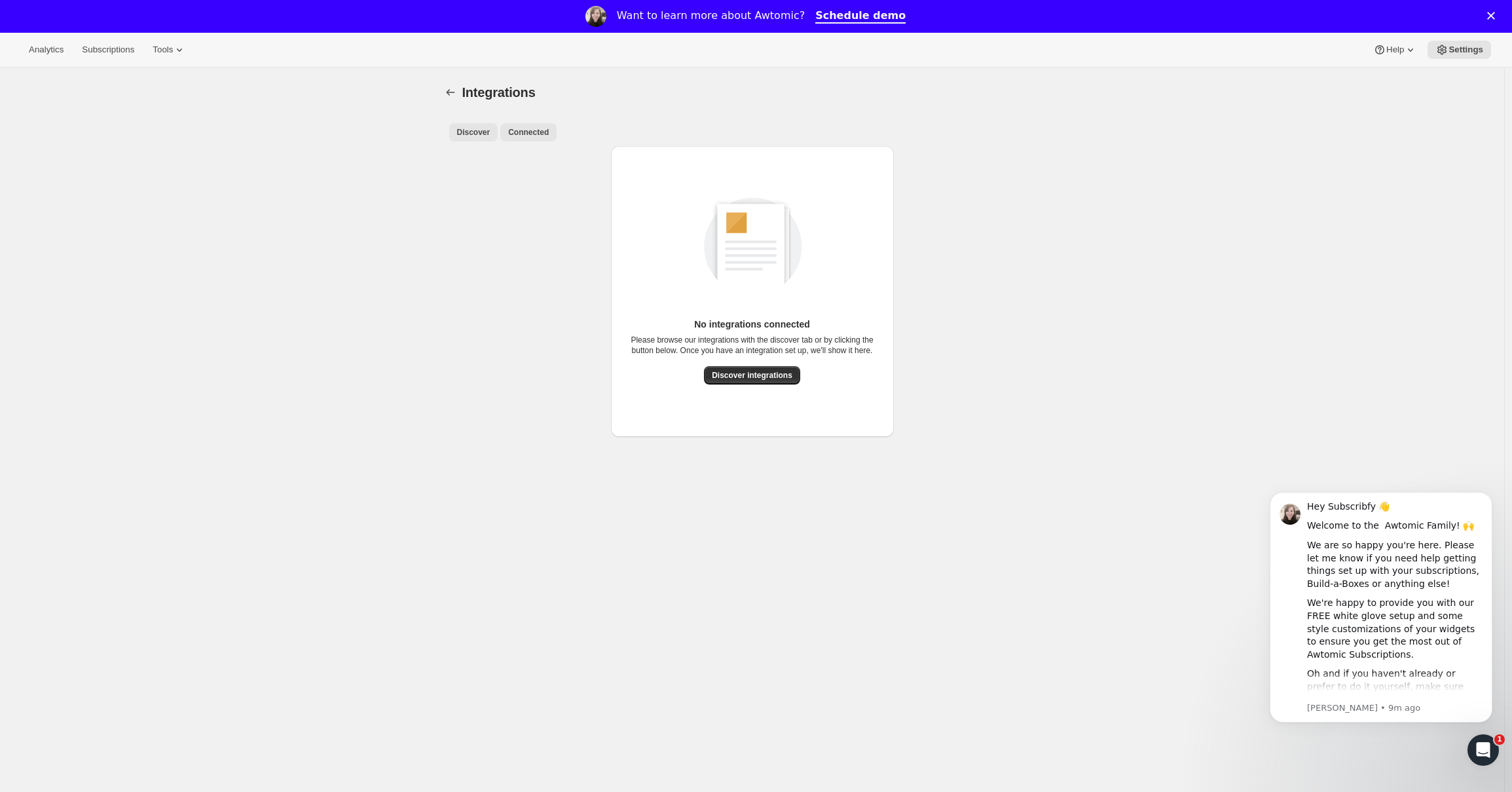
click at [474, 137] on span "Discover" at bounding box center [474, 132] width 33 height 11
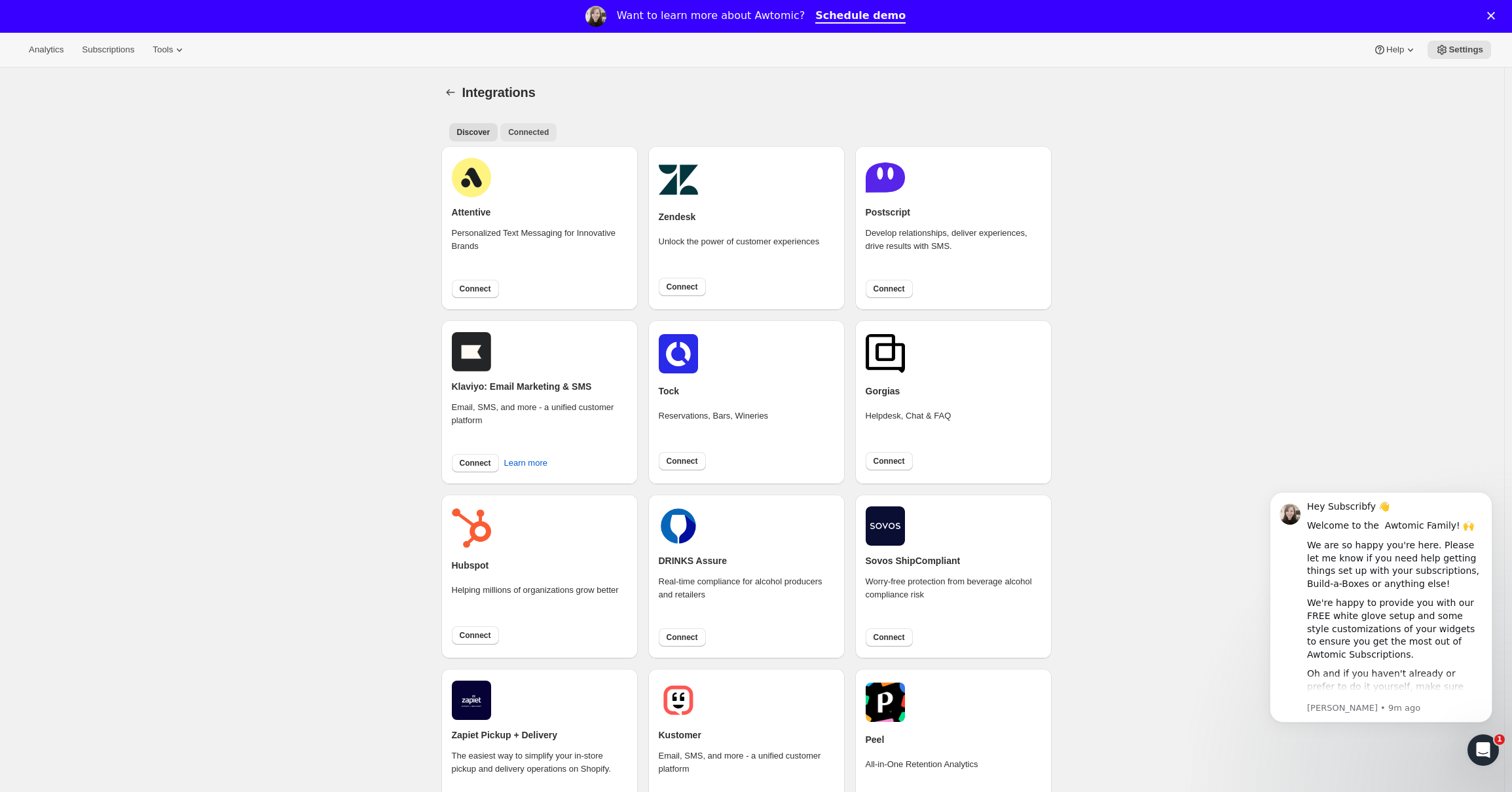
click at [545, 129] on span "Connected" at bounding box center [528, 132] width 41 height 11
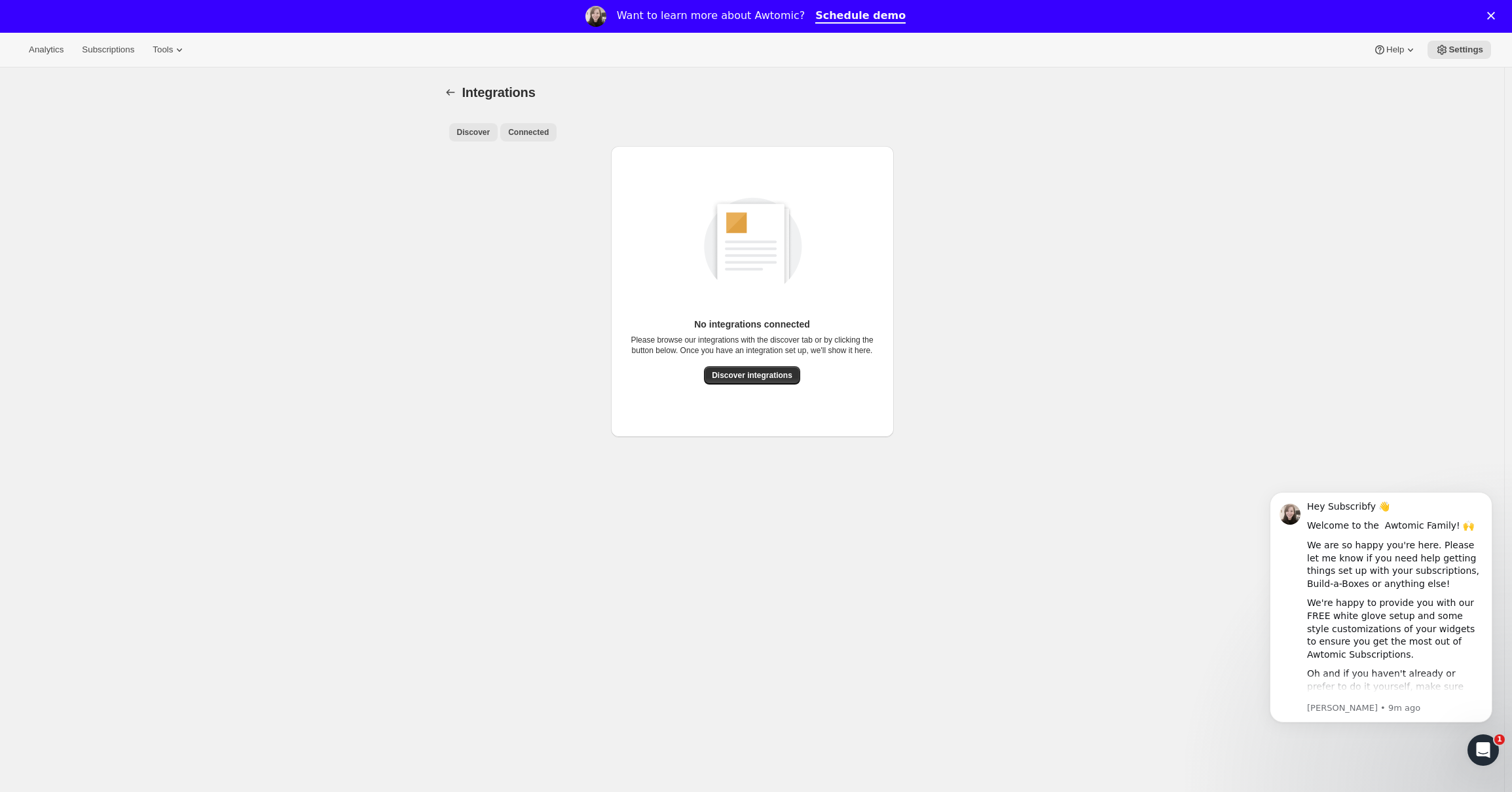
click at [490, 130] on span "Discover" at bounding box center [474, 132] width 33 height 11
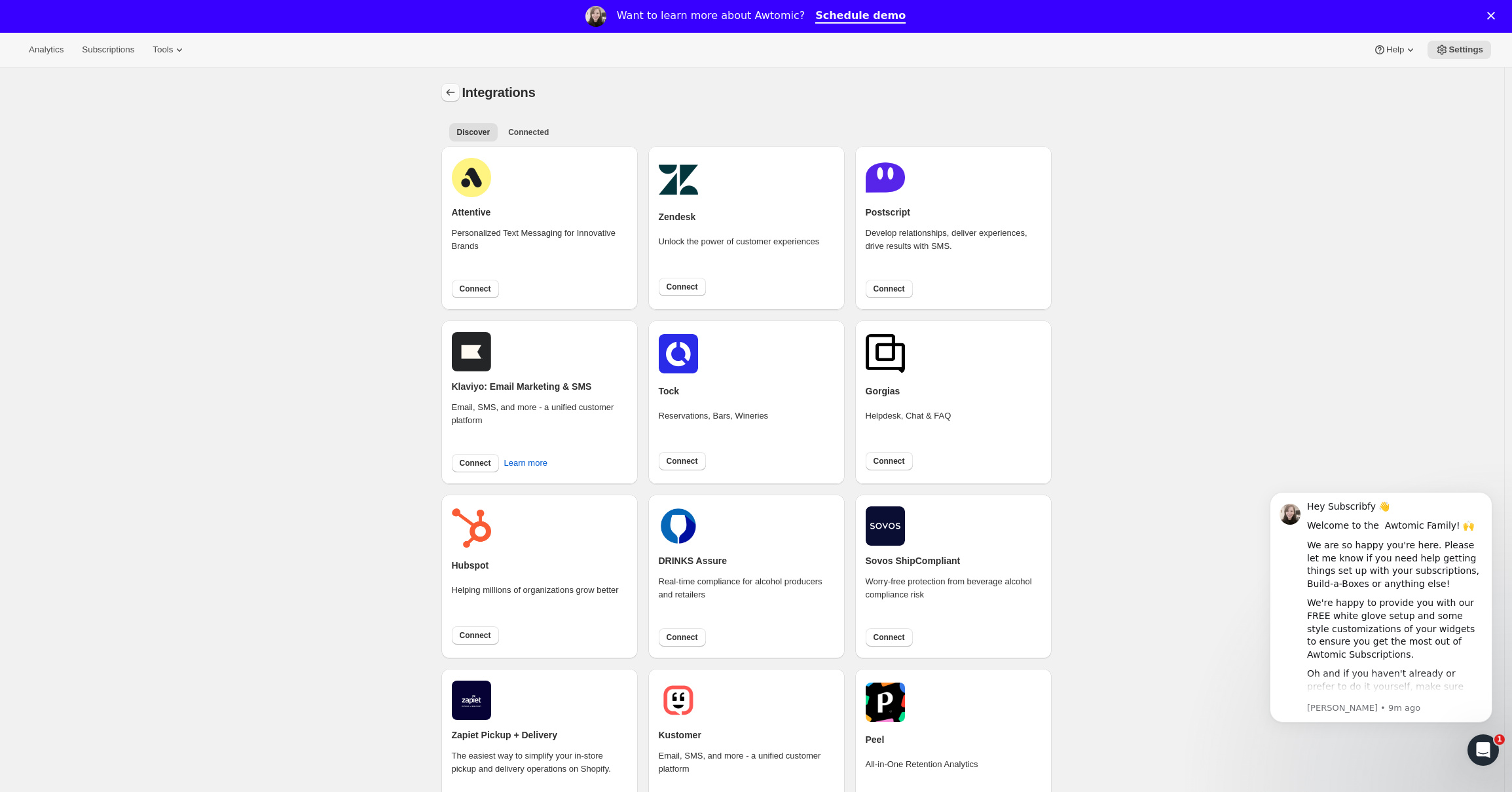
click at [457, 94] on icon "Settings" at bounding box center [451, 93] width 13 height 13
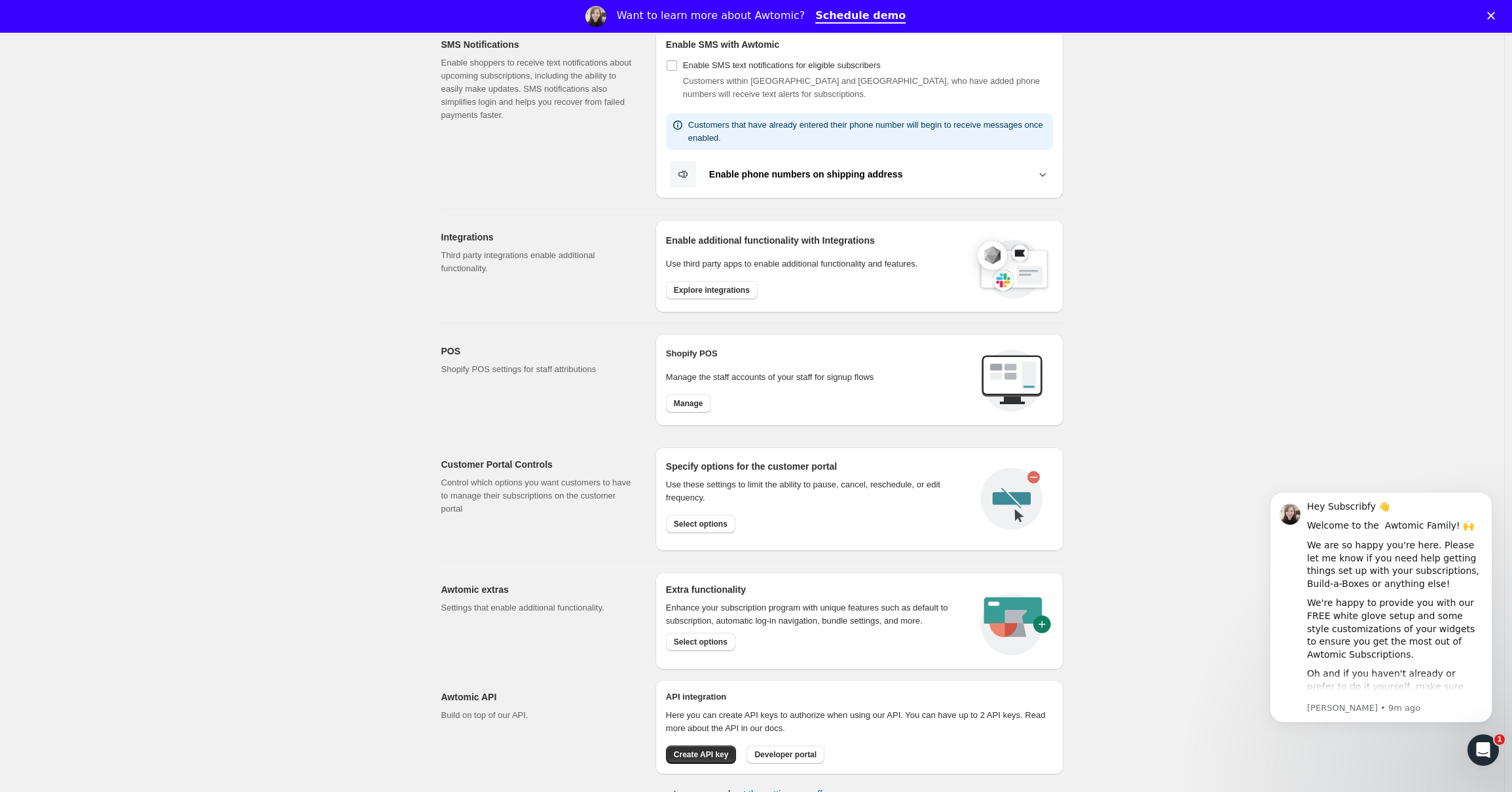
scroll to position [315, 0]
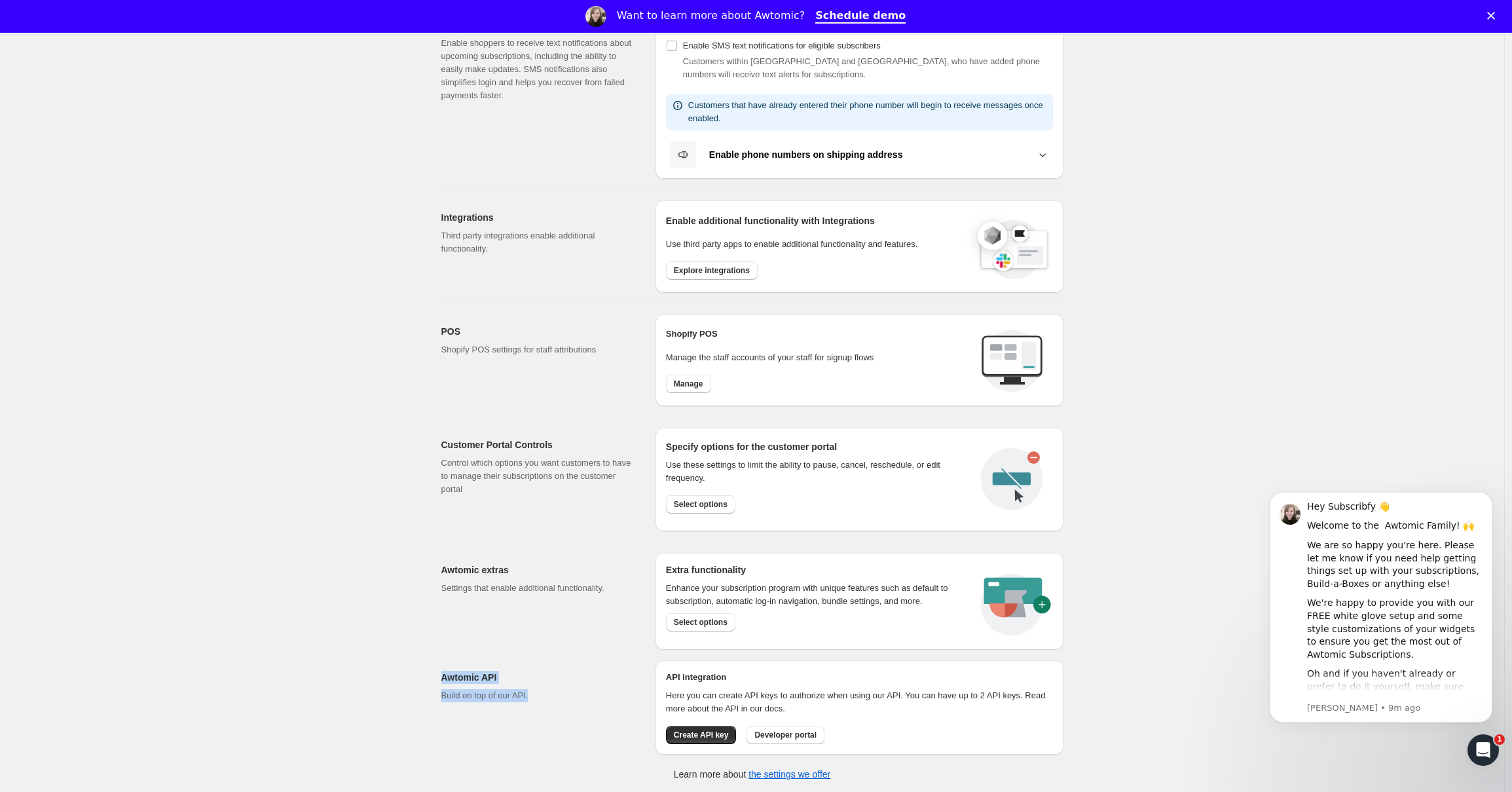
drag, startPoint x: 431, startPoint y: 664, endPoint x: 558, endPoint y: 710, distance: 135.1
click at [534, 709] on div "Settings. This page is ready Settings Email Customization Customize subscriptio…" at bounding box center [752, 273] width 654 height 1041
click at [653, 709] on div "Awtomic API Build on top of our API. API integration Here you can create API ke…" at bounding box center [746, 702] width 632 height 105
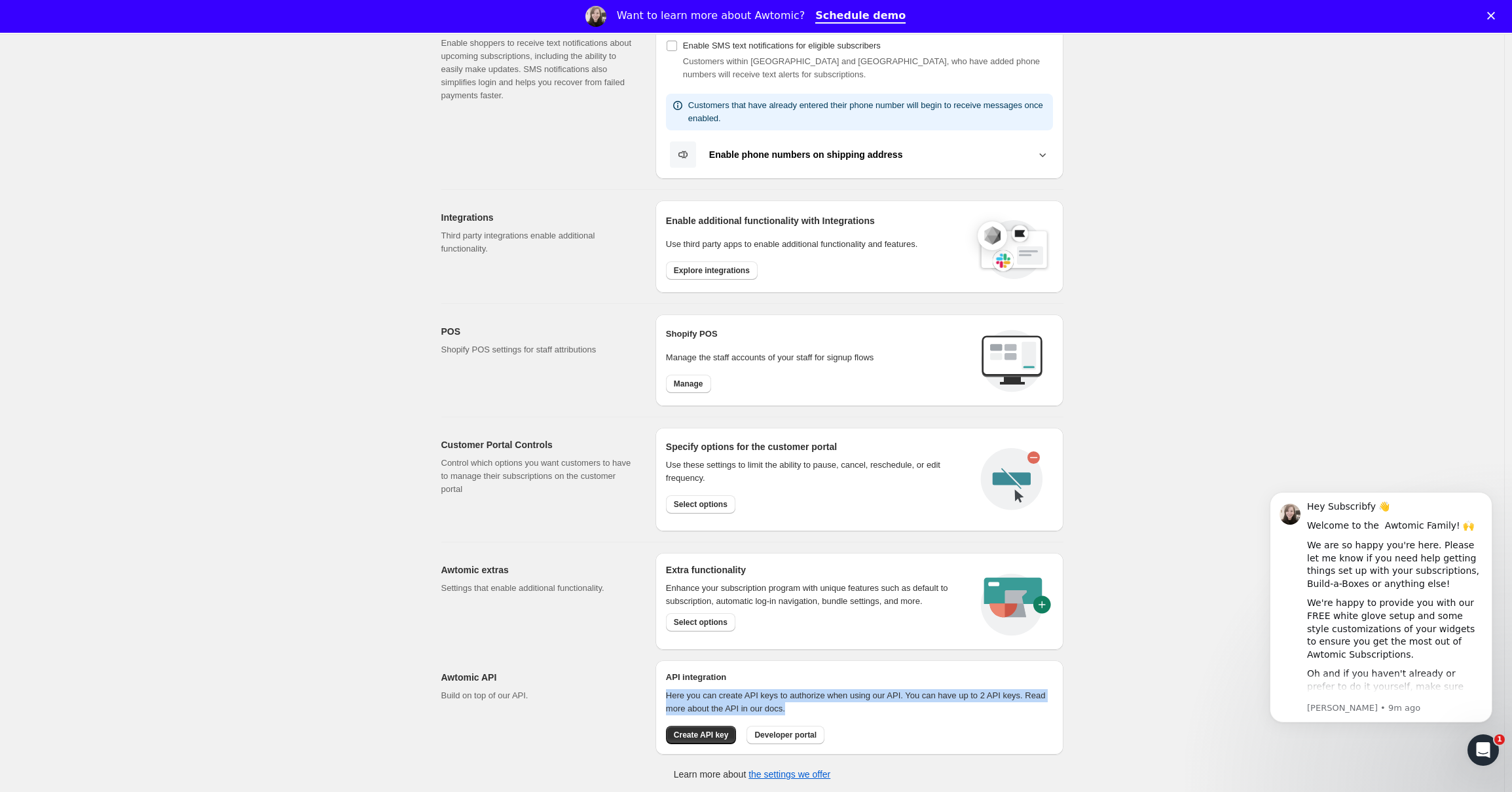
drag, startPoint x: 666, startPoint y: 697, endPoint x: 844, endPoint y: 701, distance: 178.0
click at [844, 701] on div "API integration Here you can create API keys to authorize when using our API. Y…" at bounding box center [859, 707] width 408 height 94
click at [844, 701] on p "Here you can create API keys to authorize when using our API. You can have up t…" at bounding box center [860, 702] width 387 height 26
click at [710, 742] on button "Create API key" at bounding box center [702, 735] width 71 height 18
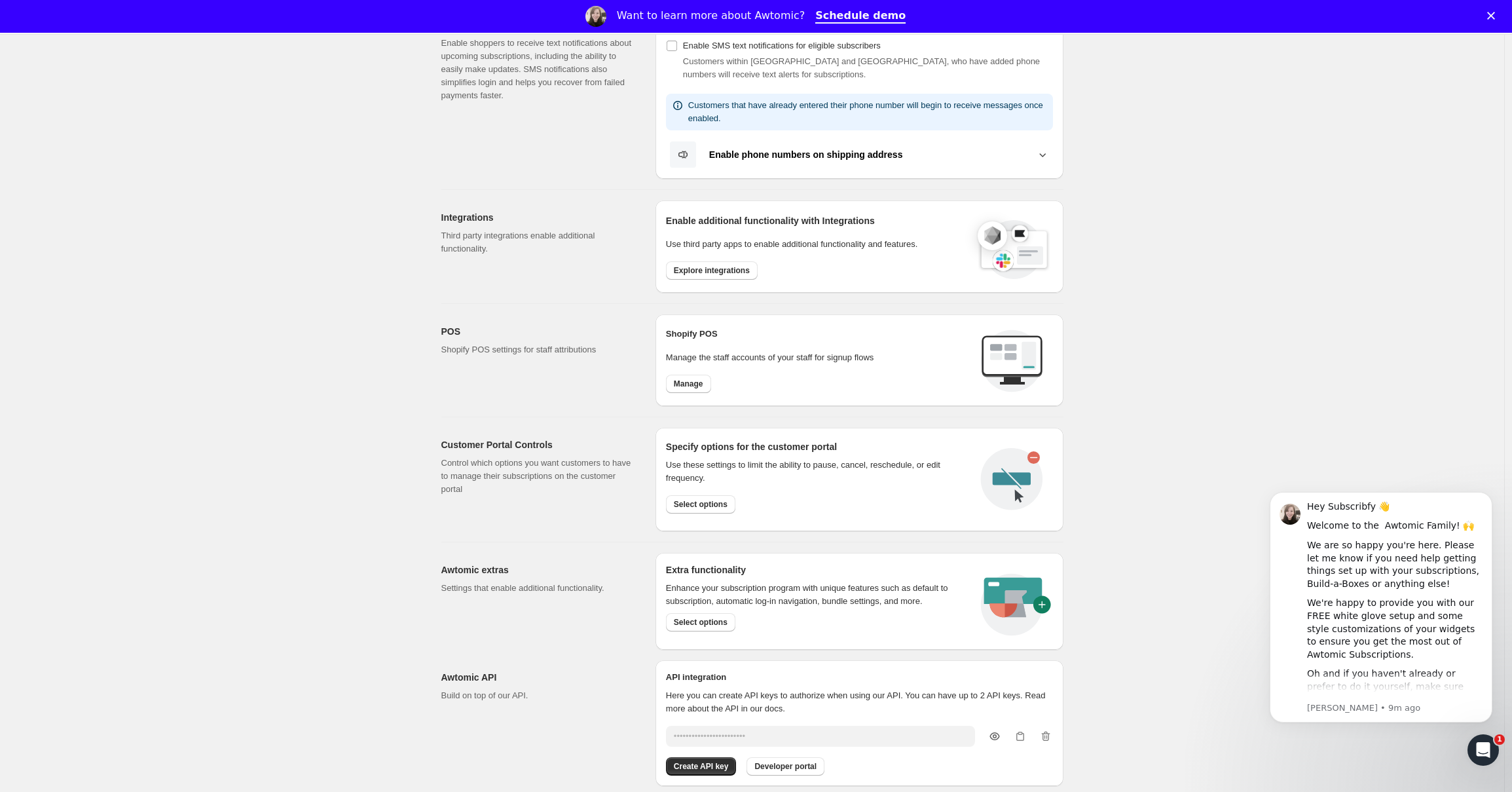
click at [995, 732] on icon "button" at bounding box center [994, 736] width 13 height 13
click at [1001, 729] on icon "button" at bounding box center [994, 736] width 13 height 13
click at [998, 732] on icon "button" at bounding box center [994, 737] width 10 height 8
click at [996, 732] on icon "button" at bounding box center [993, 735] width 6 height 5
type input "••••••••••••••••••••••••"
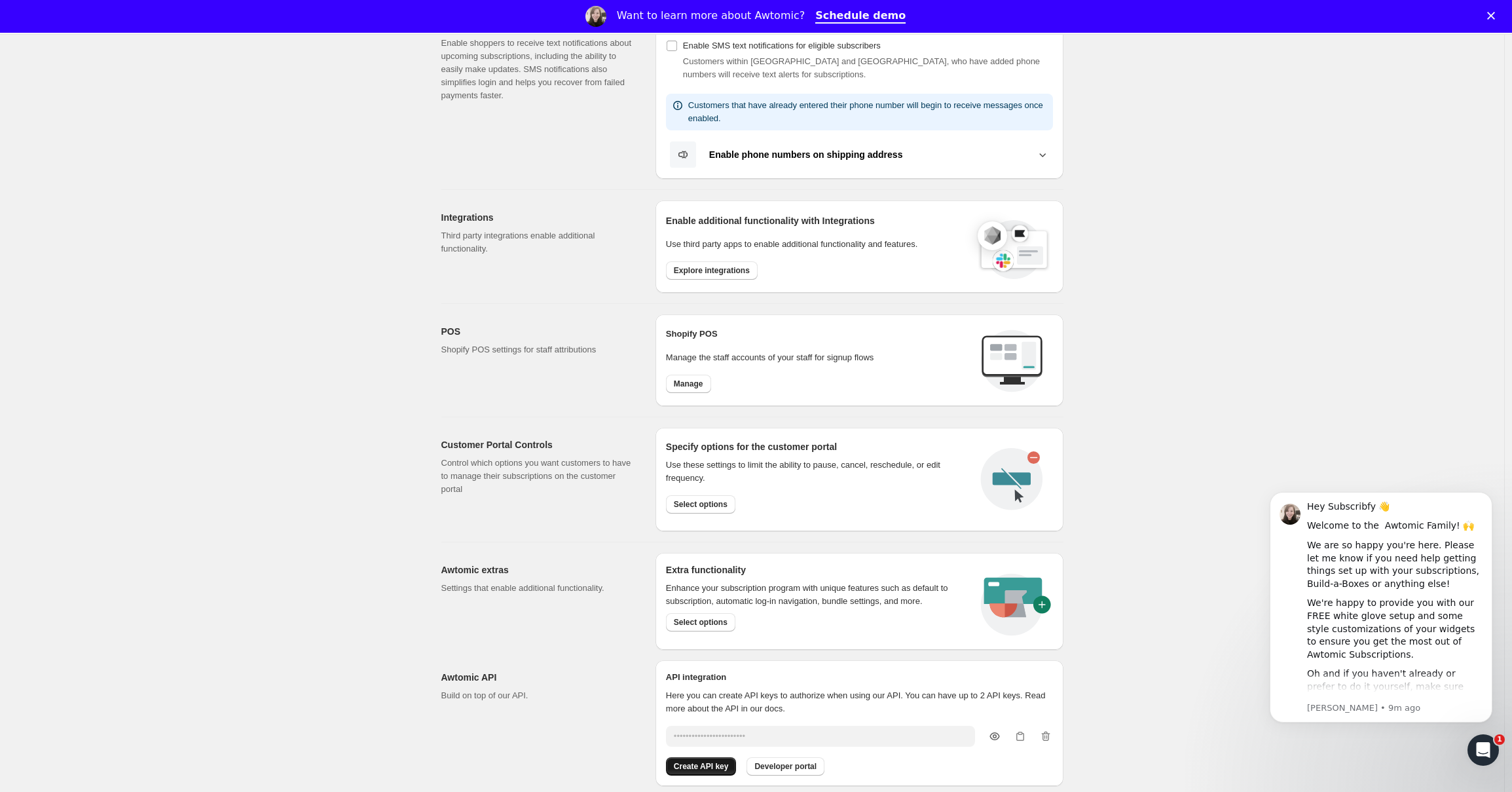
click at [718, 767] on span "Create API key" at bounding box center [701, 766] width 55 height 11
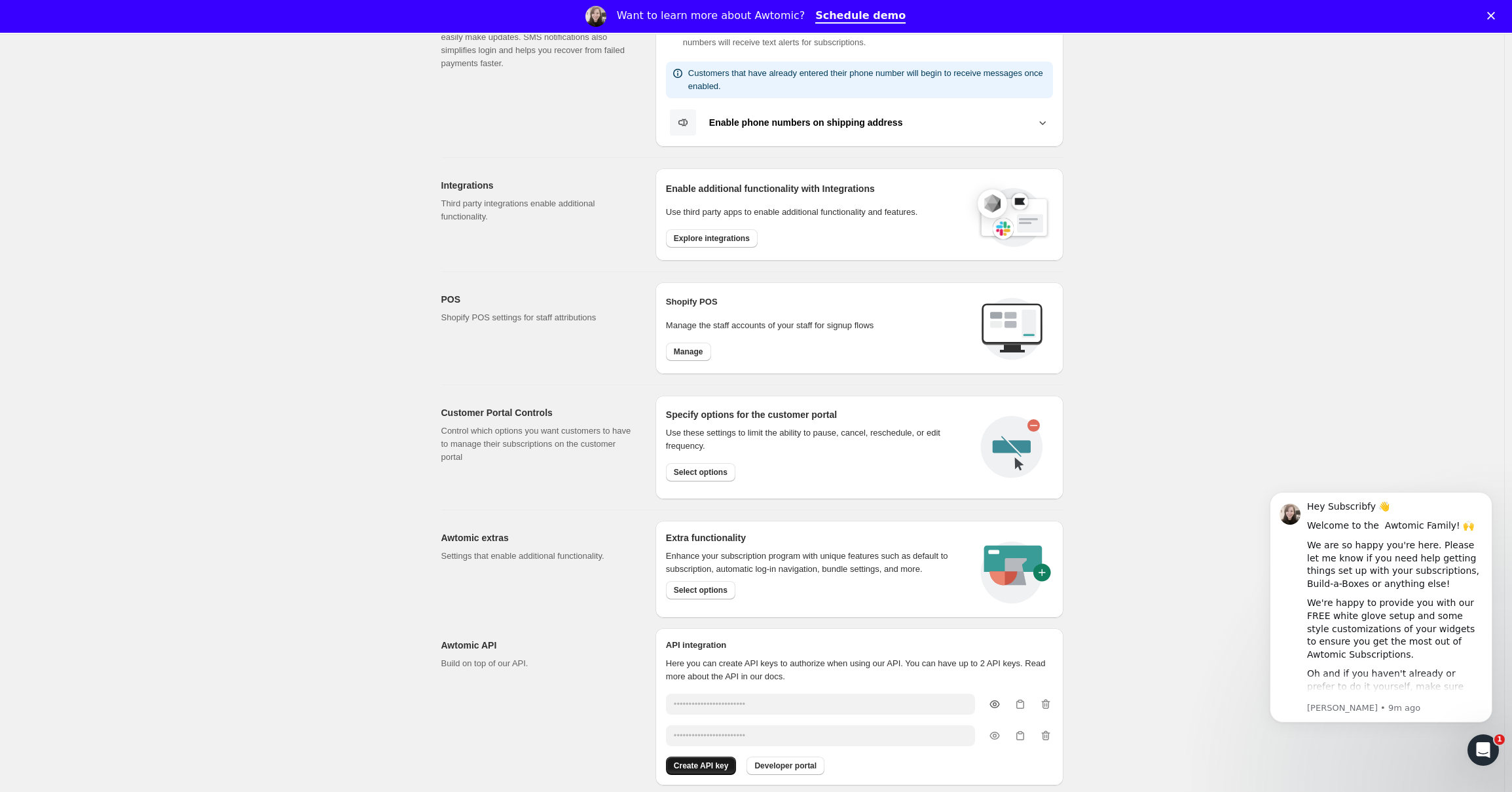
scroll to position [378, 0]
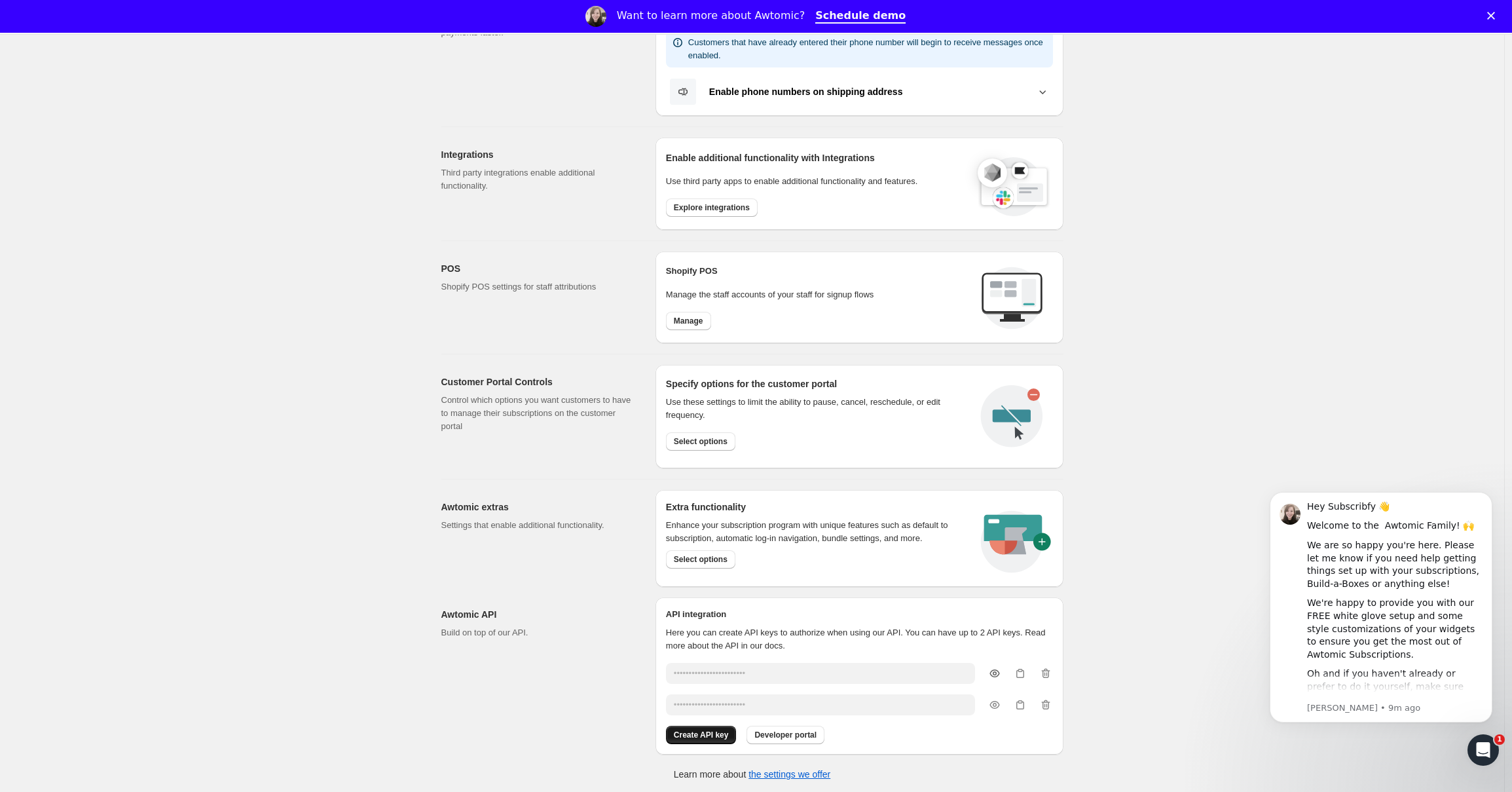
click at [720, 737] on div "Create API key Developer portal" at bounding box center [860, 735] width 387 height 18
click at [1045, 704] on icon "button" at bounding box center [1046, 704] width 13 height 13
click at [1047, 675] on icon "button" at bounding box center [1046, 673] width 13 height 13
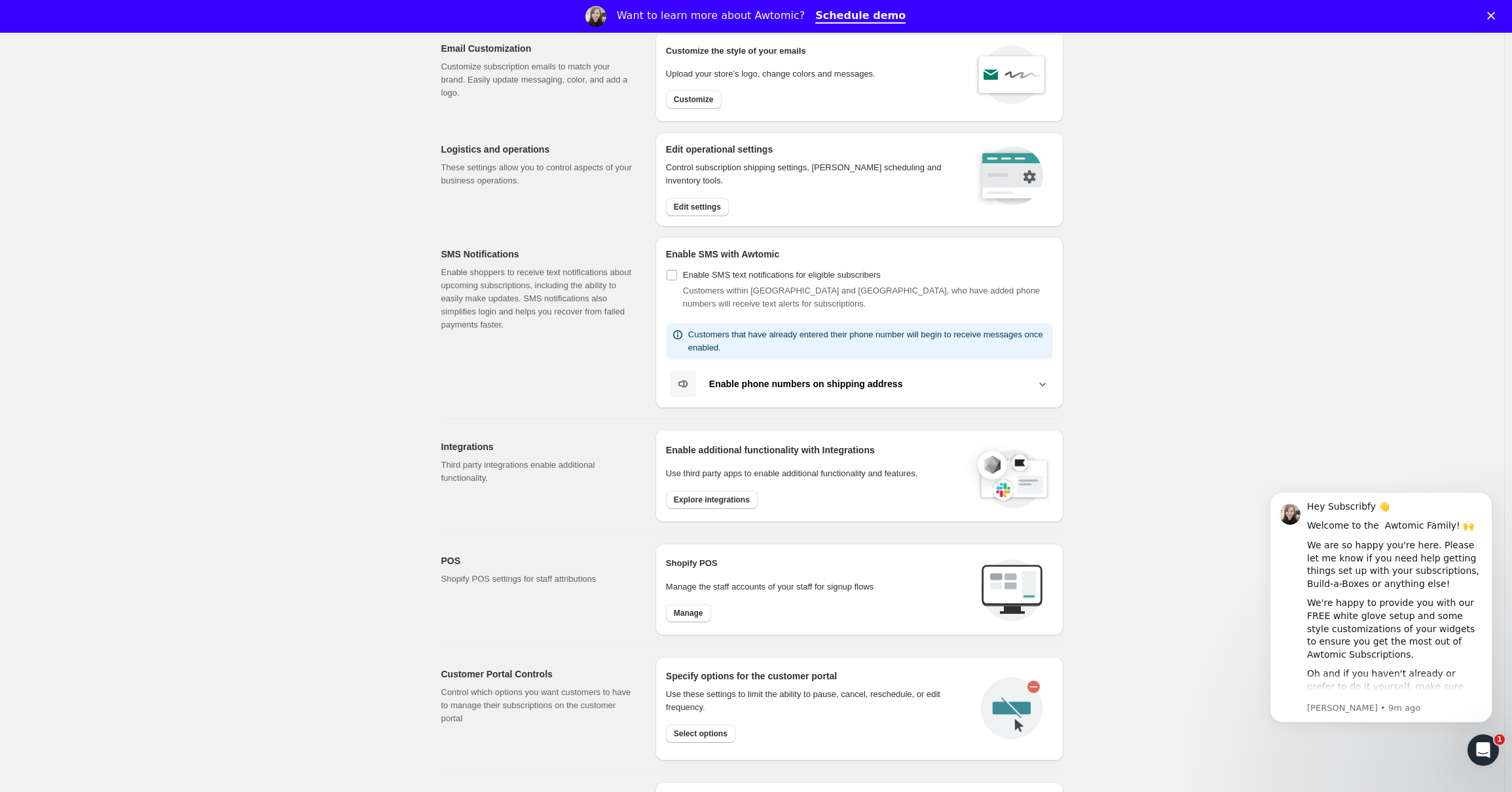
scroll to position [0, 0]
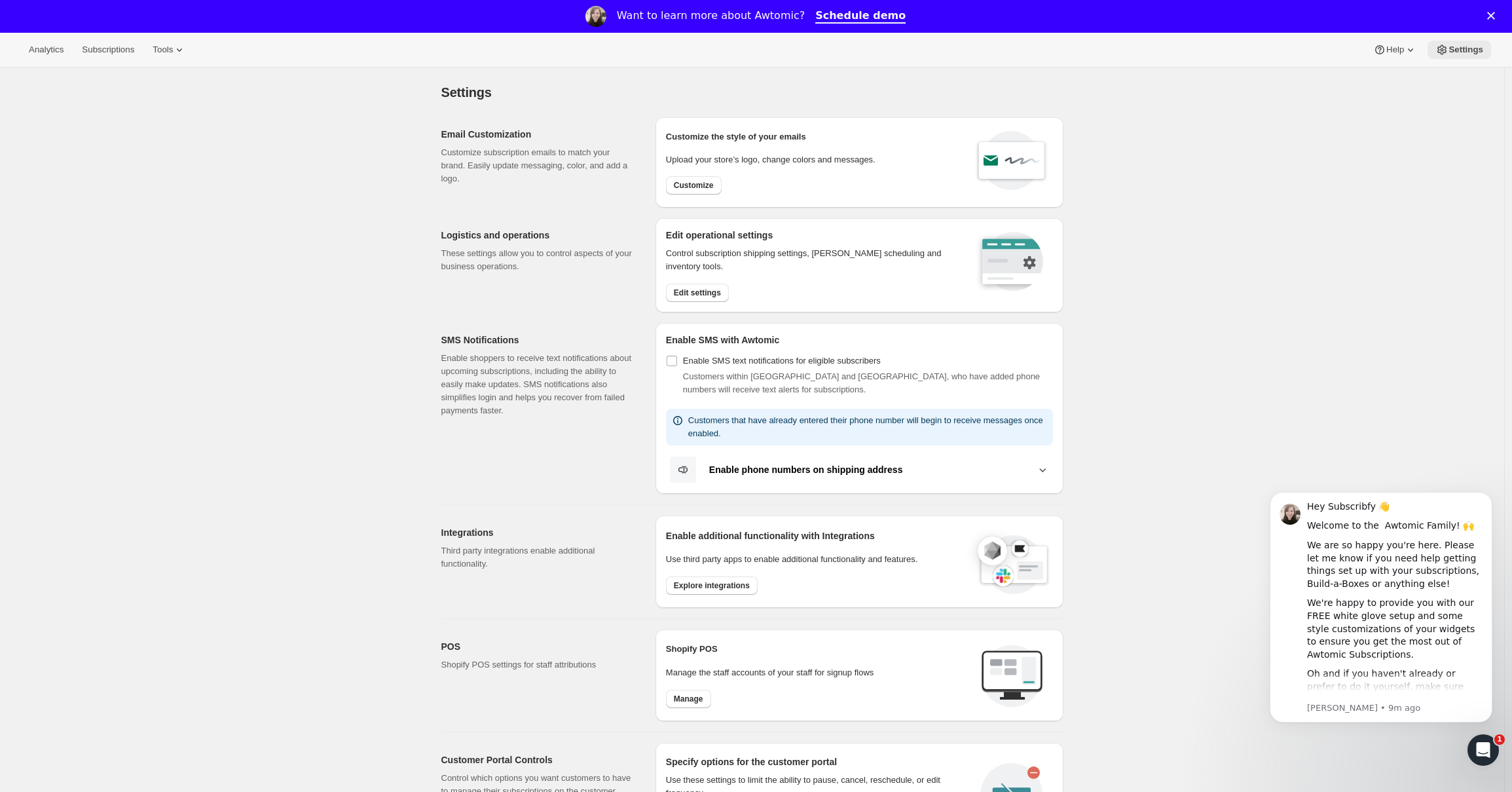
click at [1463, 40] on div "Analytics Subscriptions Tools Help Settings" at bounding box center [756, 50] width 1512 height 35
click at [1465, 55] on span "Settings" at bounding box center [1466, 50] width 35 height 11
click at [189, 60] on div "Analytics Subscriptions Tools Help Settings" at bounding box center [756, 50] width 1512 height 35
click at [186, 53] on icon at bounding box center [179, 50] width 13 height 13
click at [129, 149] on span "Moments" at bounding box center [183, 144] width 116 height 13
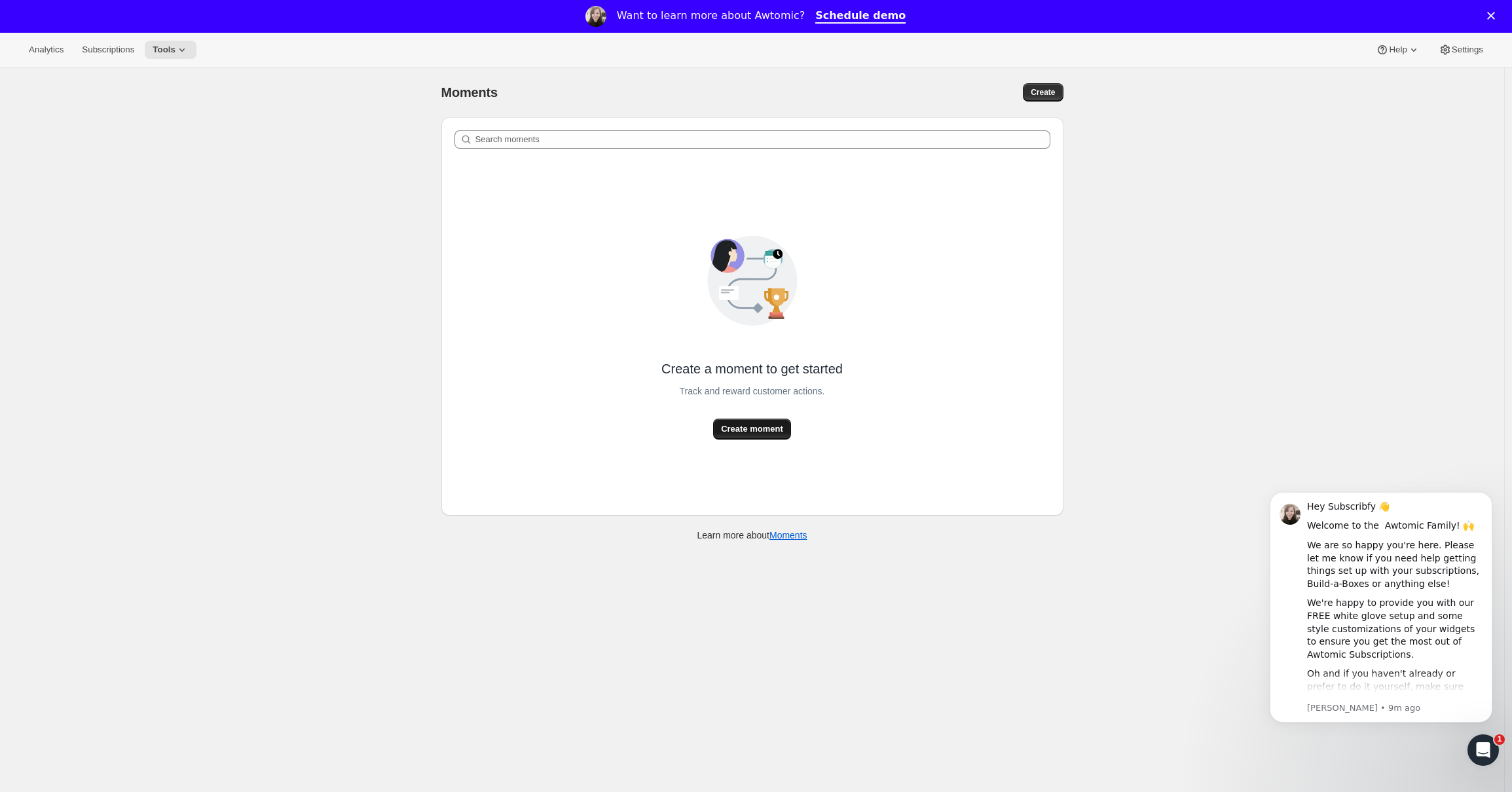
click at [772, 427] on span "Create moment" at bounding box center [751, 429] width 62 height 13
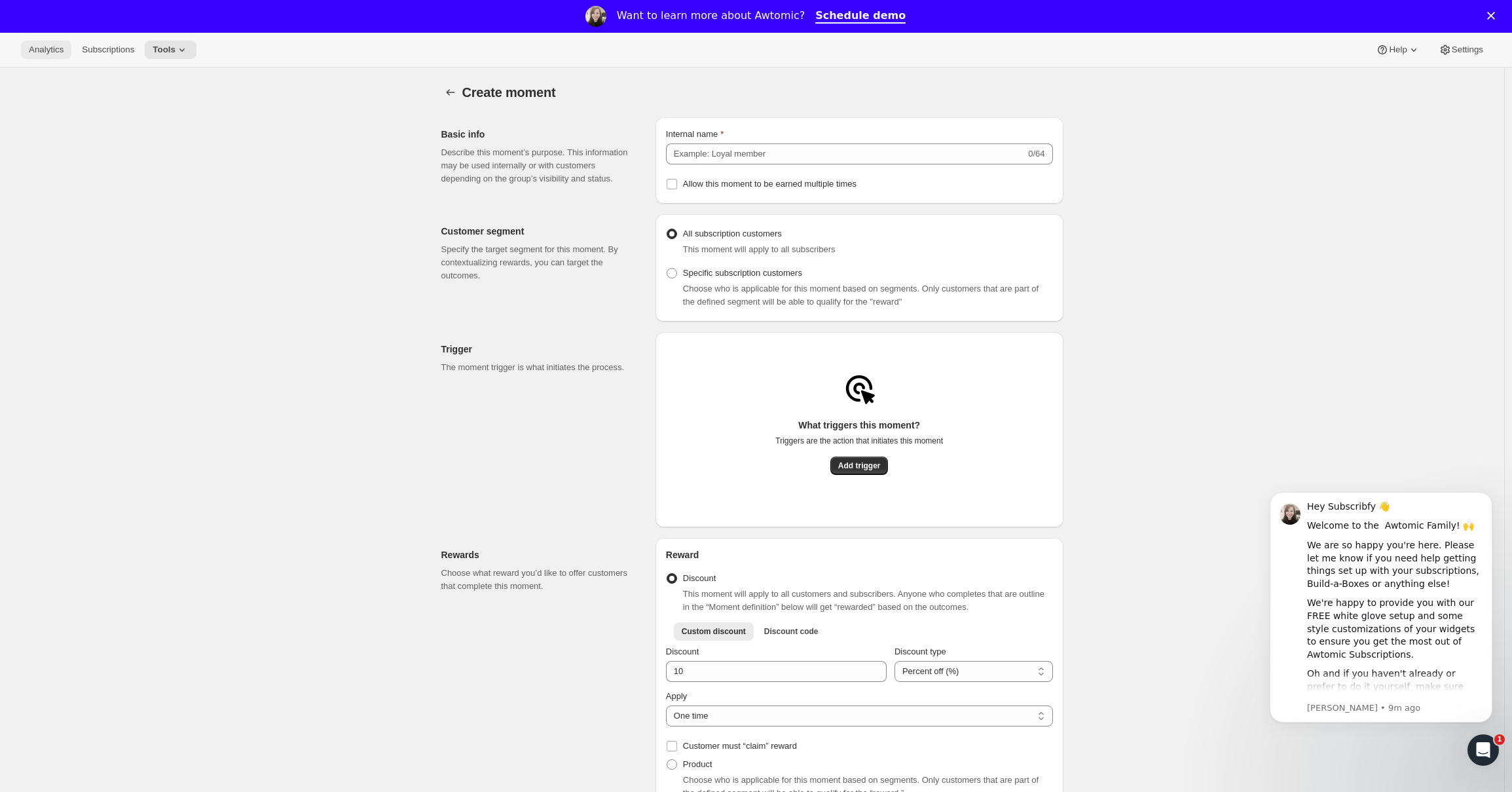
click at [50, 57] on button "Analytics" at bounding box center [45, 50] width 50 height 18
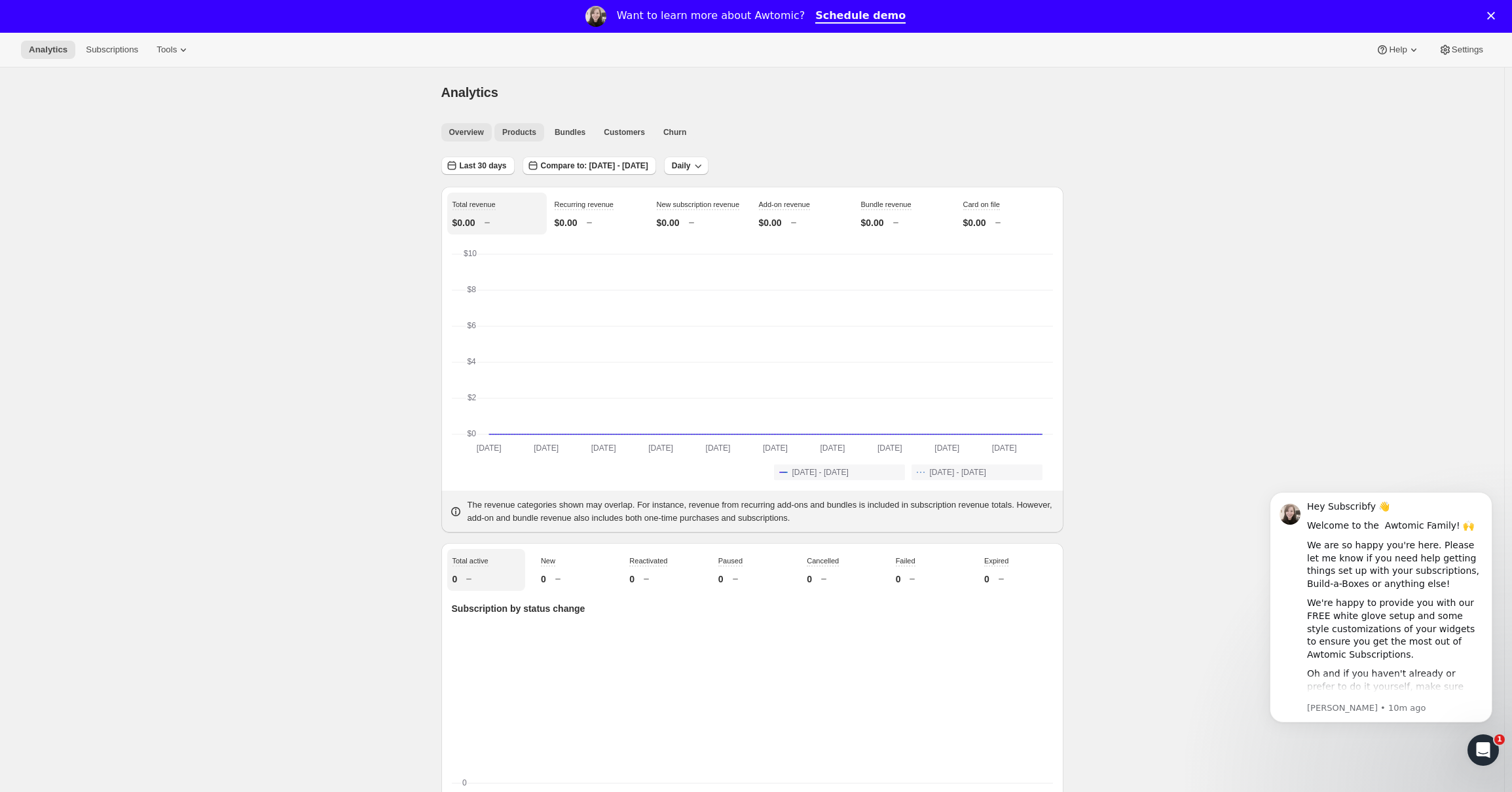
click at [532, 133] on span "Products" at bounding box center [519, 132] width 34 height 11
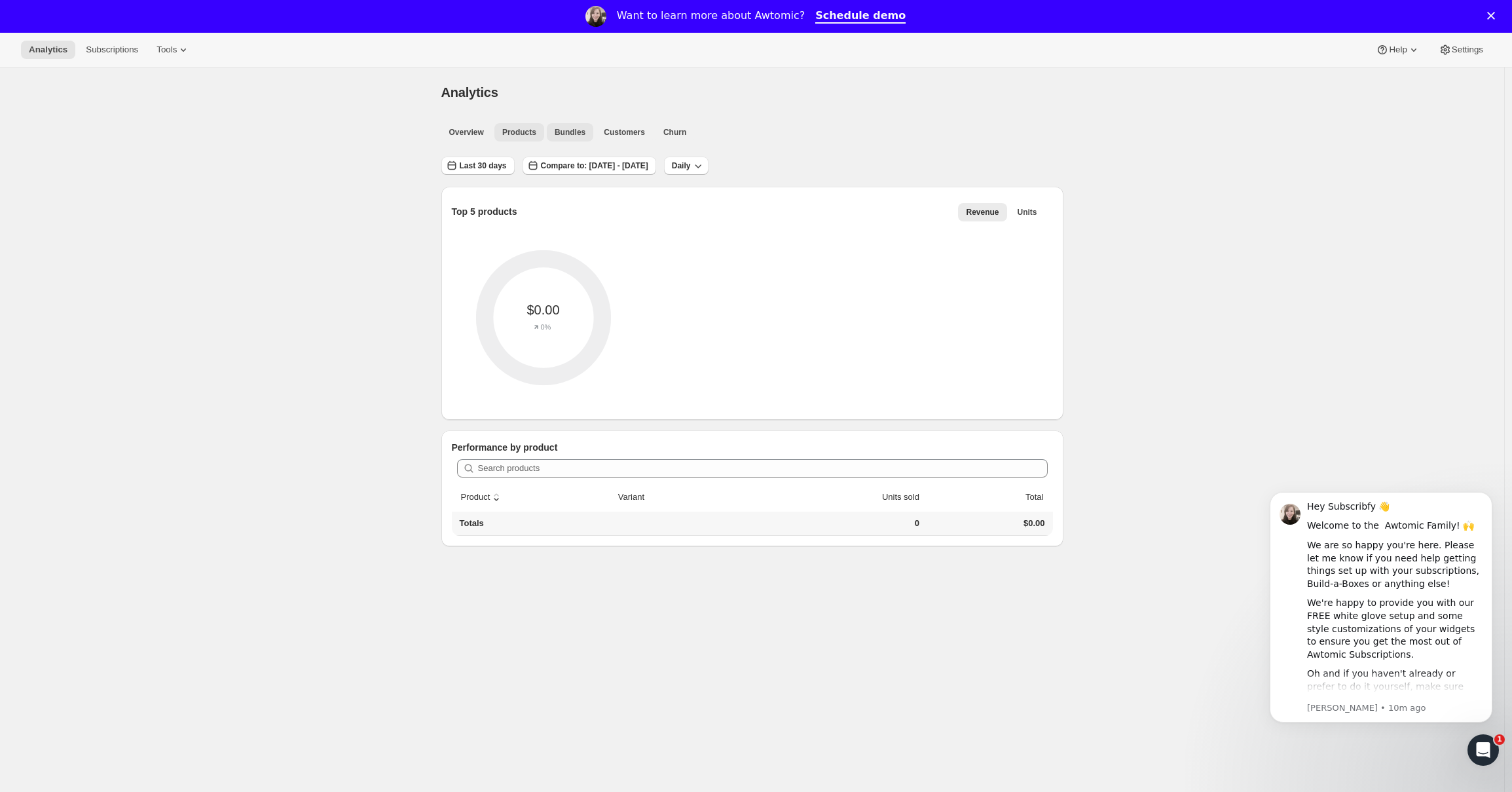
click at [571, 134] on span "Bundles" at bounding box center [570, 132] width 31 height 11
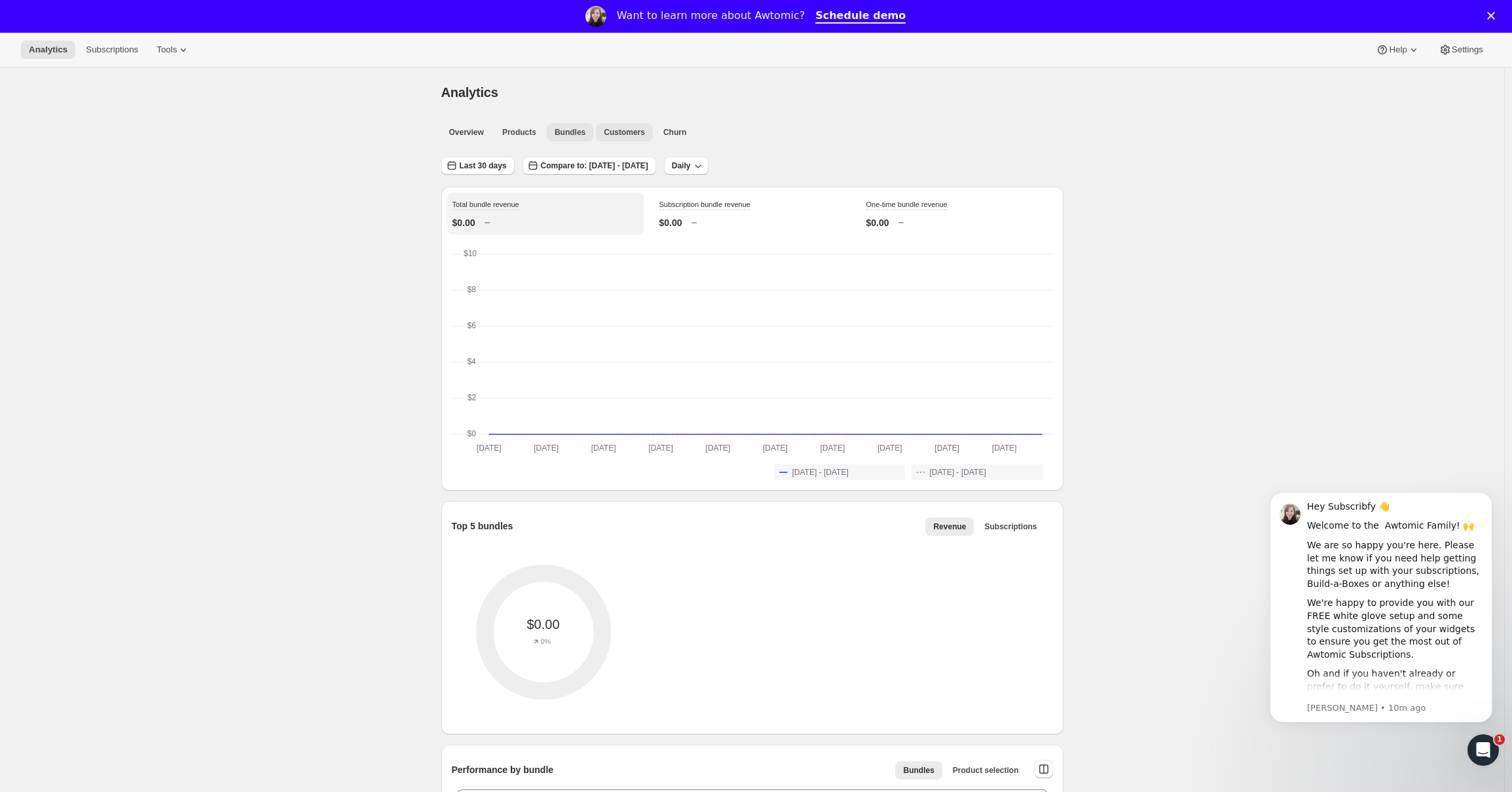
click at [638, 133] on span "Customers" at bounding box center [624, 132] width 41 height 11
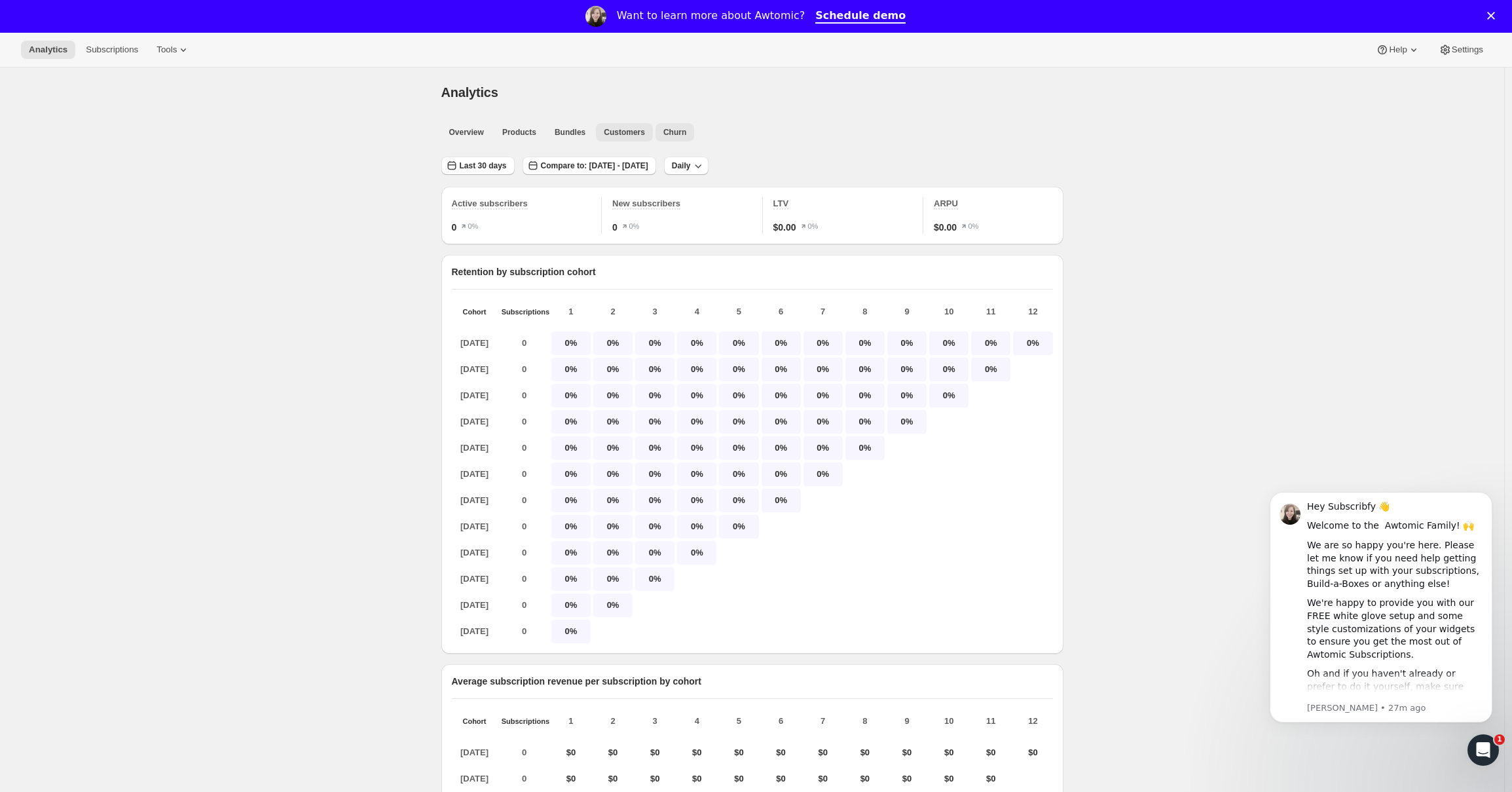
click at [694, 131] on button "Churn" at bounding box center [675, 132] width 39 height 18
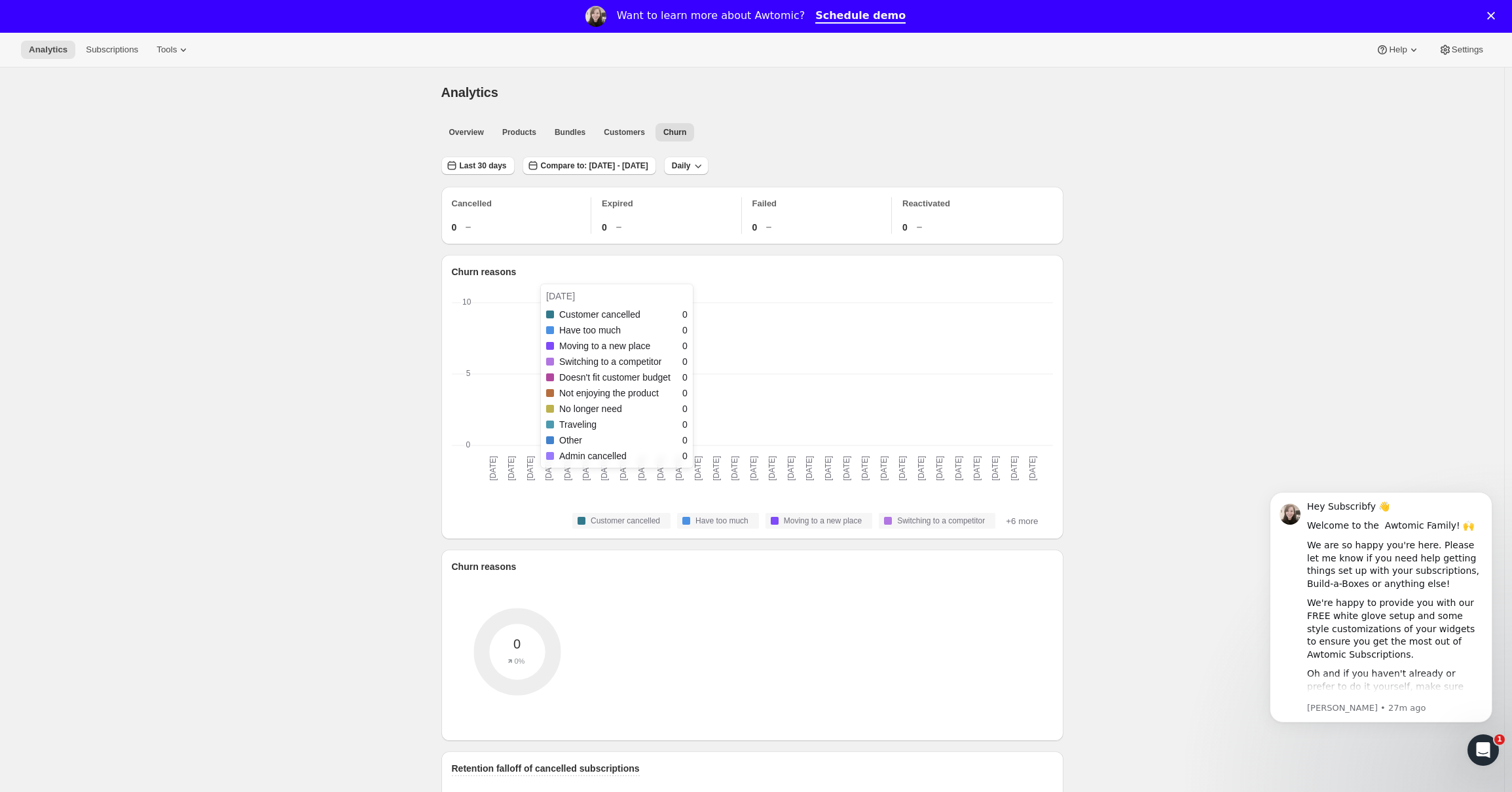
click at [718, 480] on text "[DATE]" at bounding box center [715, 468] width 9 height 25
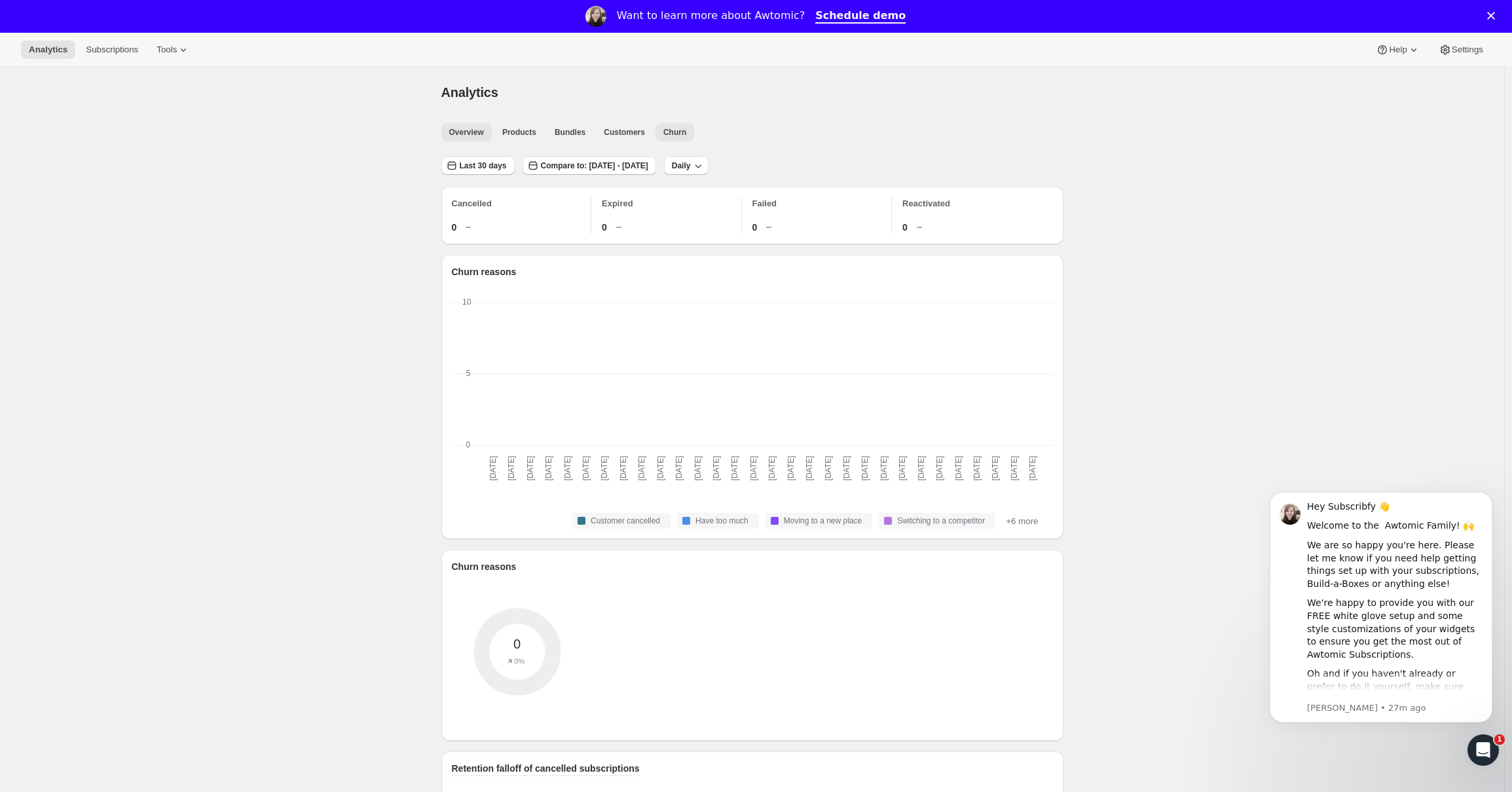
click at [460, 134] on span "Overview" at bounding box center [466, 132] width 35 height 11
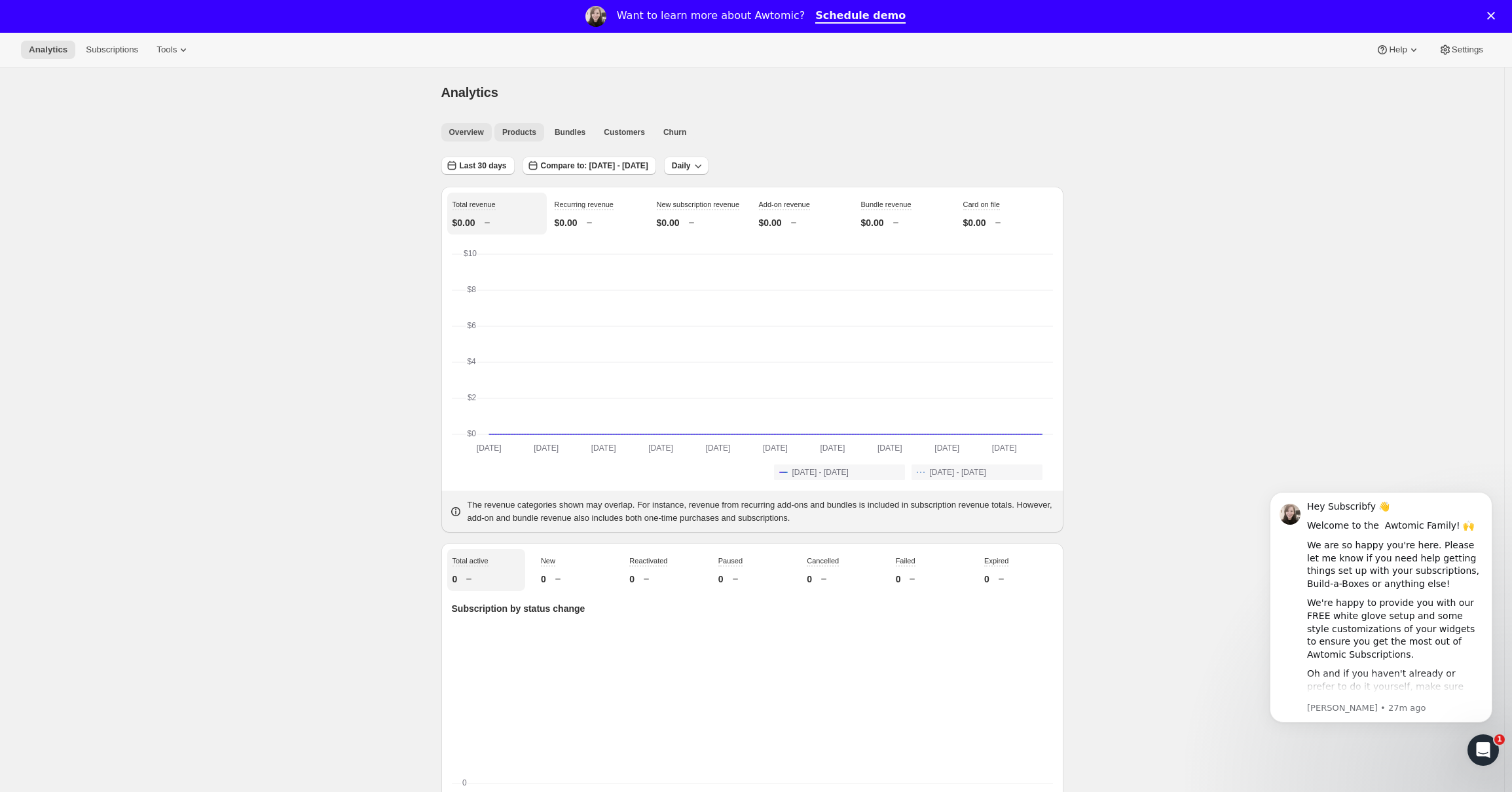
click at [508, 131] on span "Products" at bounding box center [519, 132] width 34 height 11
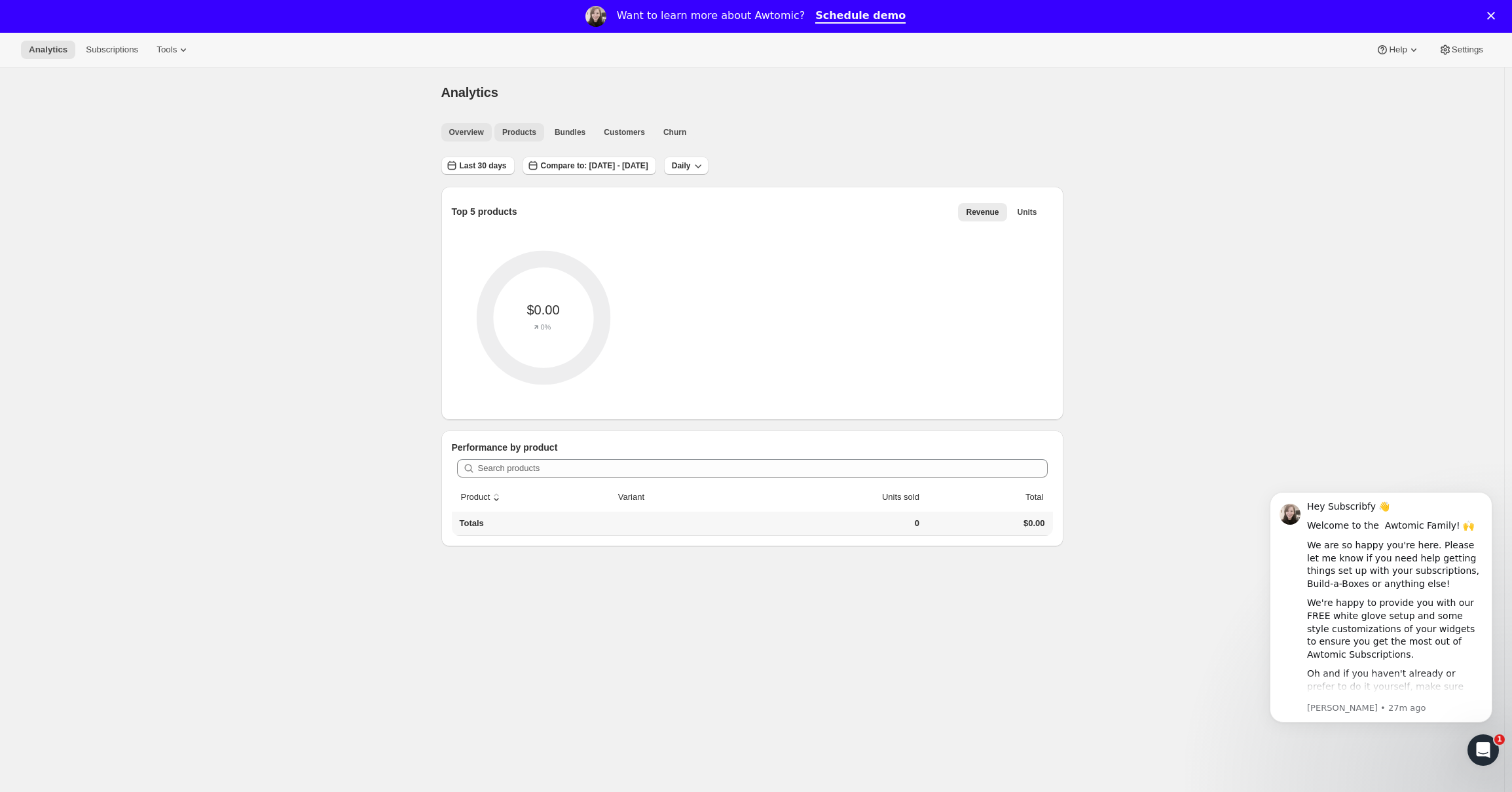
click at [467, 136] on span "Overview" at bounding box center [466, 132] width 35 height 11
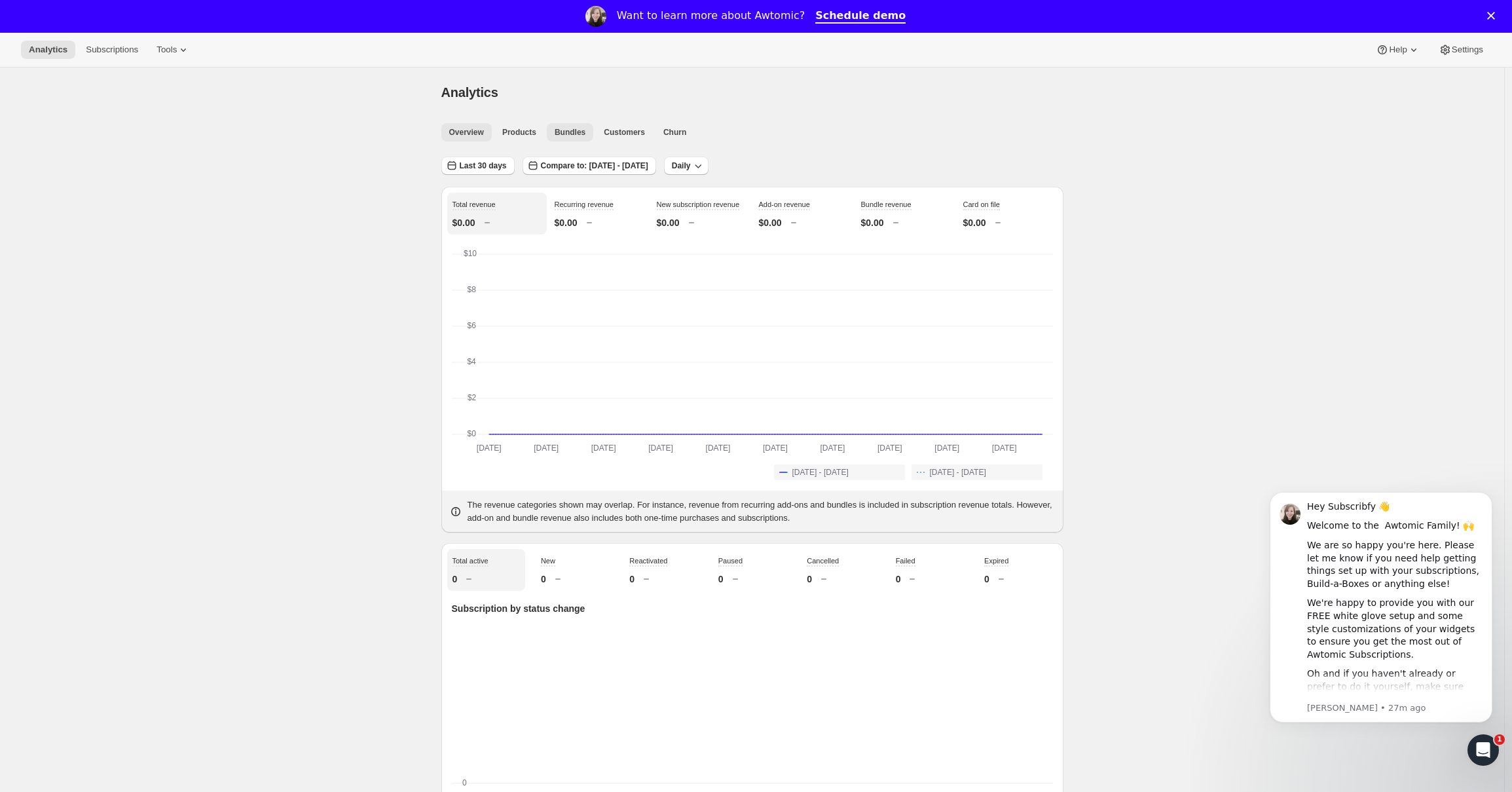
click at [581, 127] on span "Bundles" at bounding box center [570, 132] width 31 height 11
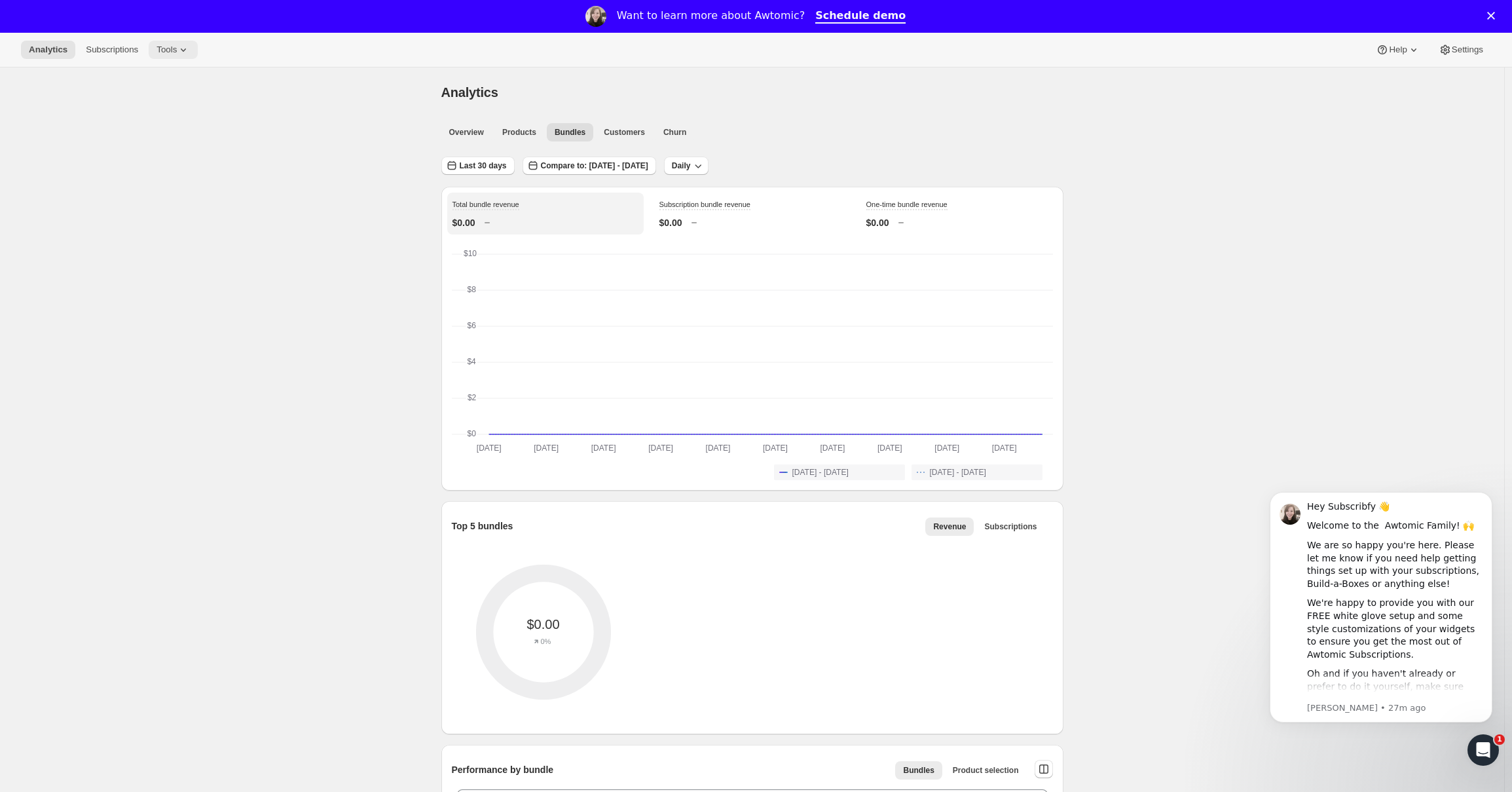
click at [185, 52] on icon at bounding box center [184, 50] width 13 height 13
click at [192, 104] on span "Add-ons" at bounding box center [183, 99] width 116 height 13
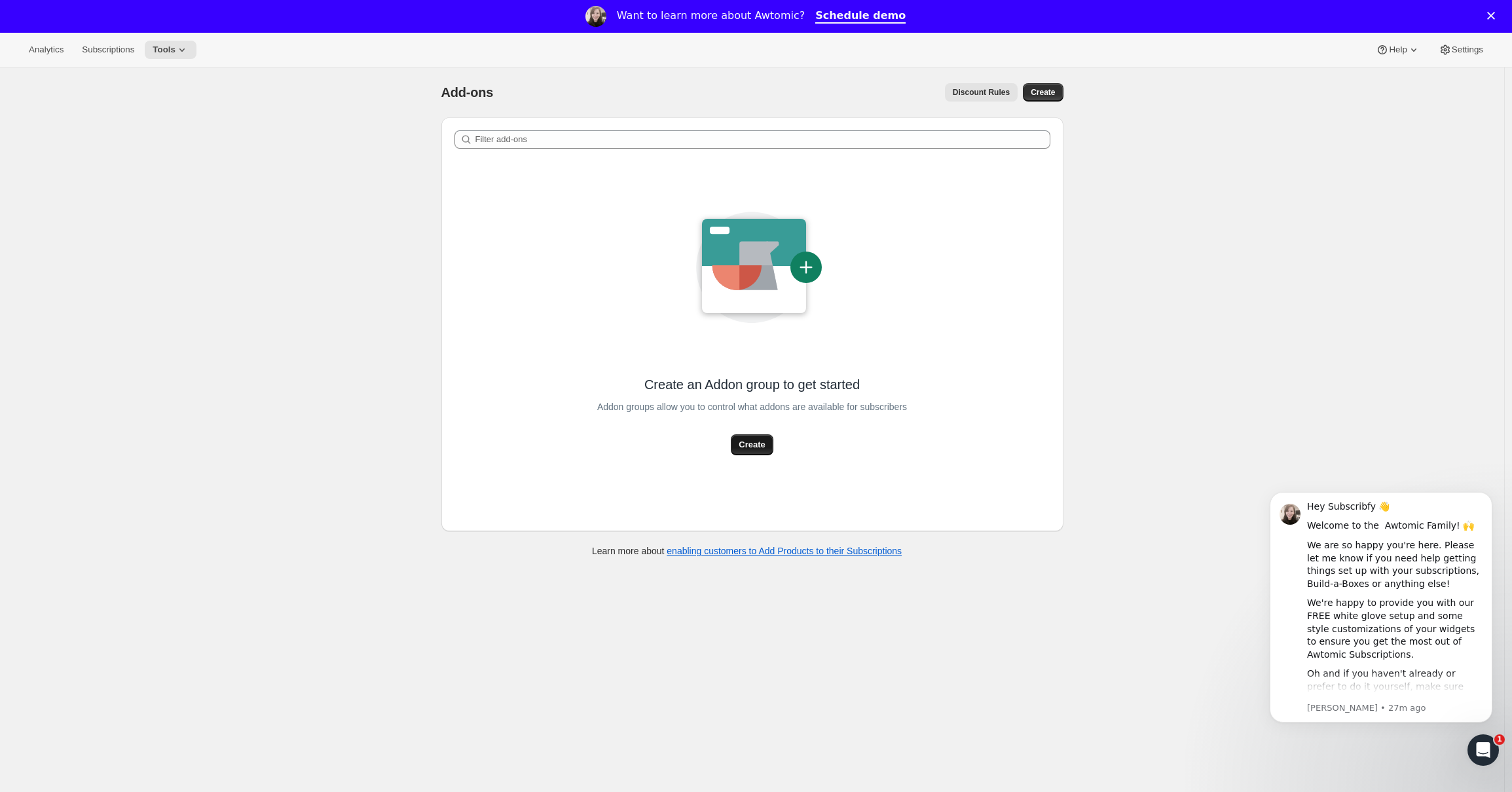
click at [753, 447] on span "Create" at bounding box center [752, 445] width 26 height 13
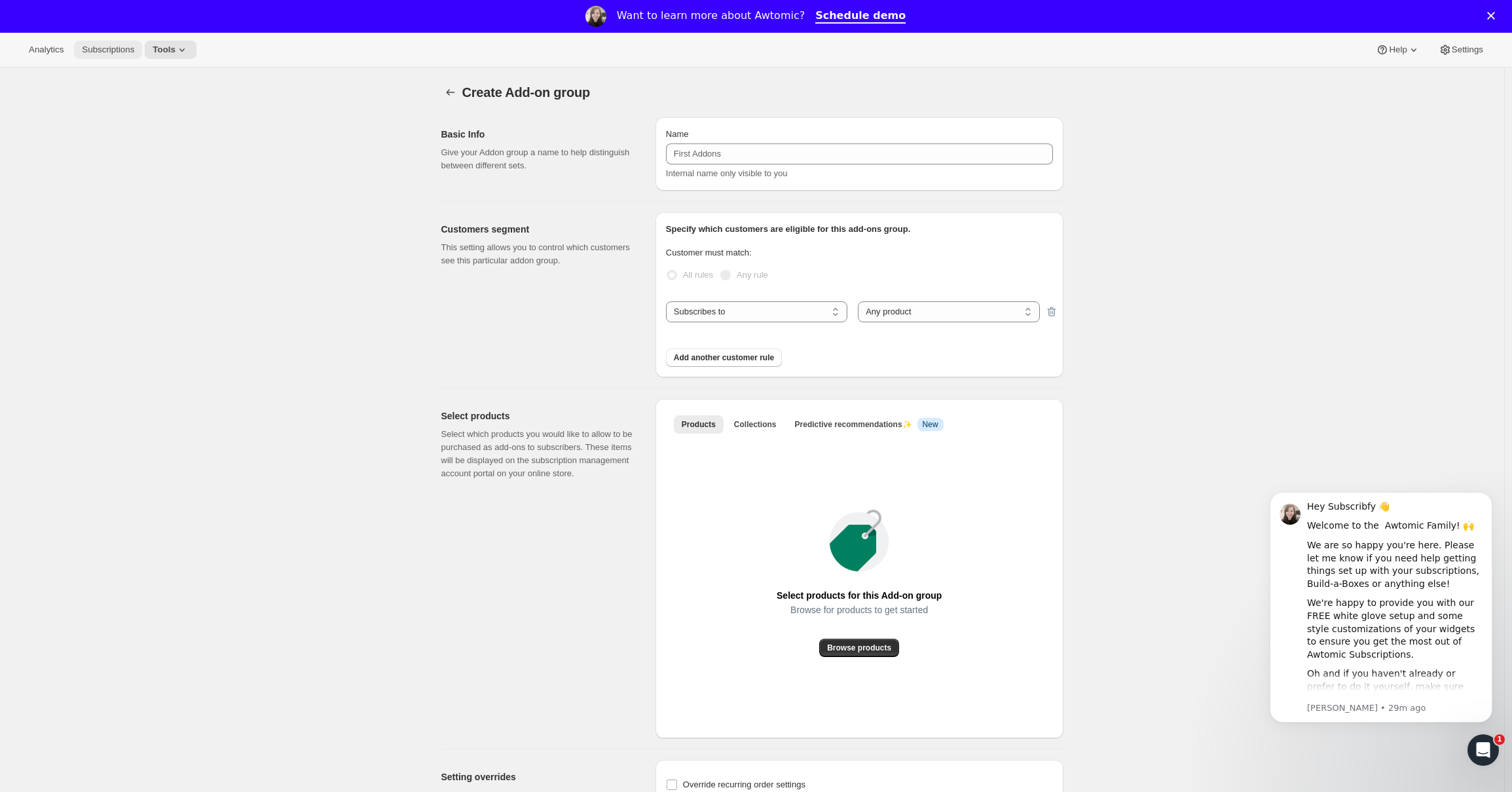
click at [120, 55] on button "Subscriptions" at bounding box center [108, 50] width 68 height 18
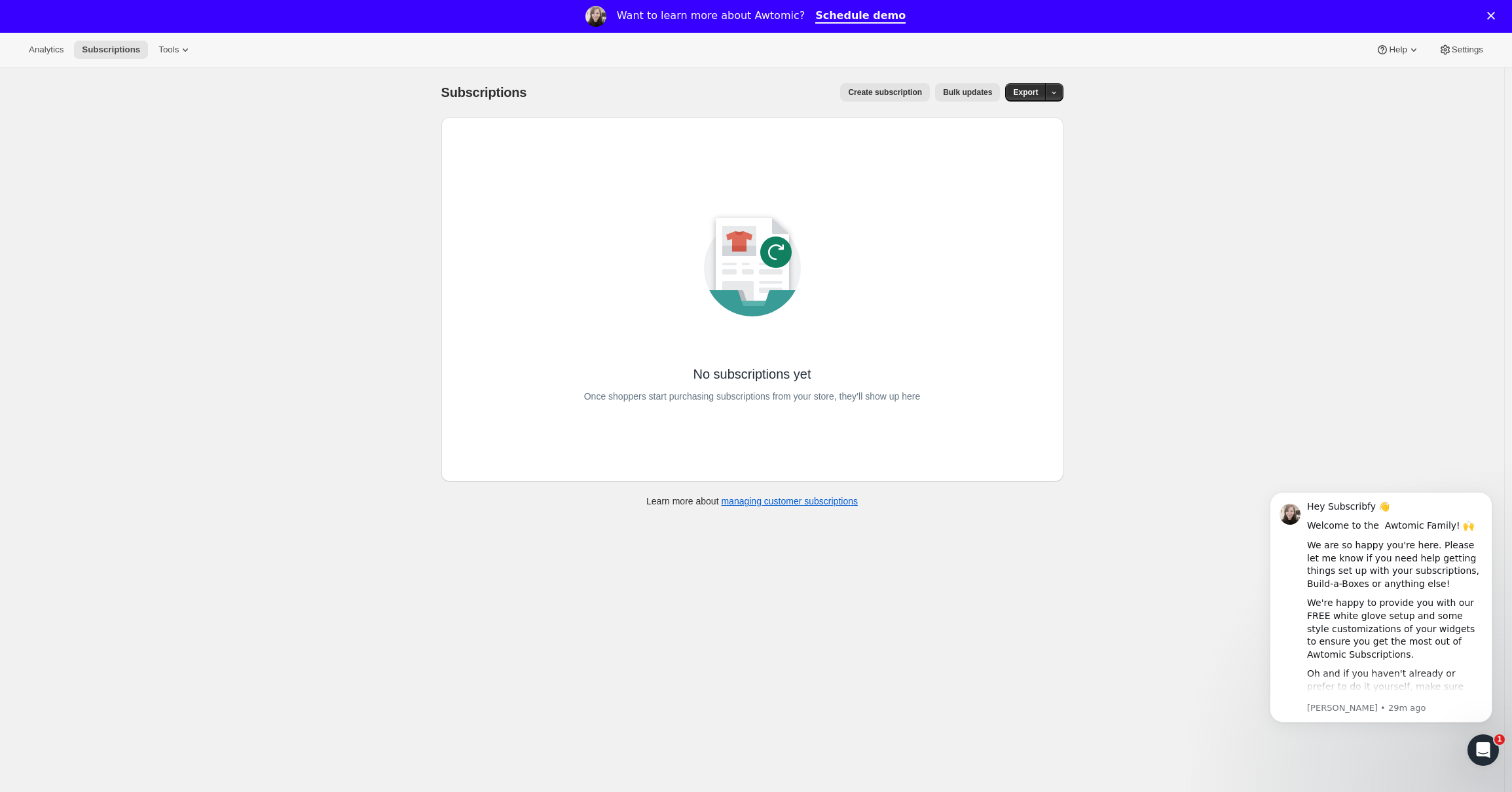
click at [880, 93] on span "Create subscription" at bounding box center [885, 92] width 74 height 11
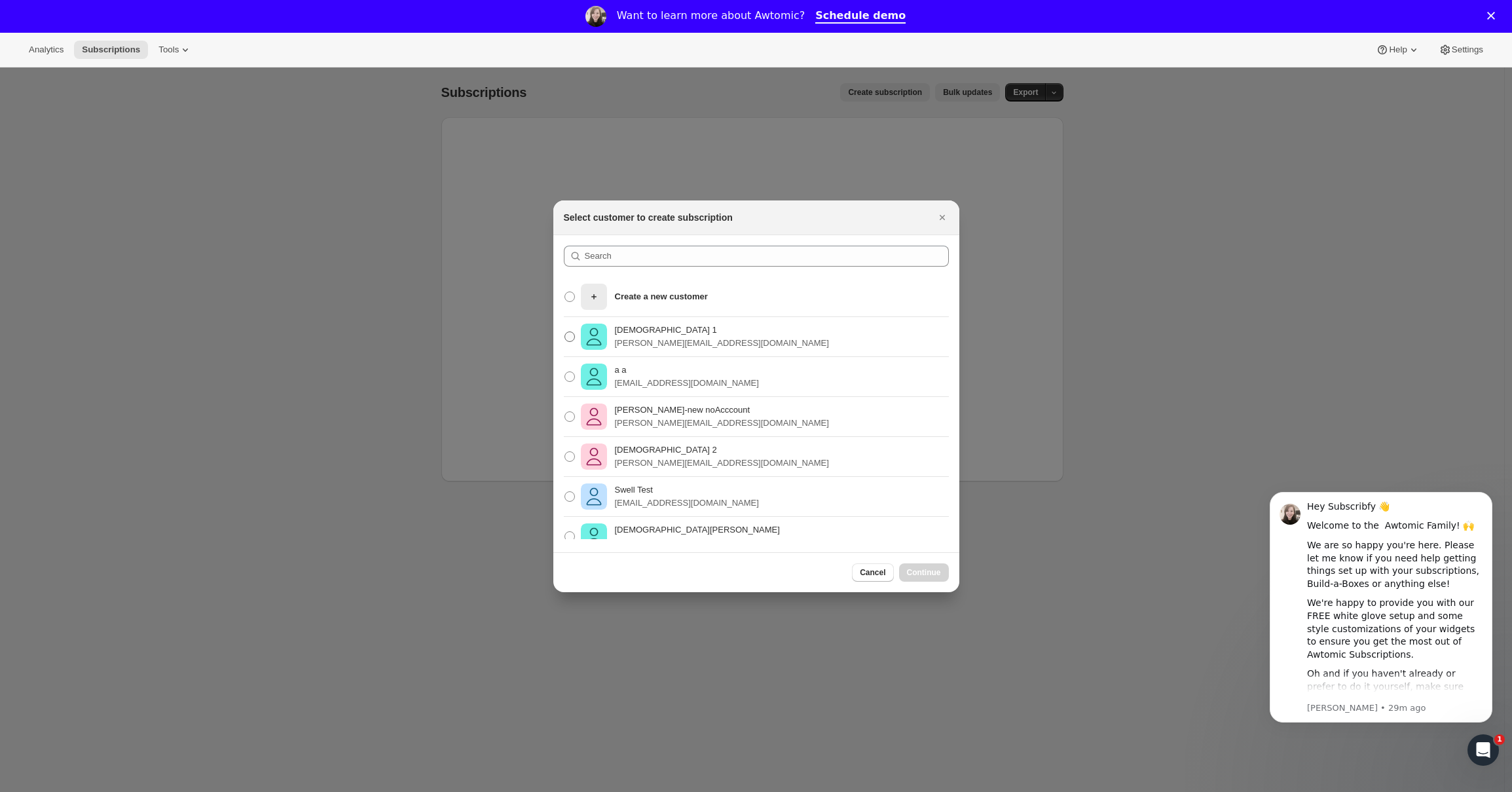
click at [575, 329] on label "[DEMOGRAPHIC_DATA] 1 [PERSON_NAME][EMAIL_ADDRESS][DOMAIN_NAME]" at bounding box center [696, 336] width 265 height 31
click at [565, 332] on input "[DEMOGRAPHIC_DATA] 1 [PERSON_NAME][EMAIL_ADDRESS][DOMAIN_NAME]" at bounding box center [565, 332] width 1 height 1
radio input "true"
drag, startPoint x: 611, startPoint y: 339, endPoint x: 626, endPoint y: 341, distance: 15.1
click at [611, 339] on div "[DEMOGRAPHIC_DATA] 1 [PERSON_NAME][EMAIL_ADDRESS][DOMAIN_NAME]" at bounding box center [705, 336] width 248 height 26
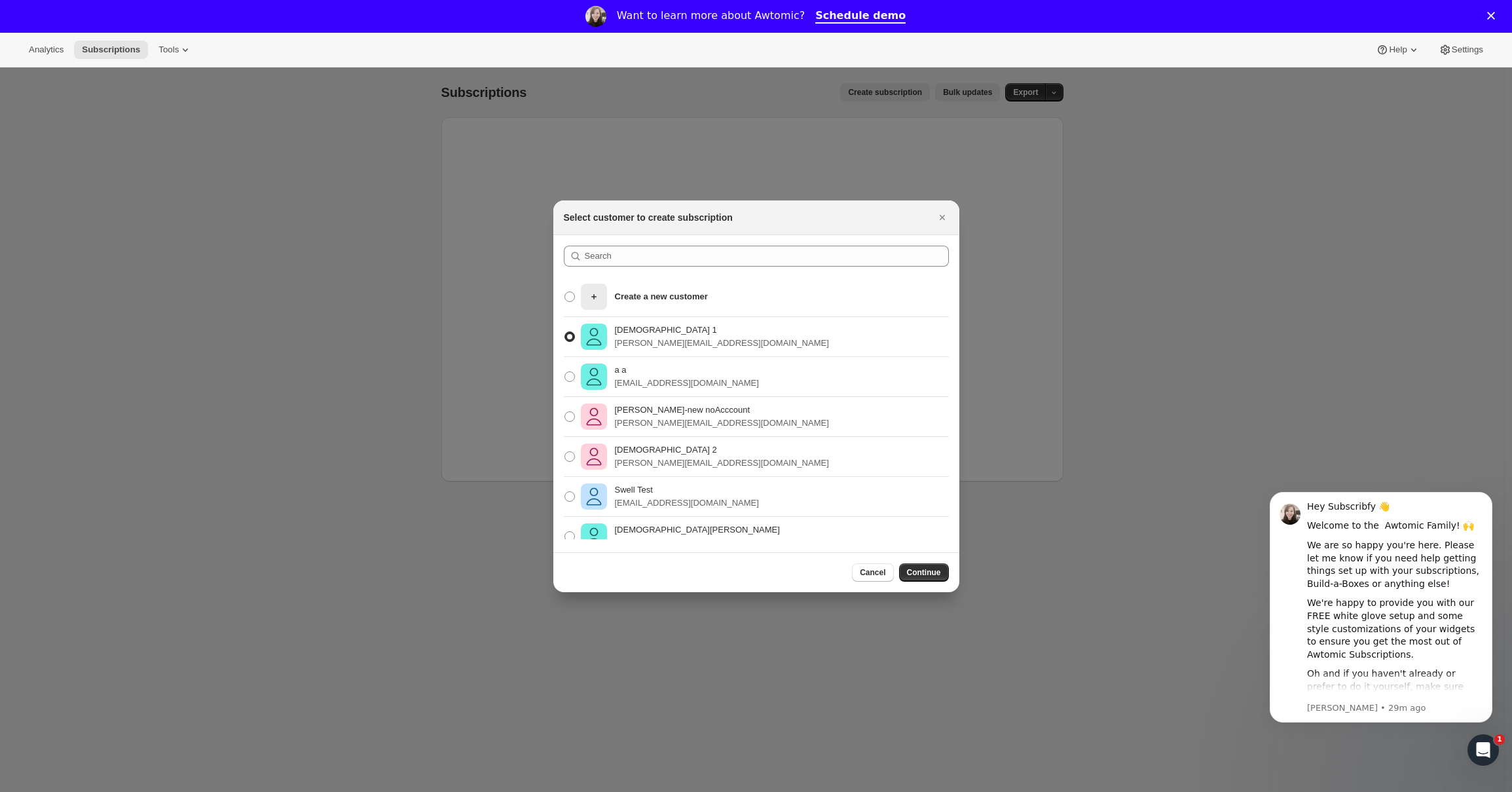
click at [565, 332] on input "[DEMOGRAPHIC_DATA] 1 [PERSON_NAME][EMAIL_ADDRESS][DOMAIN_NAME]" at bounding box center [565, 332] width 1 height 1
click at [916, 567] on span "Continue" at bounding box center [923, 572] width 34 height 11
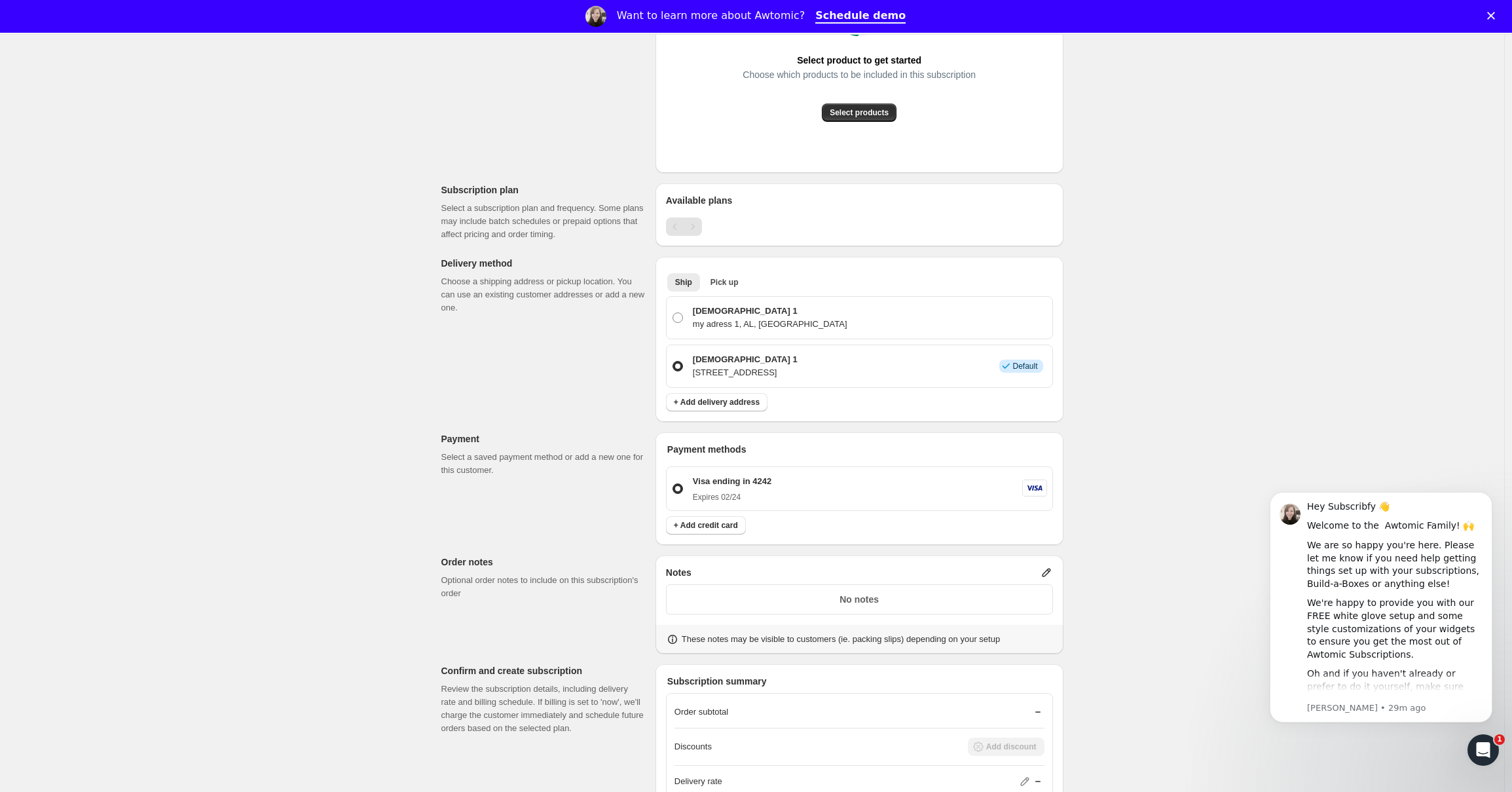
scroll to position [309, 0]
click at [728, 484] on p "Visa ending in 4242" at bounding box center [732, 482] width 79 height 13
click at [673, 484] on input "Visa ending in 4242 Expires [CREDIT_CARD_DATA]" at bounding box center [673, 484] width 1 height 1
click at [711, 527] on span "+ Add credit card" at bounding box center [706, 526] width 64 height 11
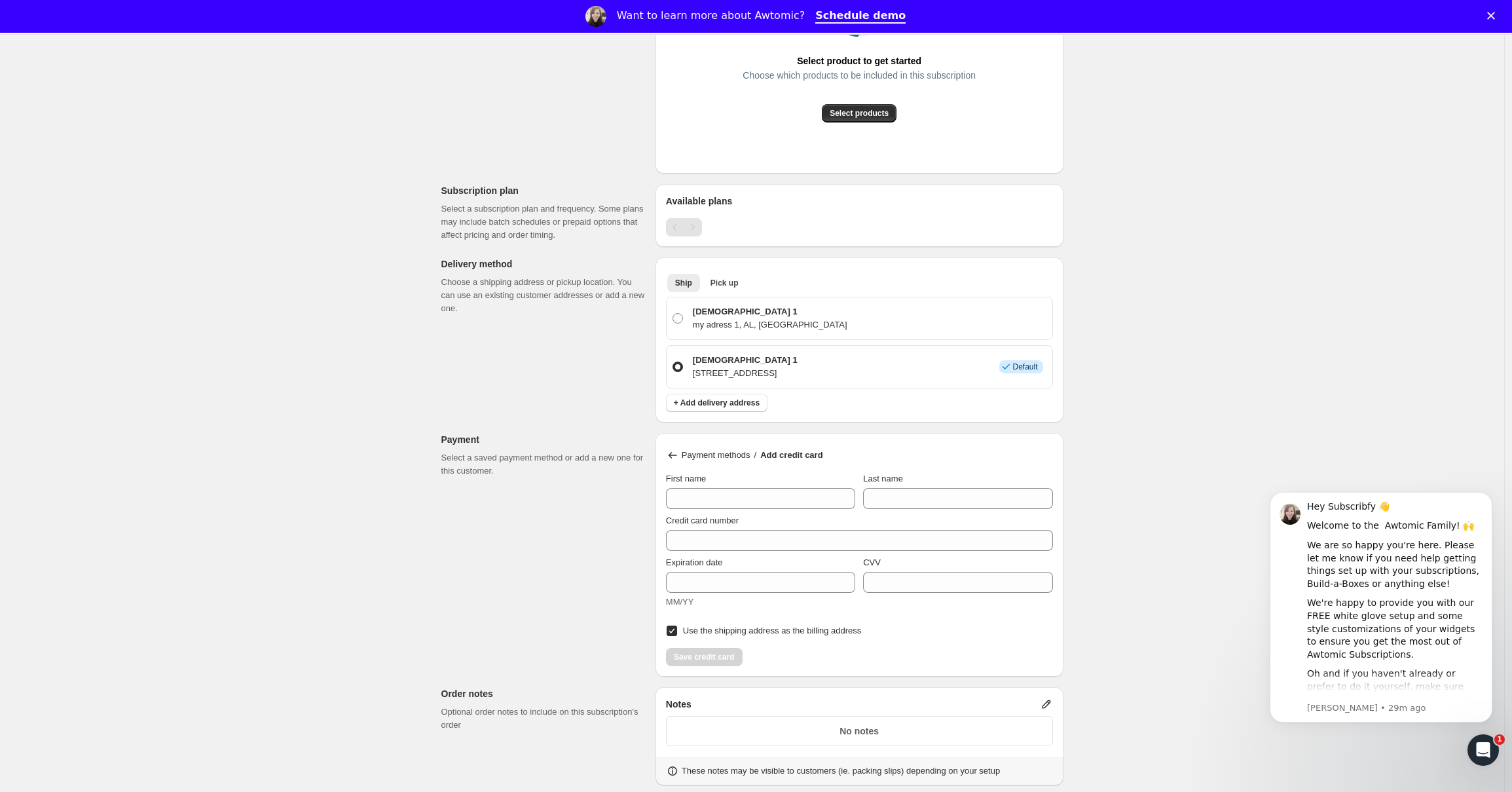
click at [674, 456] on icon at bounding box center [673, 456] width 13 height 13
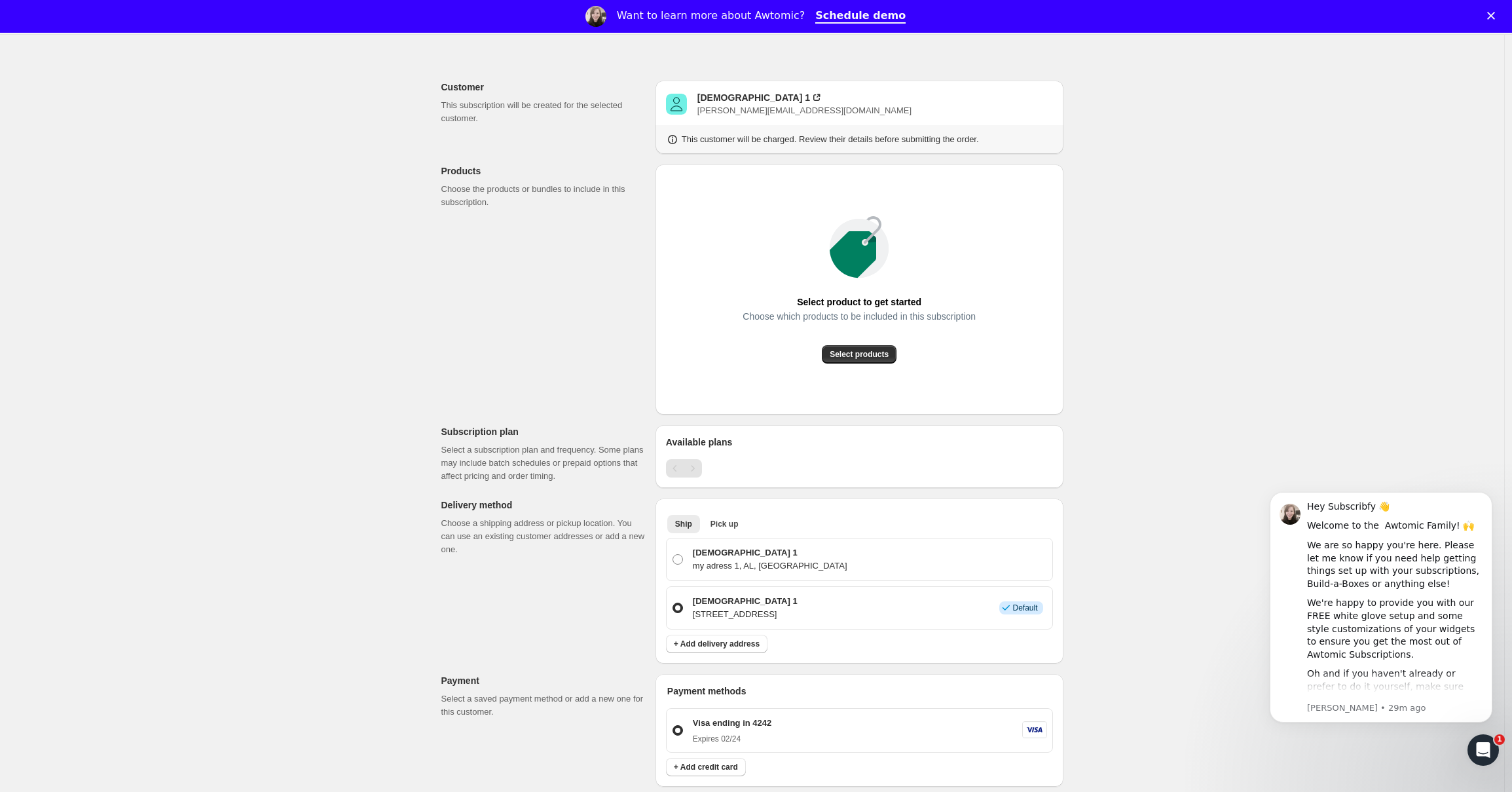
scroll to position [0, 0]
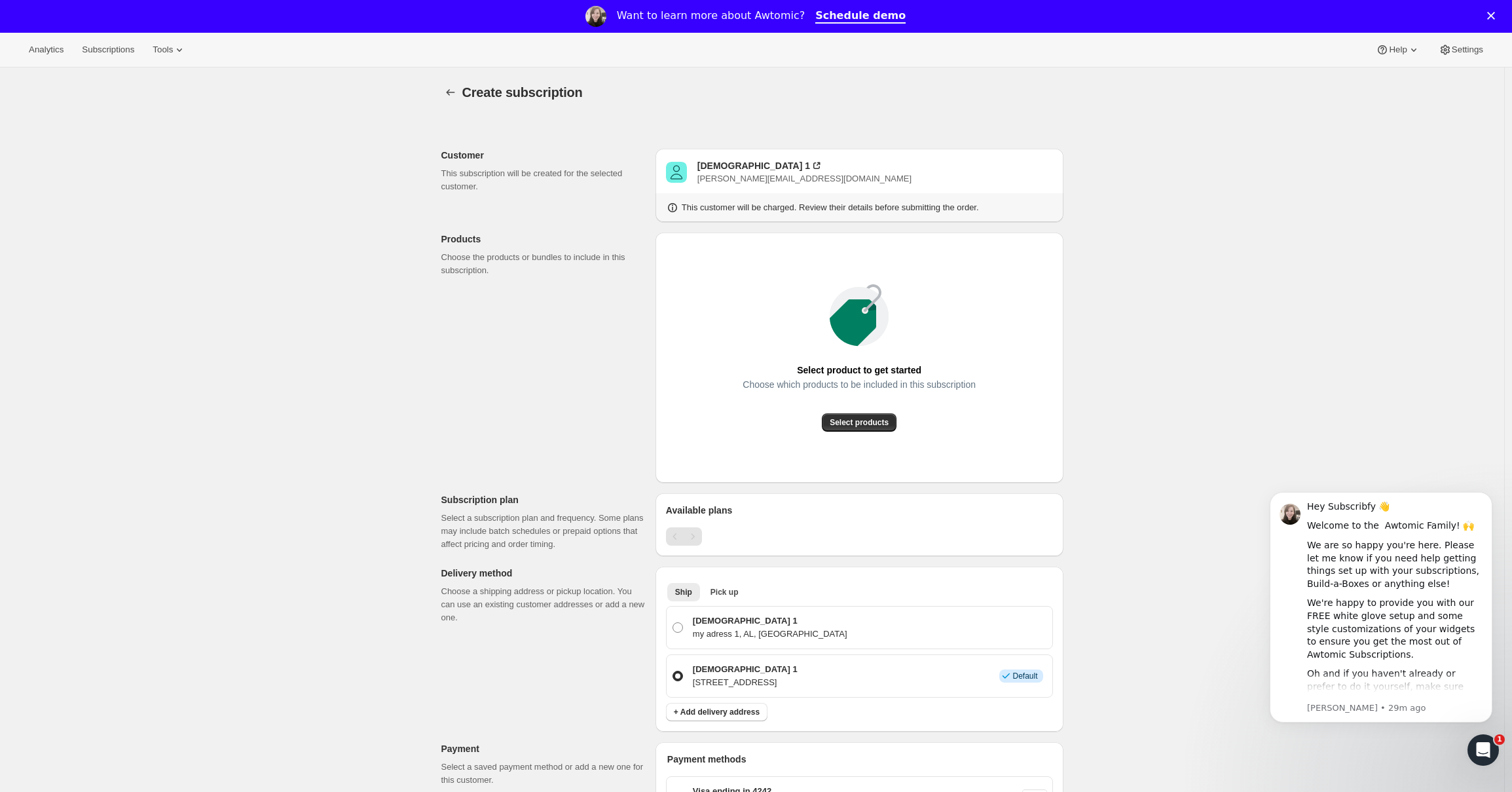
click at [785, 178] on span "[PERSON_NAME][EMAIL_ADDRESS][DOMAIN_NAME]" at bounding box center [804, 179] width 214 height 10
copy div "[PERSON_NAME][EMAIL_ADDRESS][DOMAIN_NAME]"
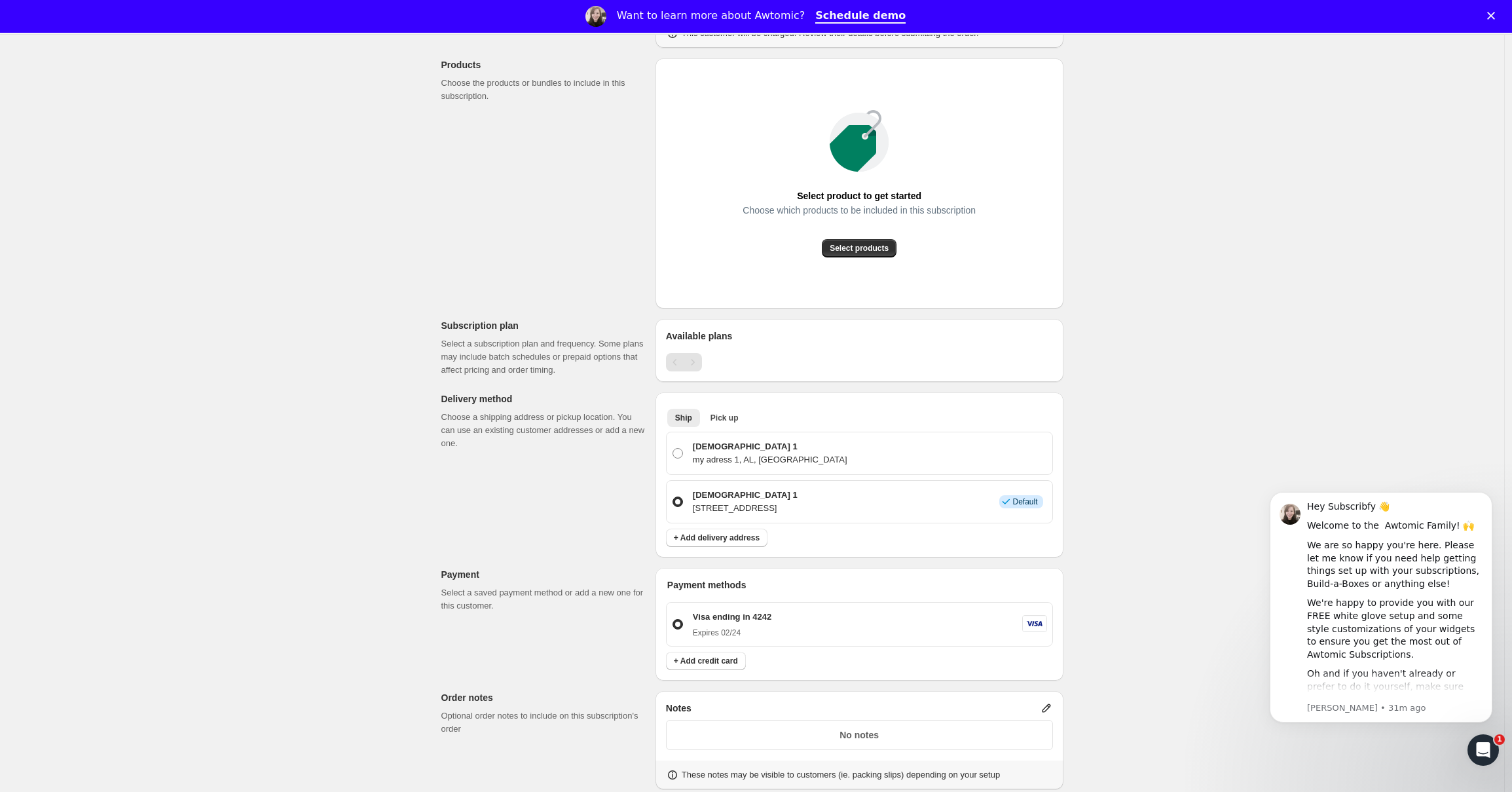
scroll to position [186, 0]
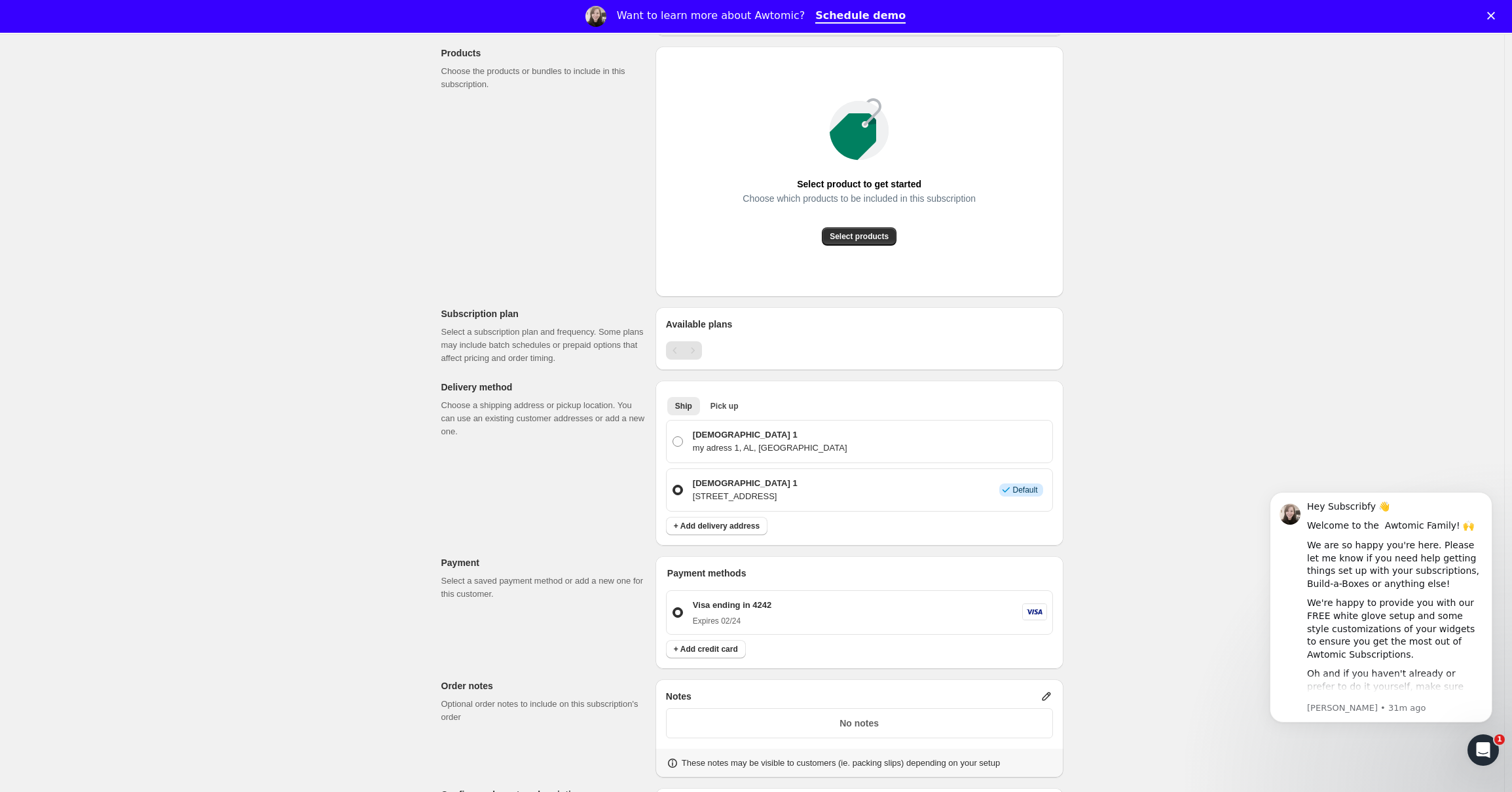
click at [718, 660] on div "Payment methods Visa ending in 4242 Expires [CREDIT_CARD_DATA] + Add credit card" at bounding box center [859, 613] width 408 height 112
click at [732, 647] on span "+ Add credit card" at bounding box center [706, 649] width 64 height 11
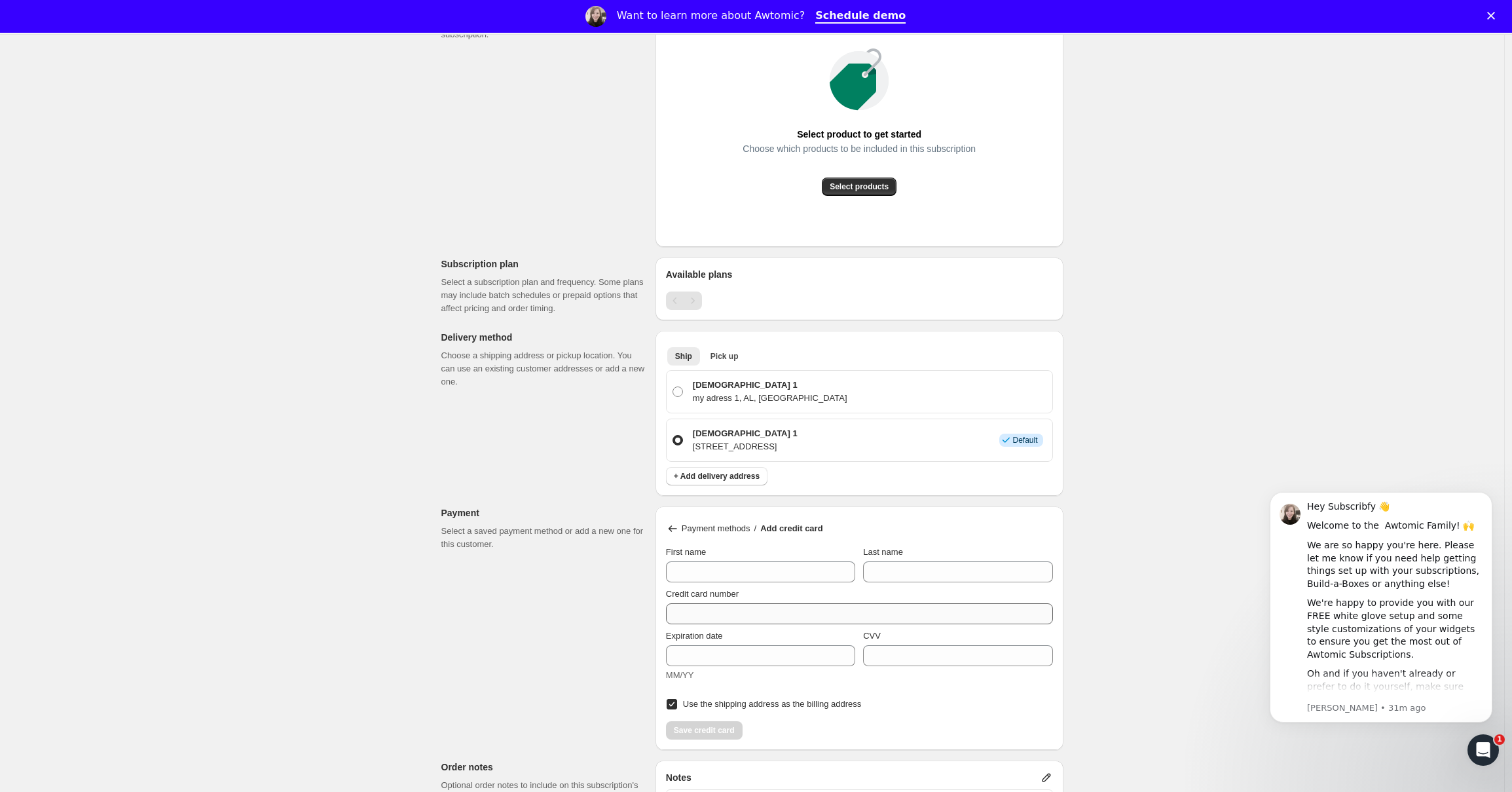
scroll to position [236, 0]
click at [675, 527] on icon at bounding box center [673, 528] width 13 height 13
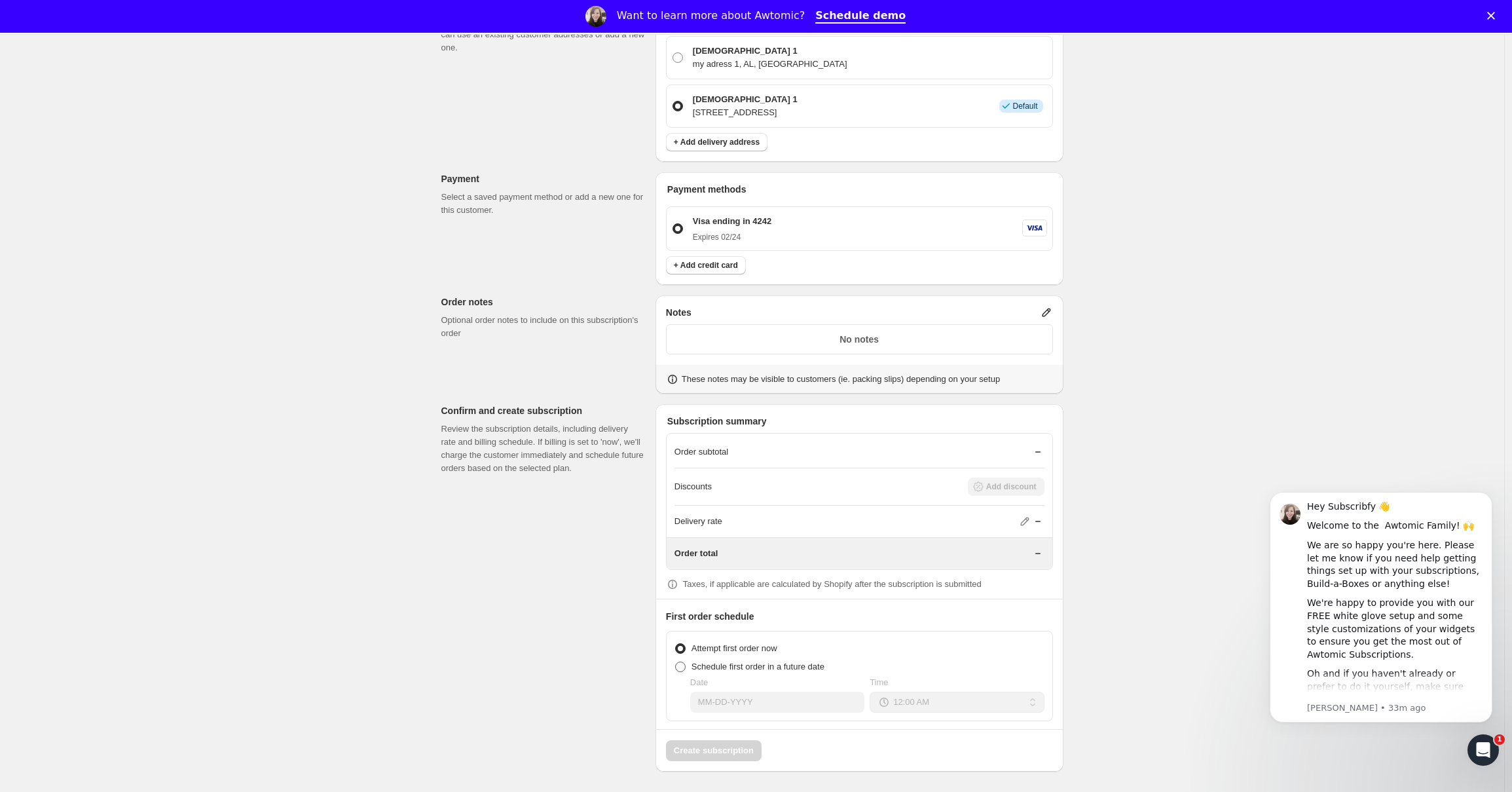
scroll to position [569, 0]
click at [727, 673] on span "Schedule first order in a future date" at bounding box center [757, 667] width 133 height 13
click at [675, 663] on input "Schedule first order in a future date" at bounding box center [675, 662] width 1 height 1
radio input "true"
click at [751, 654] on span "Attempt first order now" at bounding box center [734, 649] width 86 height 13
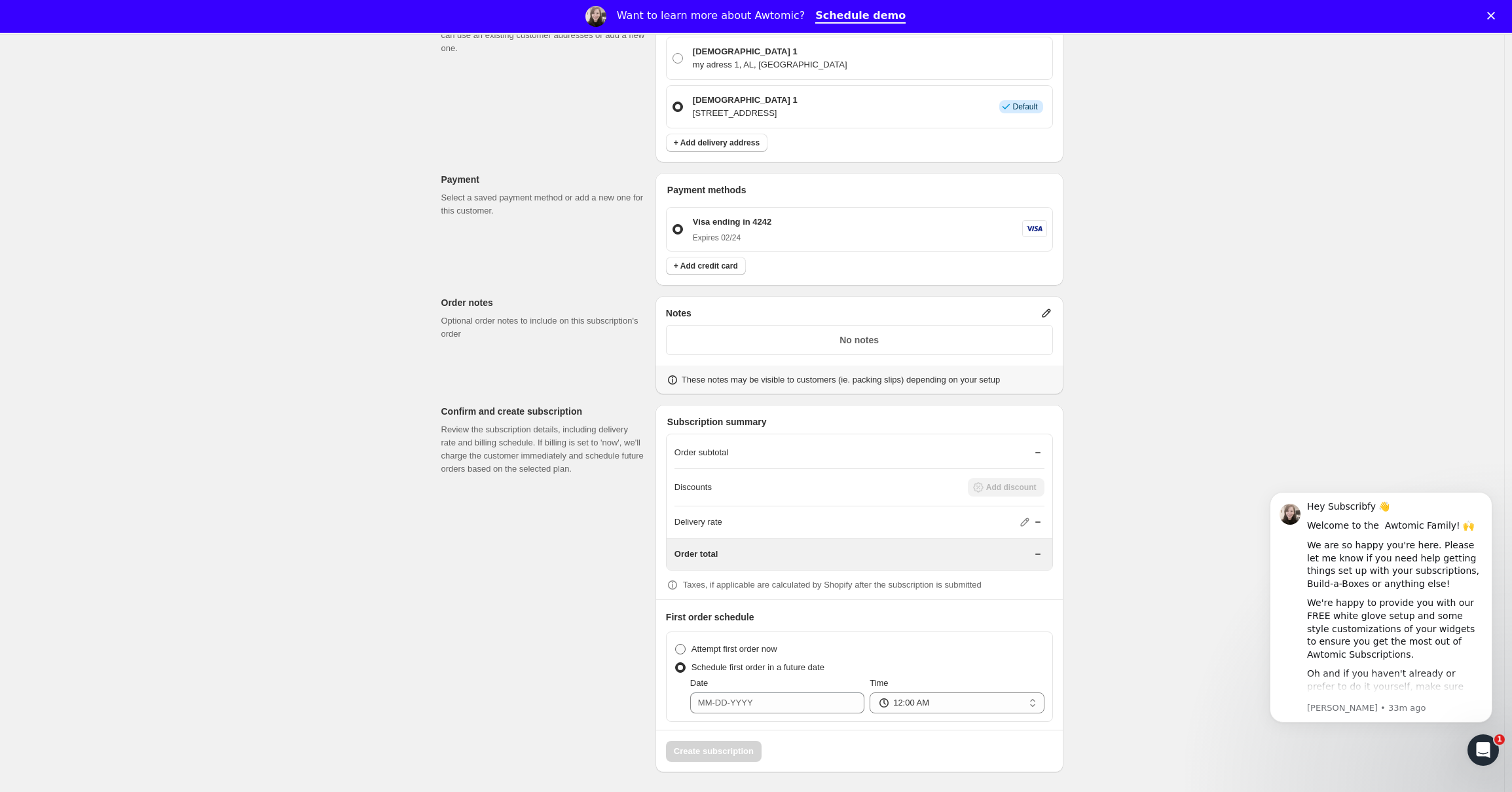
click at [675, 644] on input "Attempt first order now" at bounding box center [675, 644] width 1 height 1
radio input "true"
click at [1027, 523] on icon at bounding box center [1025, 522] width 13 height 13
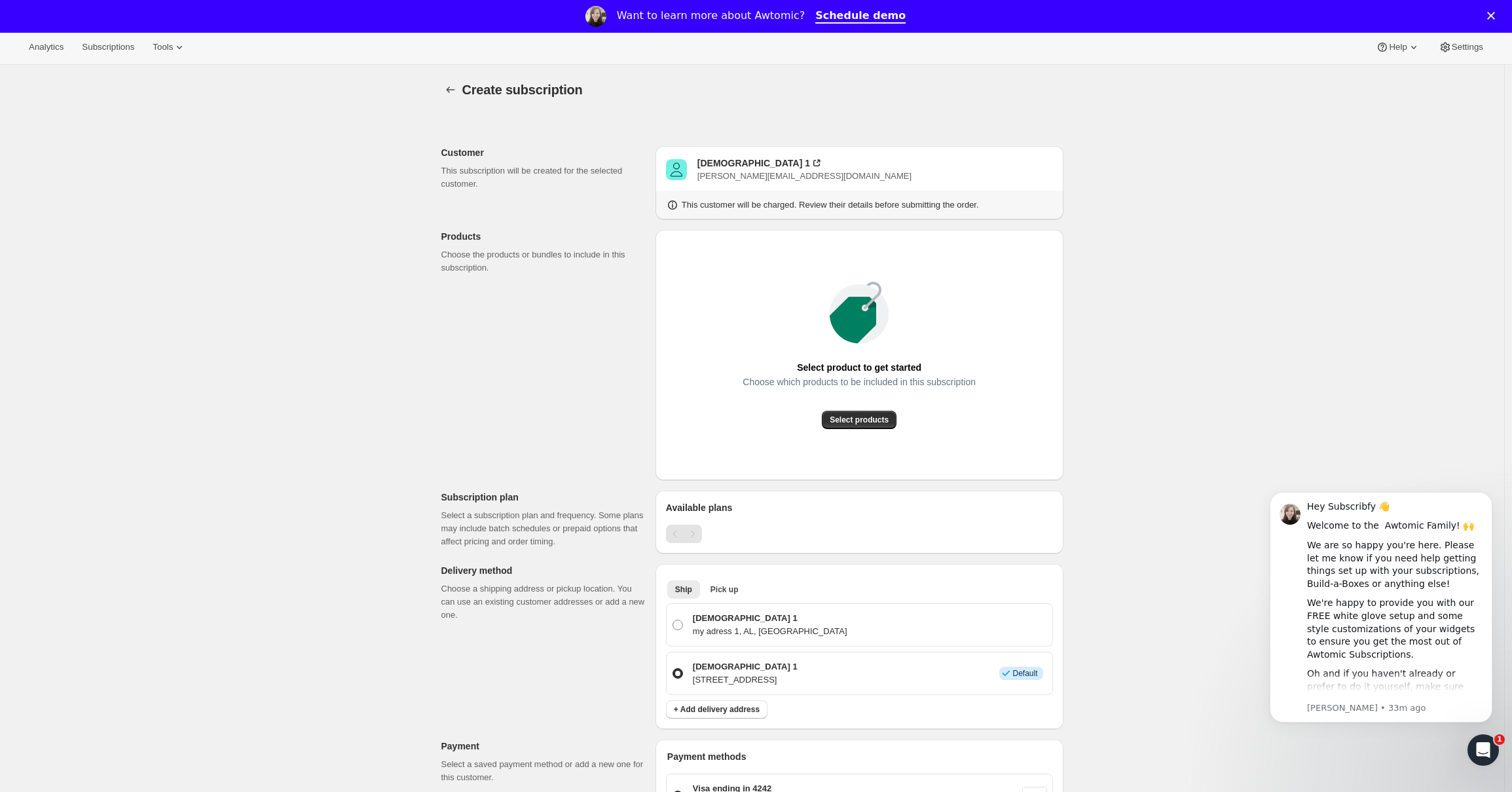
scroll to position [0, 0]
click at [212, 45] on div "Analytics Subscriptions Tools Help Settings" at bounding box center [756, 50] width 1512 height 35
click at [170, 55] on span "Tools" at bounding box center [163, 50] width 21 height 11
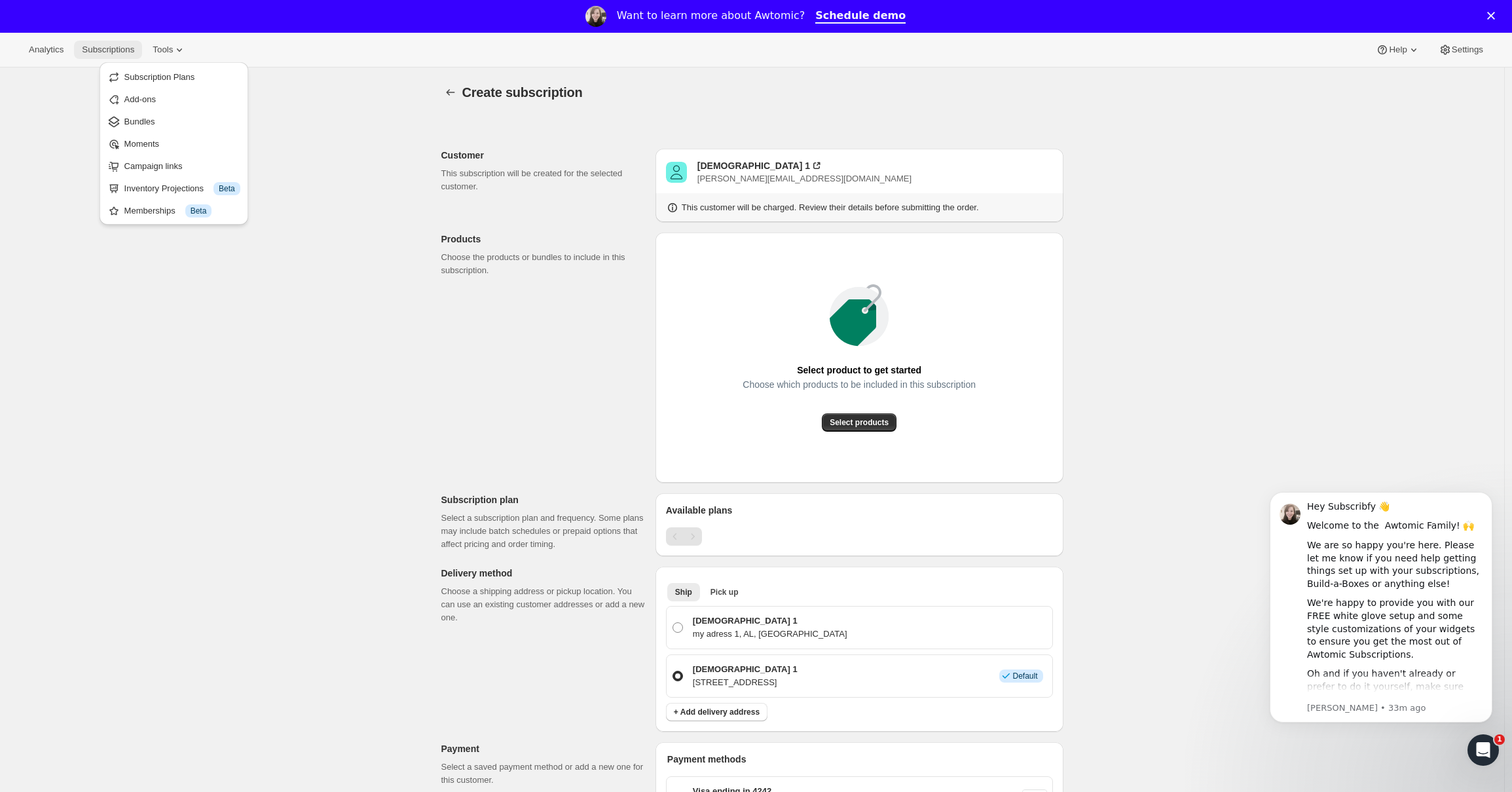
click at [117, 50] on span "Subscriptions" at bounding box center [107, 50] width 52 height 11
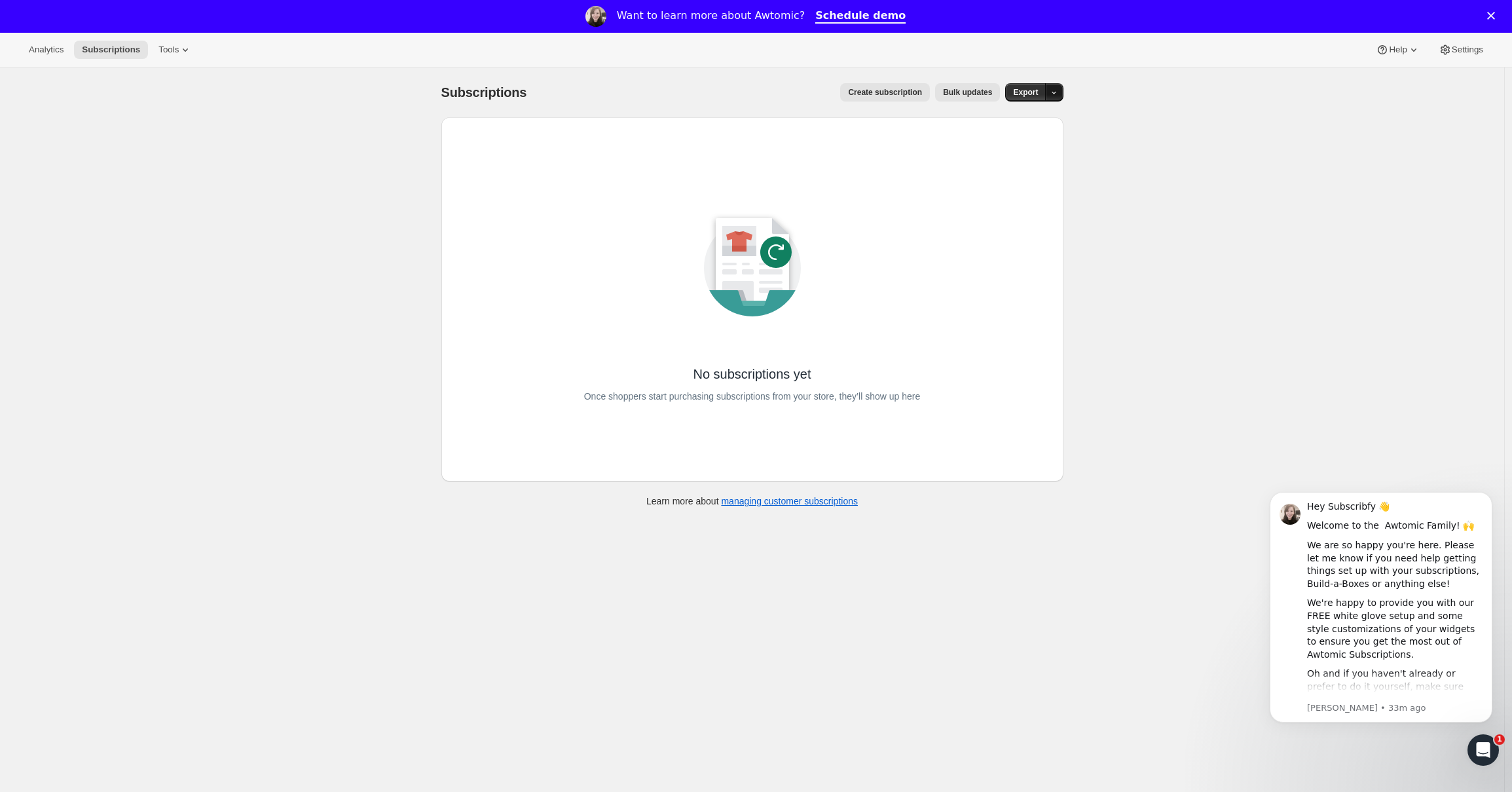
click at [1054, 97] on button "button" at bounding box center [1054, 93] width 18 height 18
click at [1015, 141] on span "Timeline events" at bounding box center [985, 142] width 60 height 10
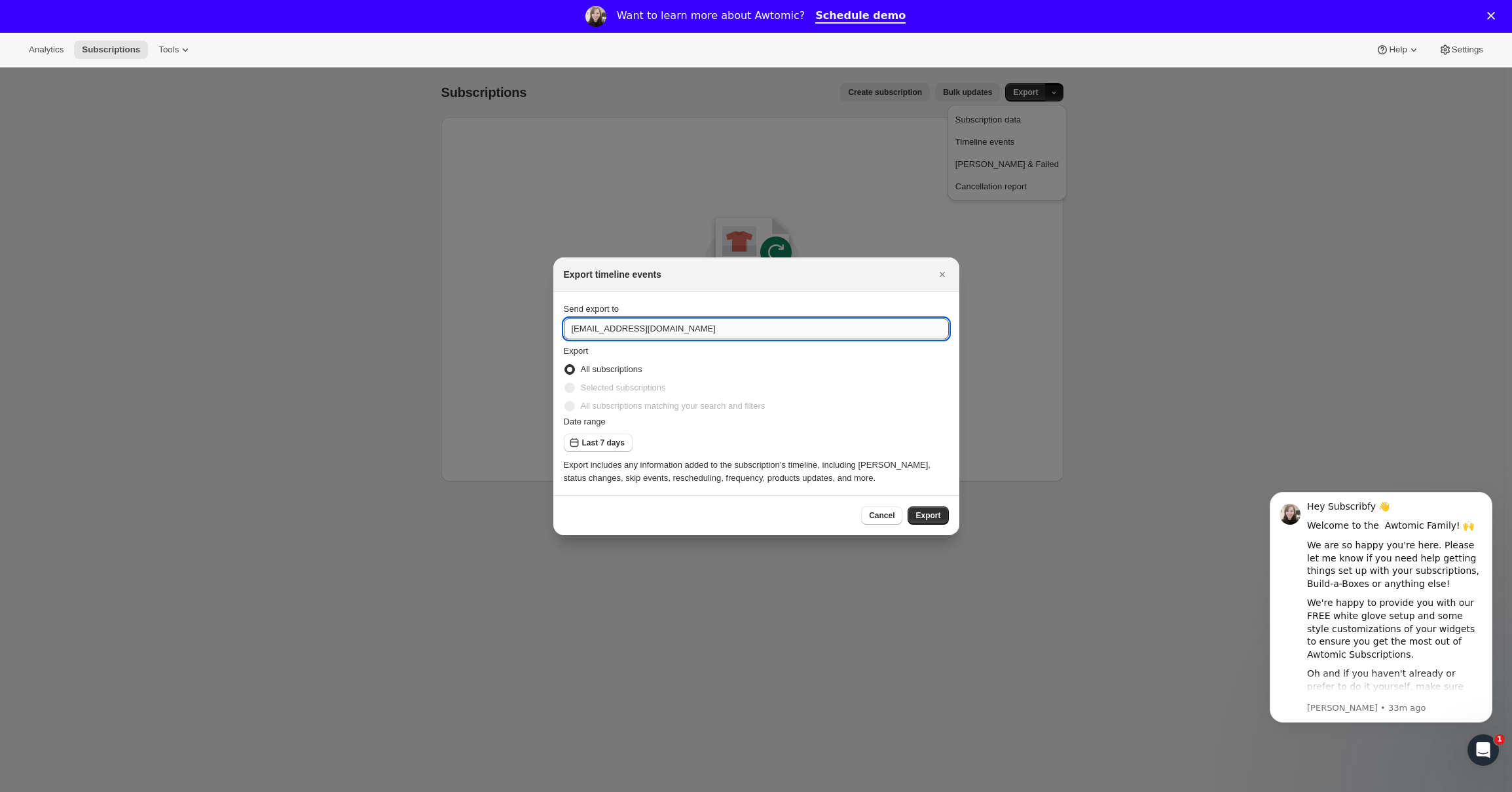
click at [703, 336] on input "[EMAIL_ADDRESS][DOMAIN_NAME]" at bounding box center [756, 328] width 385 height 21
click at [943, 280] on icon "Close" at bounding box center [942, 274] width 13 height 13
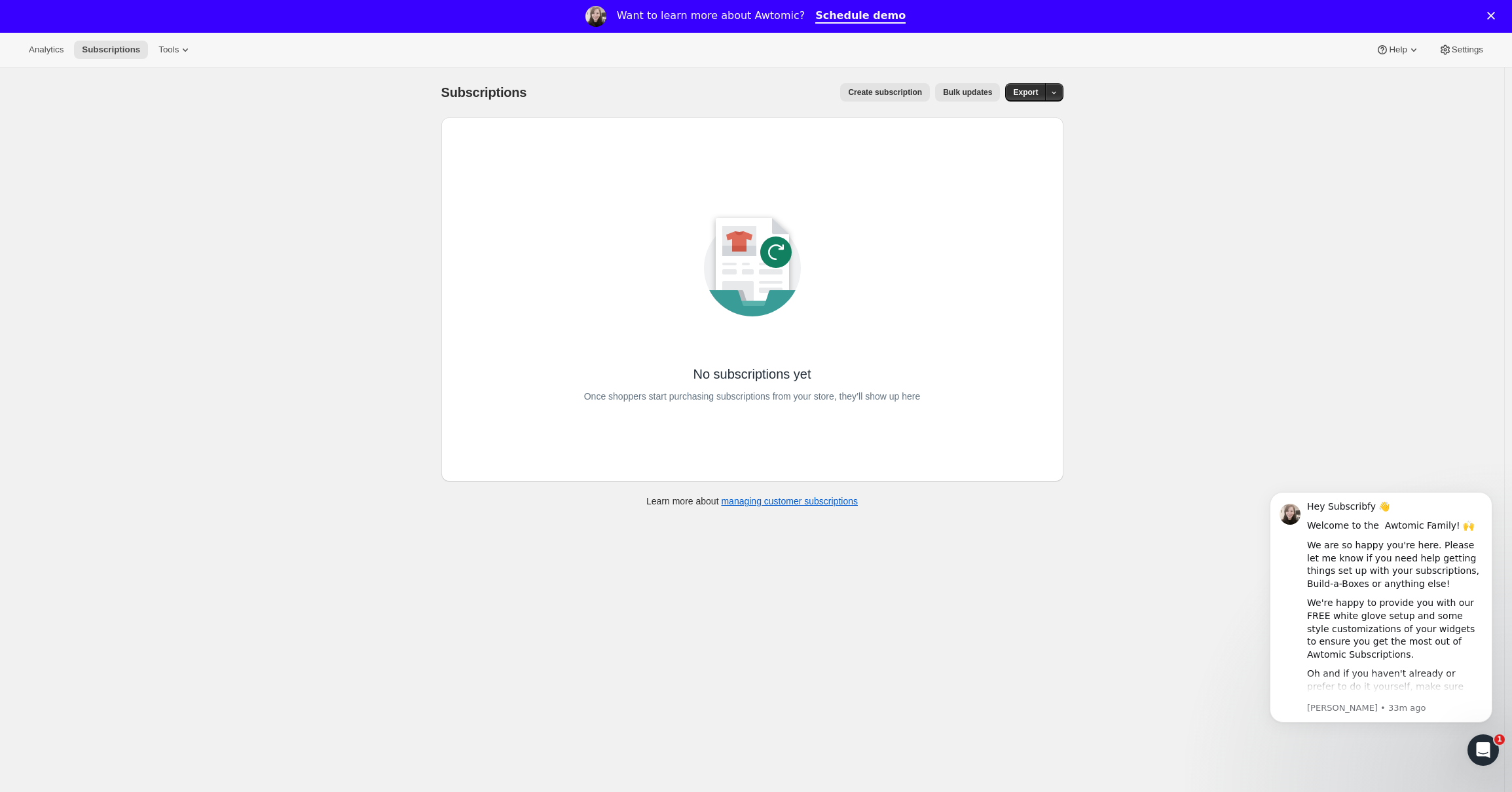
click at [886, 84] on button "Create subscription" at bounding box center [885, 93] width 90 height 18
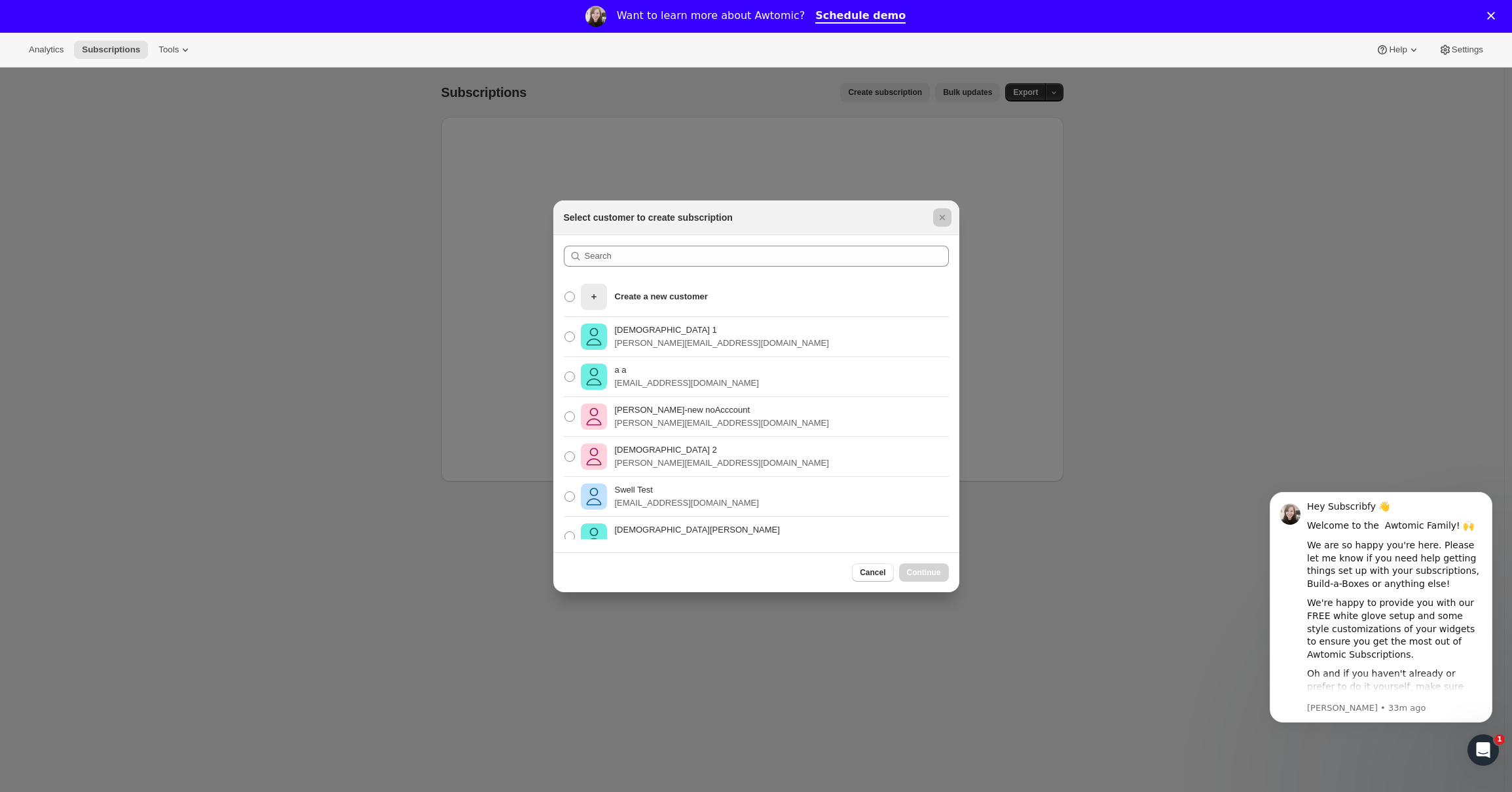
drag, startPoint x: 1023, startPoint y: 257, endPoint x: 1405, endPoint y: 169, distance: 392.0
click at [1107, 244] on div at bounding box center [756, 396] width 1512 height 792
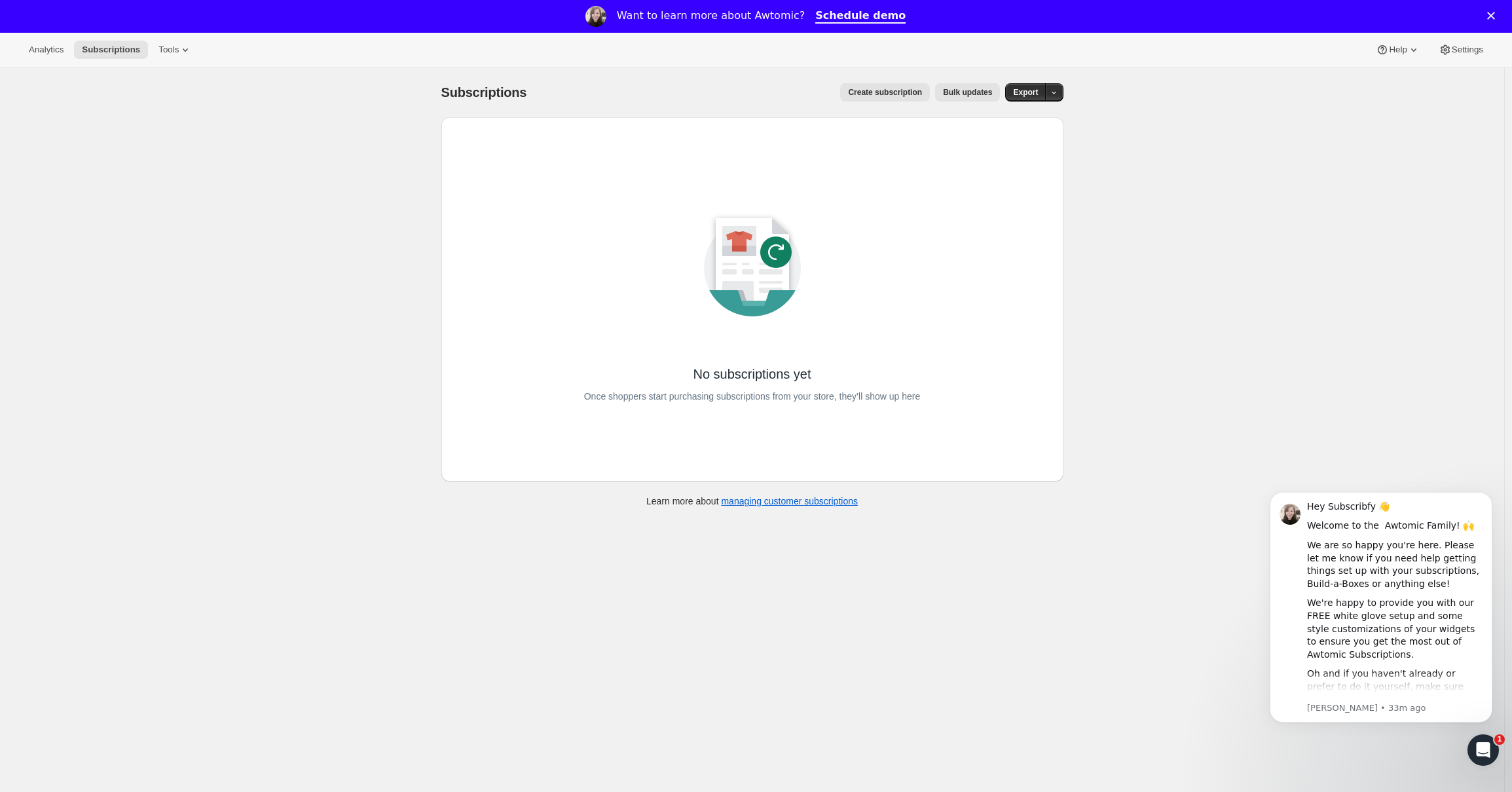
click at [1467, 146] on div "Subscriptions. This page is ready Subscriptions Create subscription Bulk update…" at bounding box center [752, 464] width 1505 height 792
click at [1463, 55] on button "Settings" at bounding box center [1461, 50] width 60 height 18
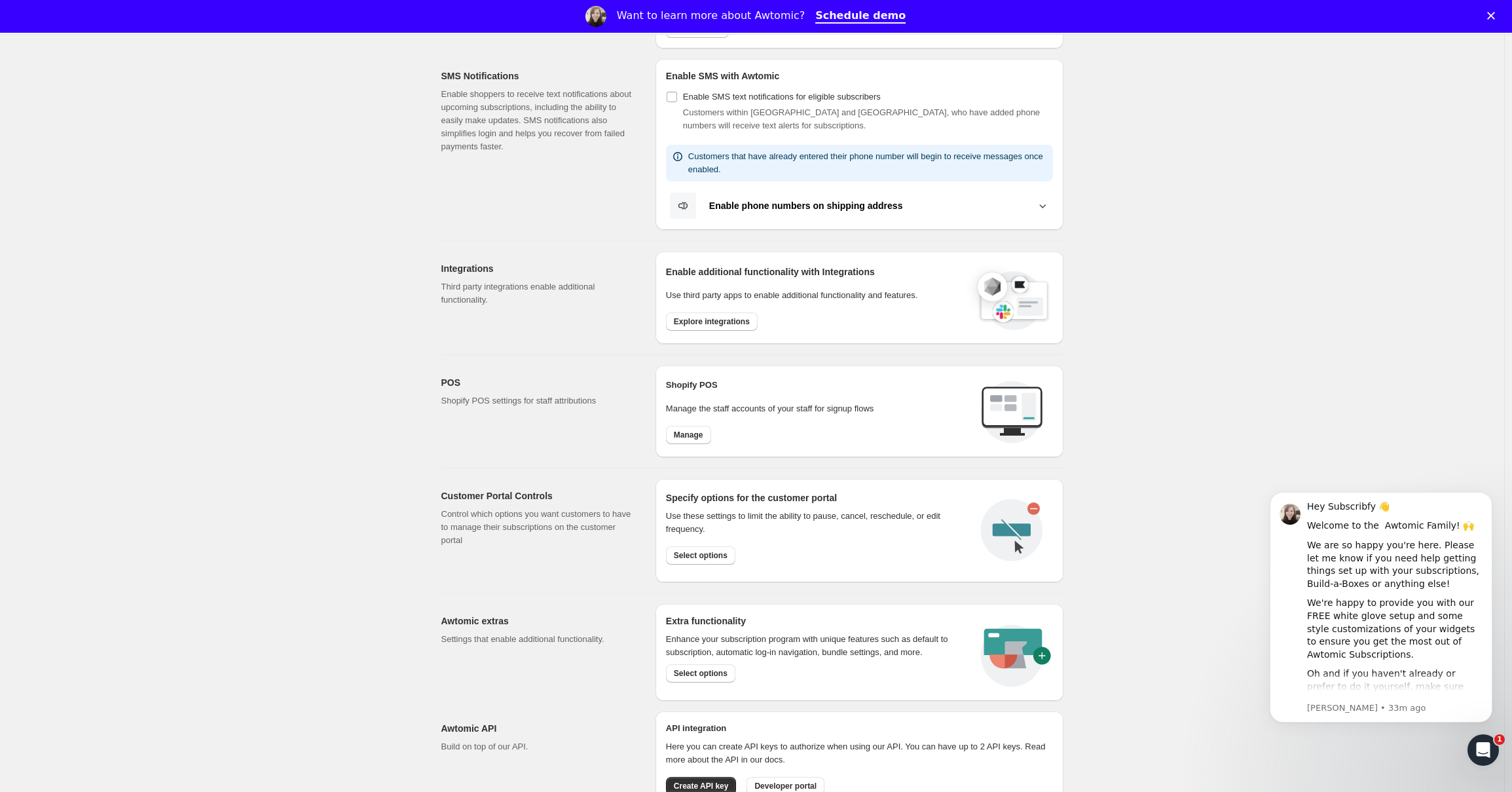
scroll to position [315, 0]
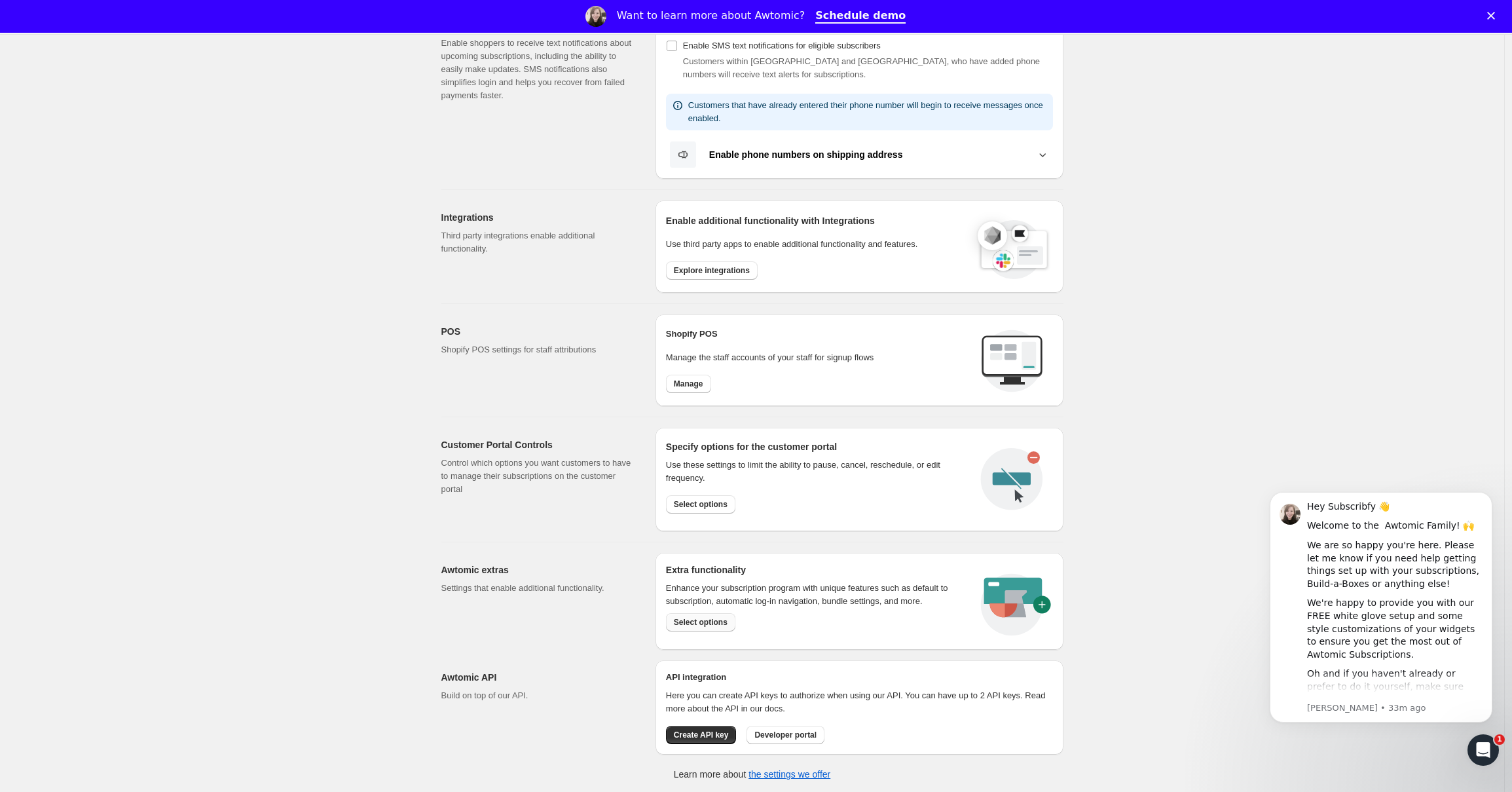
click at [703, 625] on span "Select options" at bounding box center [700, 622] width 54 height 11
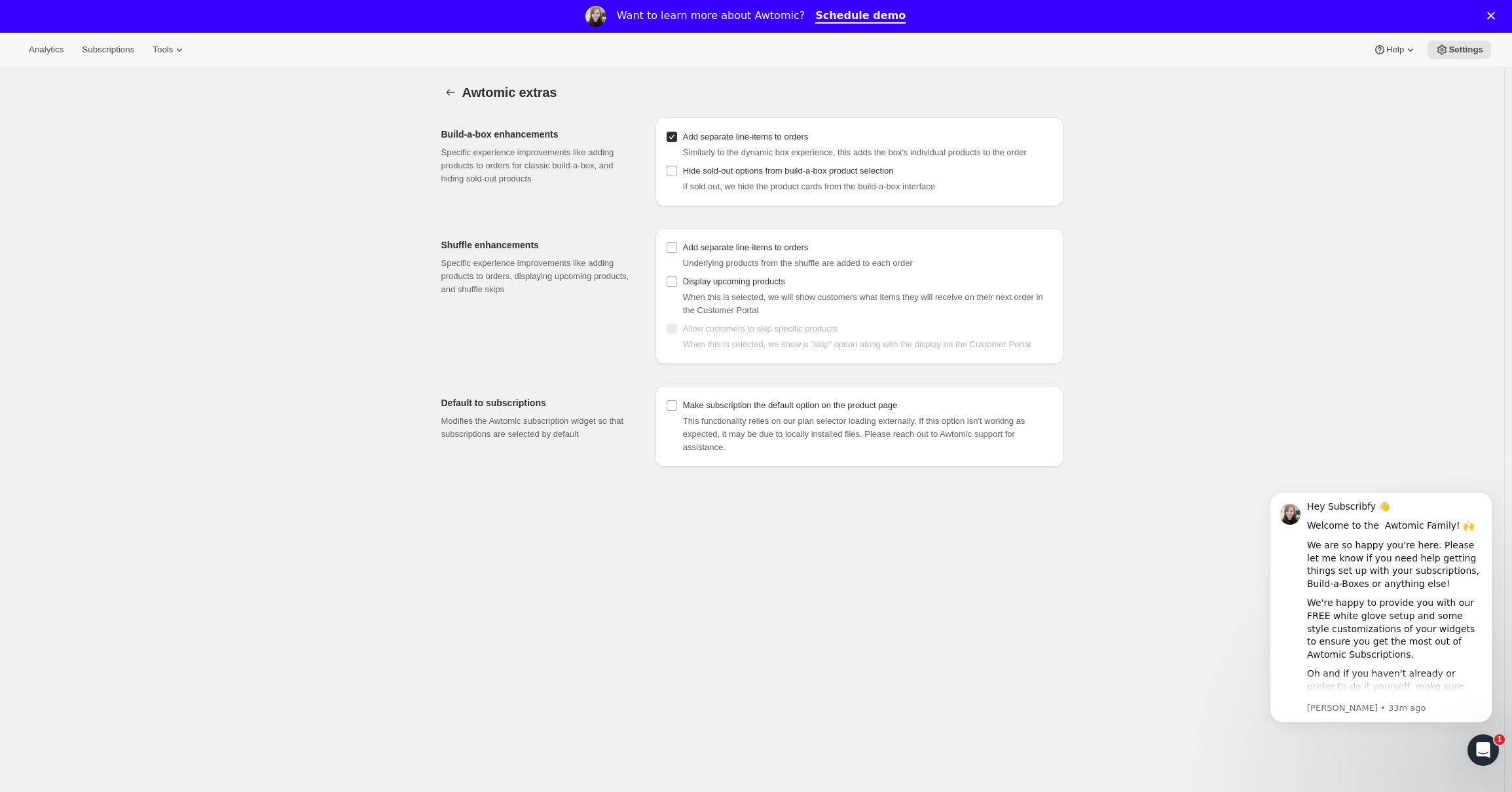
click at [490, 95] on span "Awtomic extras" at bounding box center [509, 92] width 95 height 14
click at [457, 97] on icon "Settings" at bounding box center [451, 93] width 13 height 13
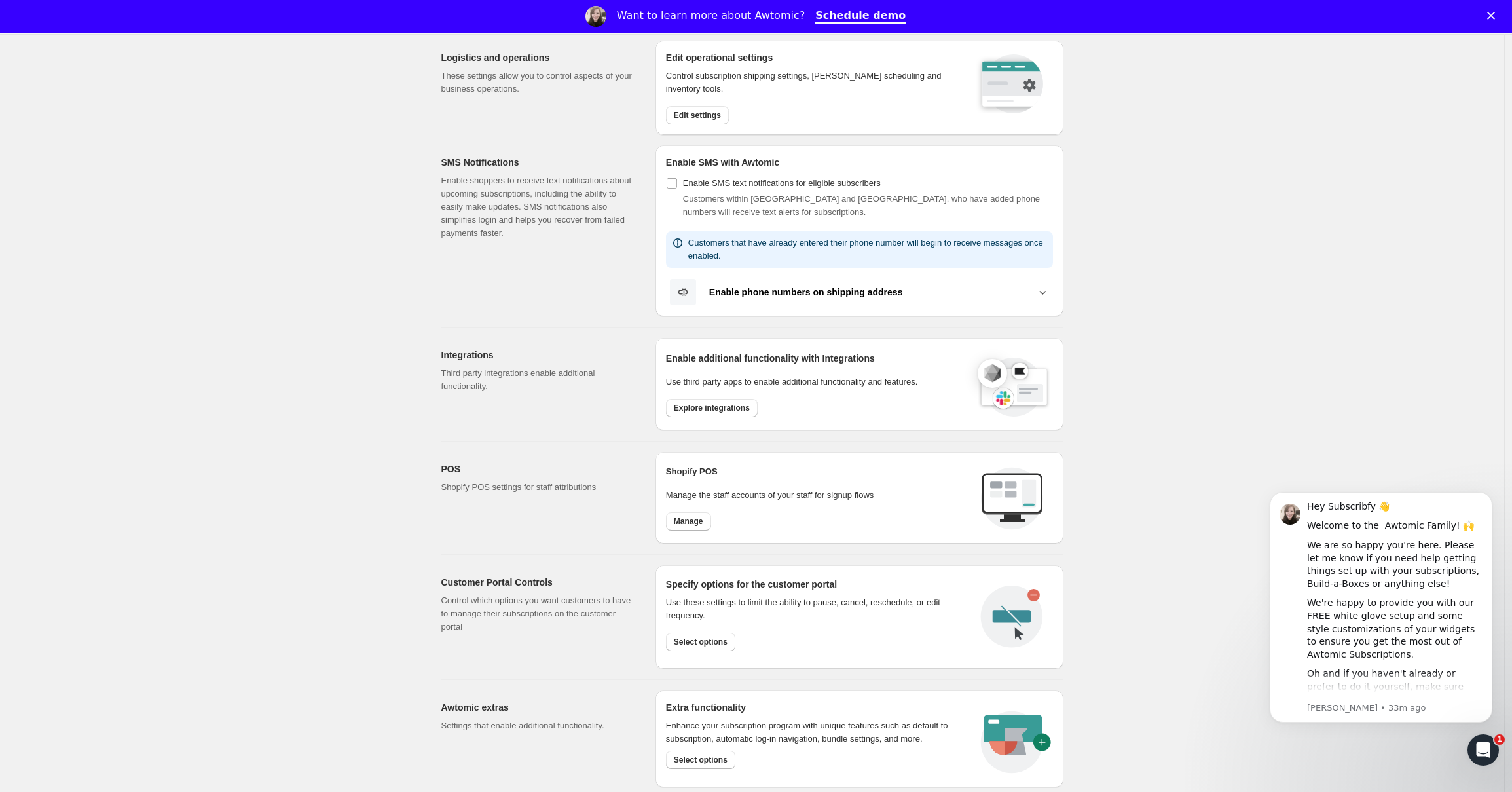
scroll to position [178, 0]
click at [700, 750] on button "Select options" at bounding box center [701, 759] width 69 height 18
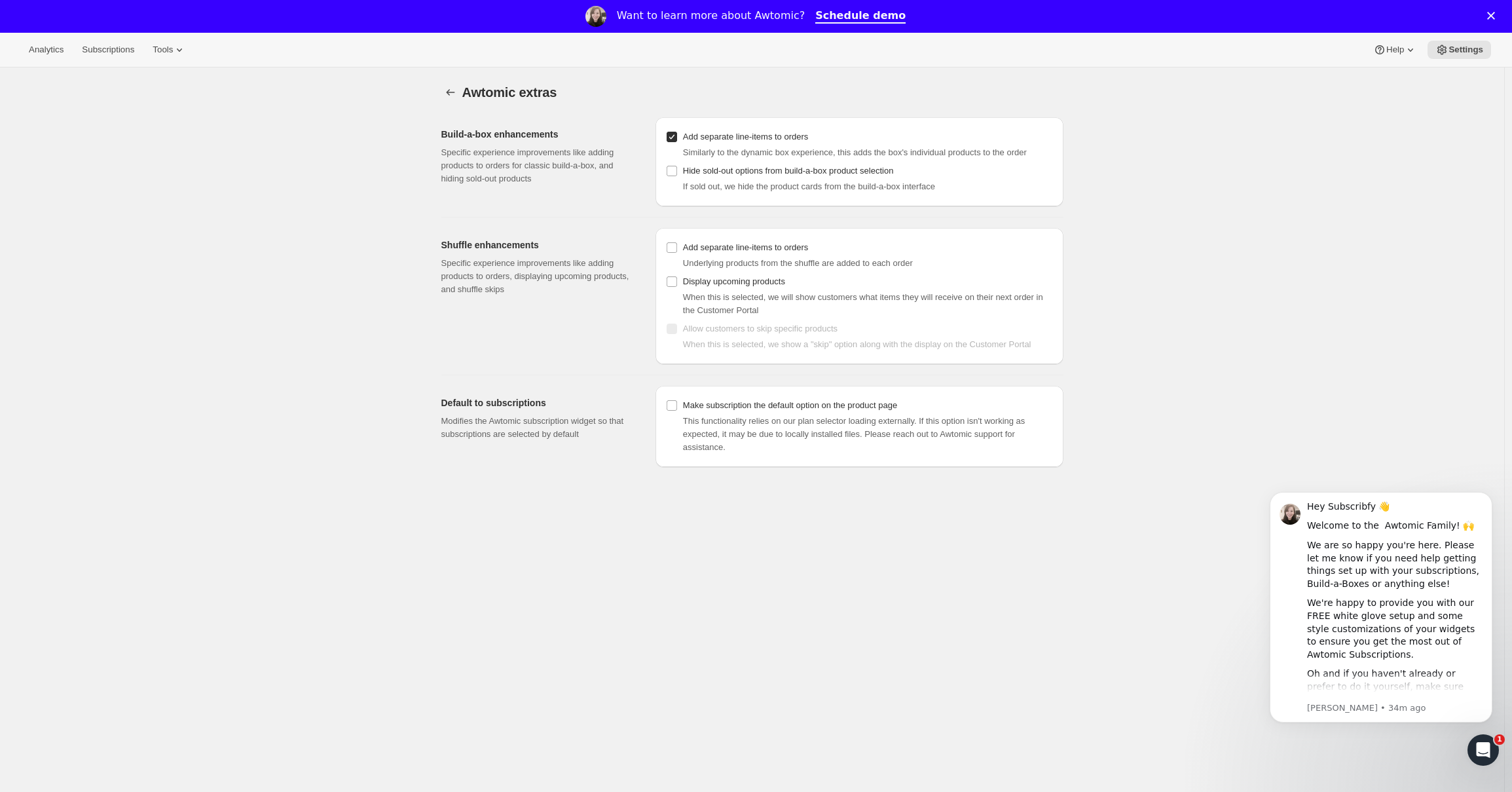
drag, startPoint x: 543, startPoint y: 209, endPoint x: 313, endPoint y: 93, distance: 257.6
click at [543, 208] on div "Build-a-box enhancements Specific experience improvements like adding products …" at bounding box center [746, 287] width 632 height 360
